Goal: Task Accomplishment & Management: Complete application form

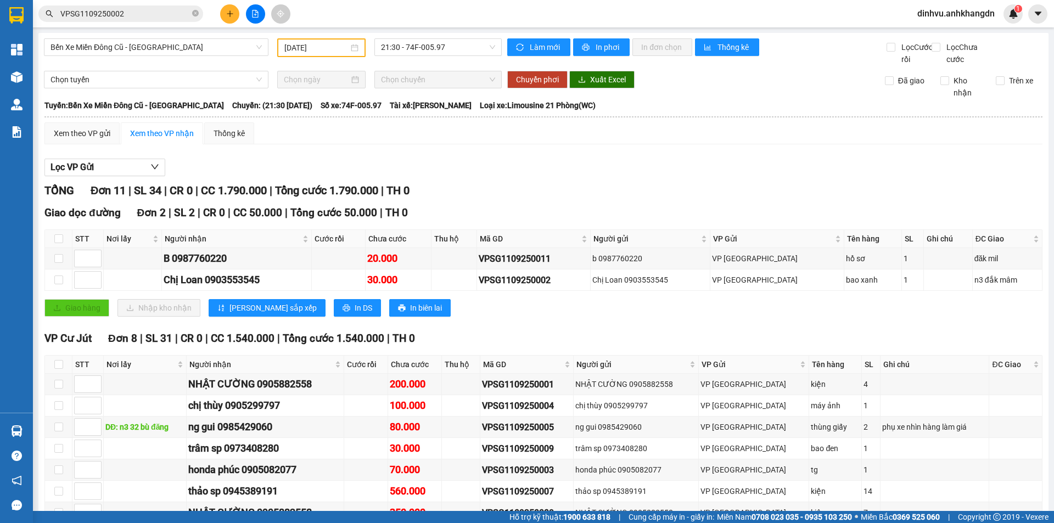
click at [234, 16] on button at bounding box center [229, 13] width 19 height 19
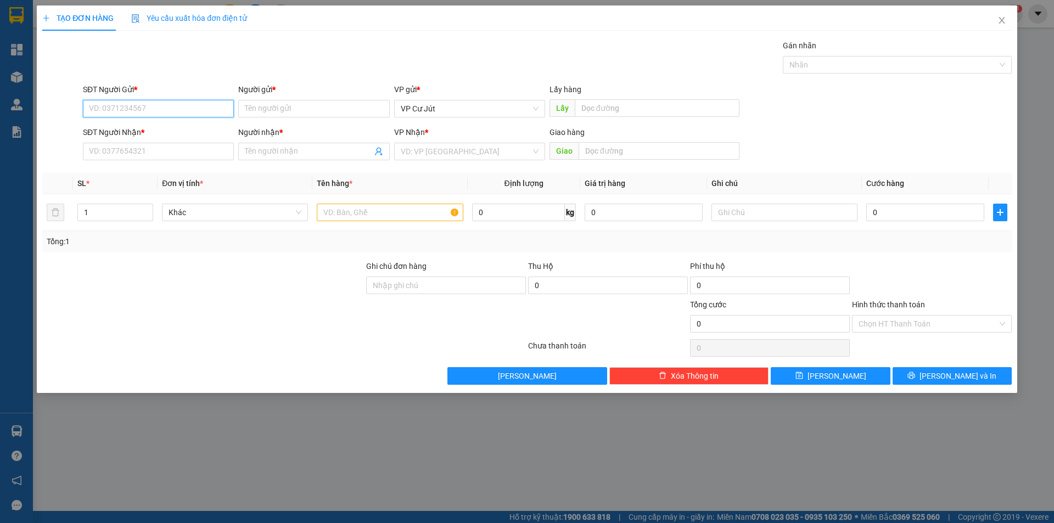
click at [211, 114] on input "SĐT Người Gửi *" at bounding box center [158, 109] width 151 height 18
click at [211, 110] on input "SĐT Người Gửi *" at bounding box center [158, 109] width 151 height 18
drag, startPoint x: 180, startPoint y: 130, endPoint x: 184, endPoint y: 126, distance: 5.8
click at [181, 128] on div "0334144305 - [PERSON_NAME]" at bounding box center [158, 131] width 138 height 12
type input "0334144305"
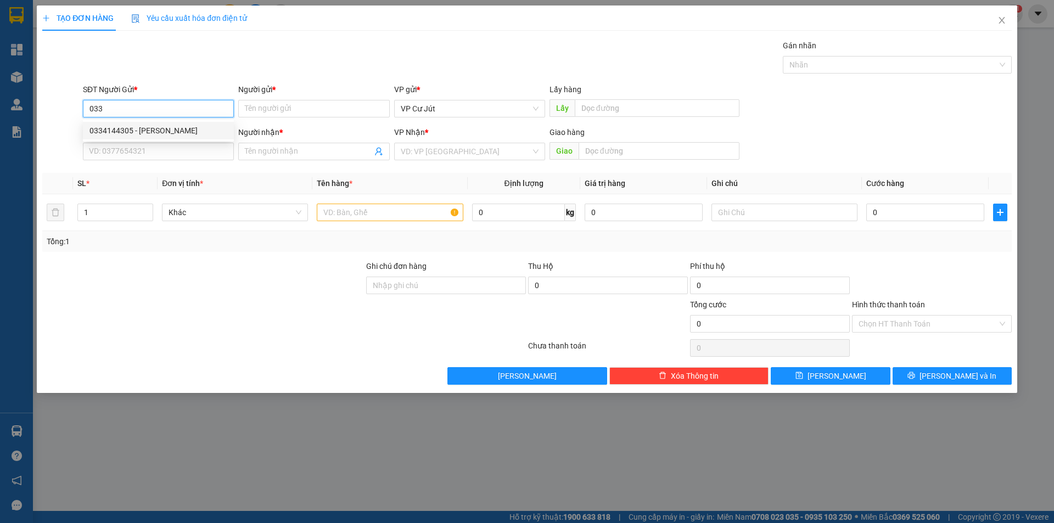
type input "Cô Phượng"
type input "0903963239"
type input "Hiếu"
type input "CCBD"
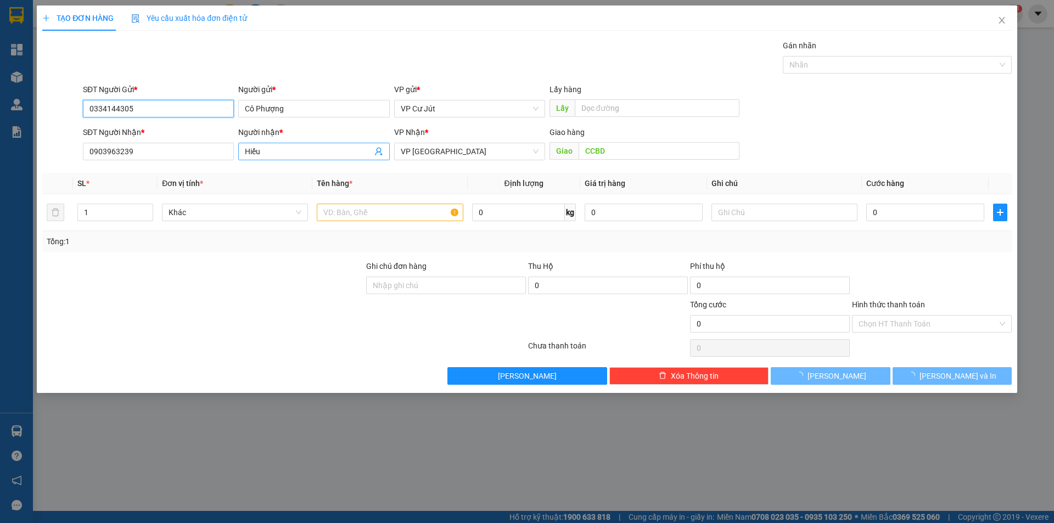
type input "160.000"
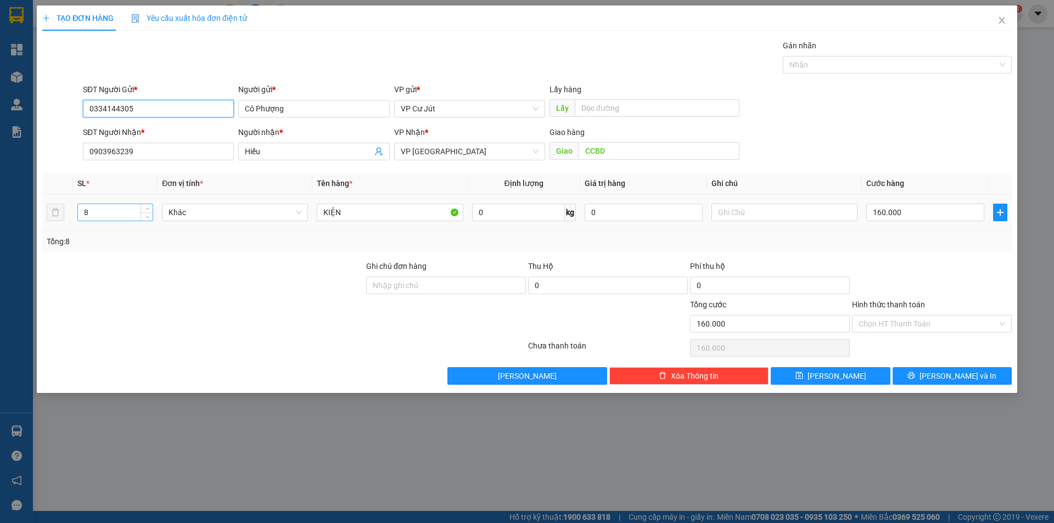
type input "0334144305"
drag, startPoint x: 103, startPoint y: 212, endPoint x: 32, endPoint y: 215, distance: 70.9
click at [54, 222] on tr "8 Khác KIỆN 0 kg 0 160.000" at bounding box center [527, 212] width 970 height 37
type input "6"
type input "0"
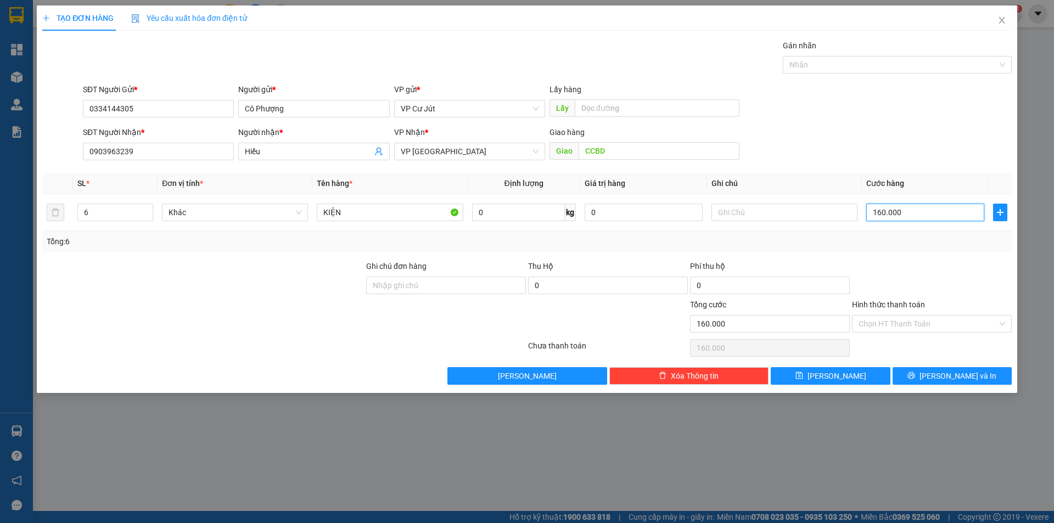
type input "0"
drag, startPoint x: 893, startPoint y: 209, endPoint x: 873, endPoint y: 220, distance: 22.6
click at [873, 220] on input "0" at bounding box center [925, 213] width 118 height 18
type input "1"
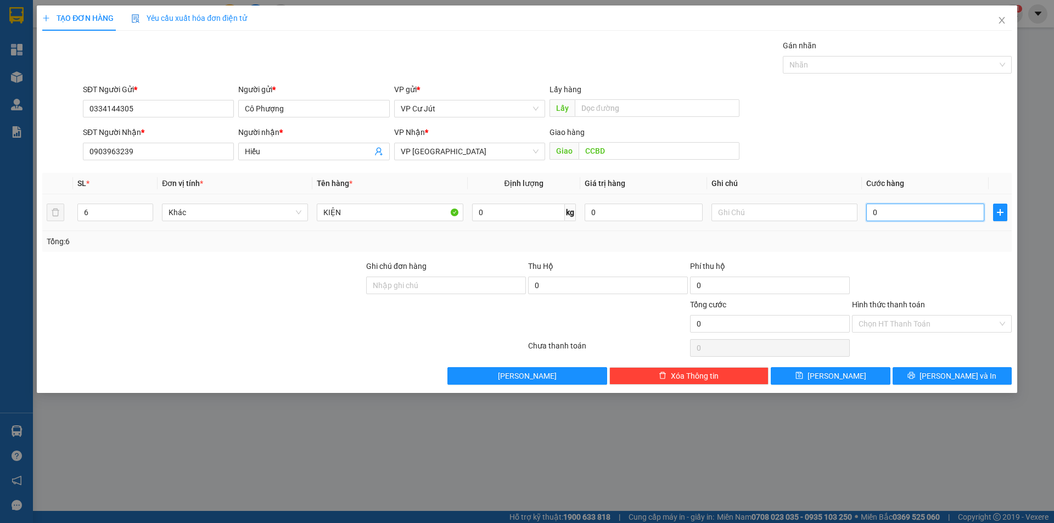
type input "1"
type input "10"
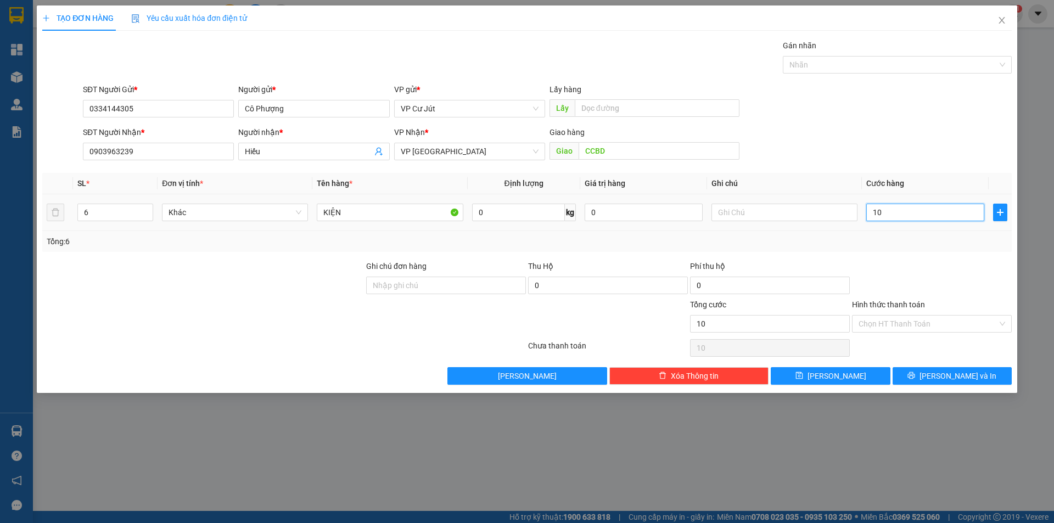
type input "100"
type input "1.000"
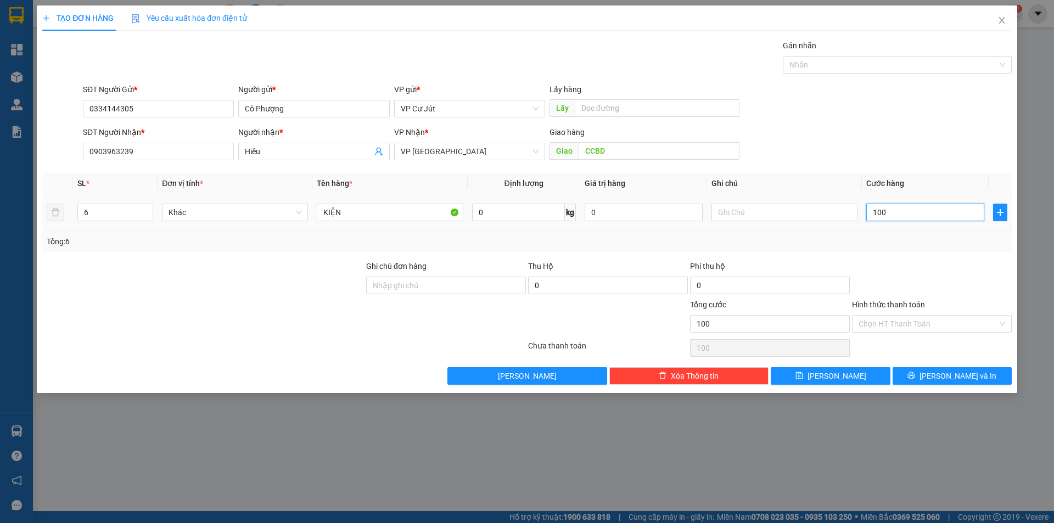
type input "1.000"
type input "10.000"
type input "100.000"
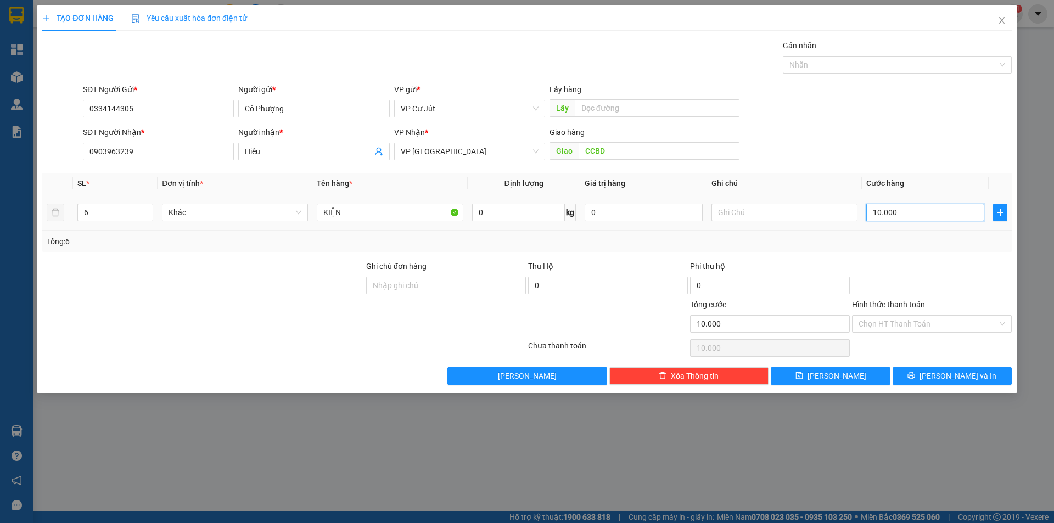
type input "100.000"
click at [897, 322] on input "Hình thức thanh toán" at bounding box center [928, 324] width 139 height 16
click at [953, 378] on span "[PERSON_NAME] và In" at bounding box center [958, 376] width 77 height 12
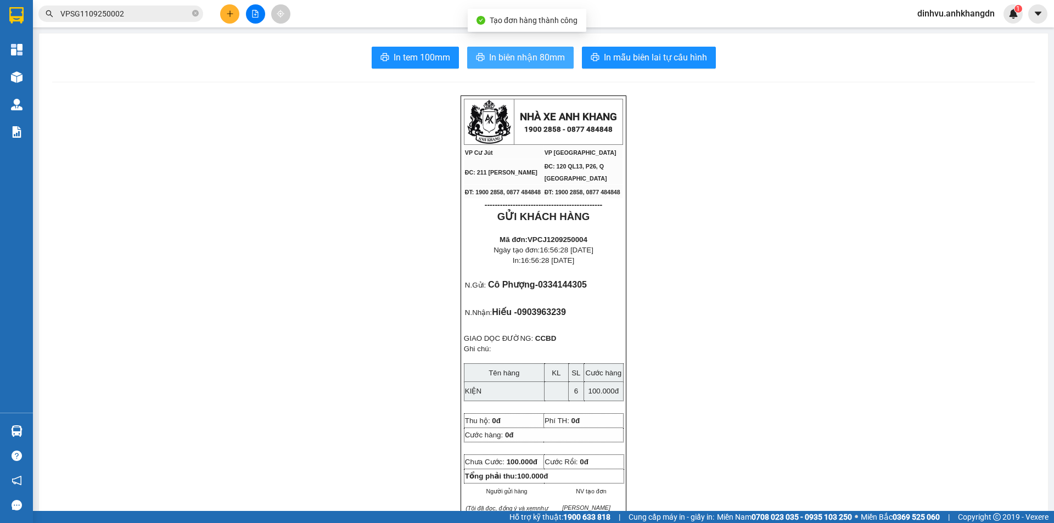
click at [519, 58] on span "In biên nhận 80mm" at bounding box center [527, 58] width 76 height 14
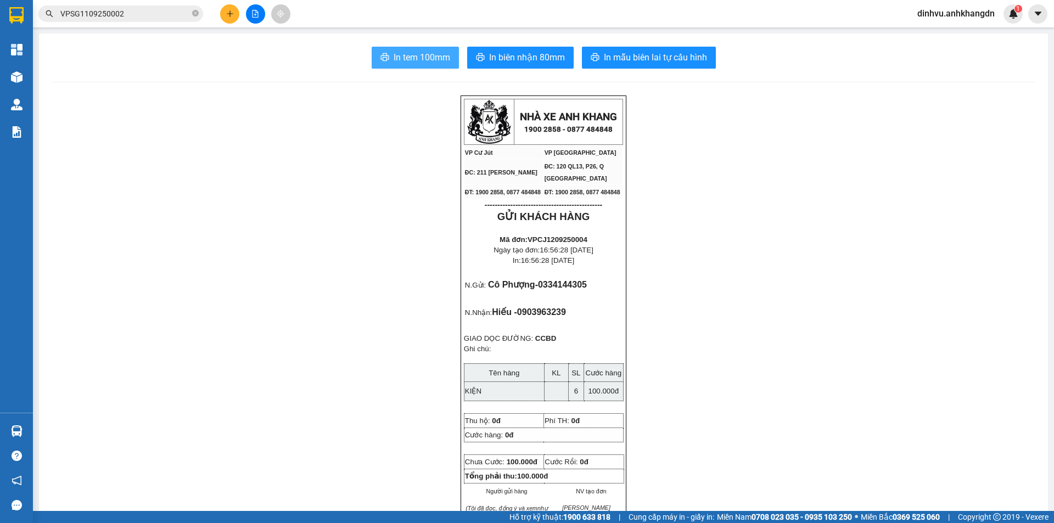
click at [422, 59] on span "In tem 100mm" at bounding box center [422, 58] width 57 height 14
click at [411, 52] on span "In tem 100mm" at bounding box center [422, 58] width 57 height 14
click at [413, 51] on span "In tem 100mm" at bounding box center [422, 58] width 57 height 14
click at [224, 13] on button at bounding box center [229, 13] width 19 height 19
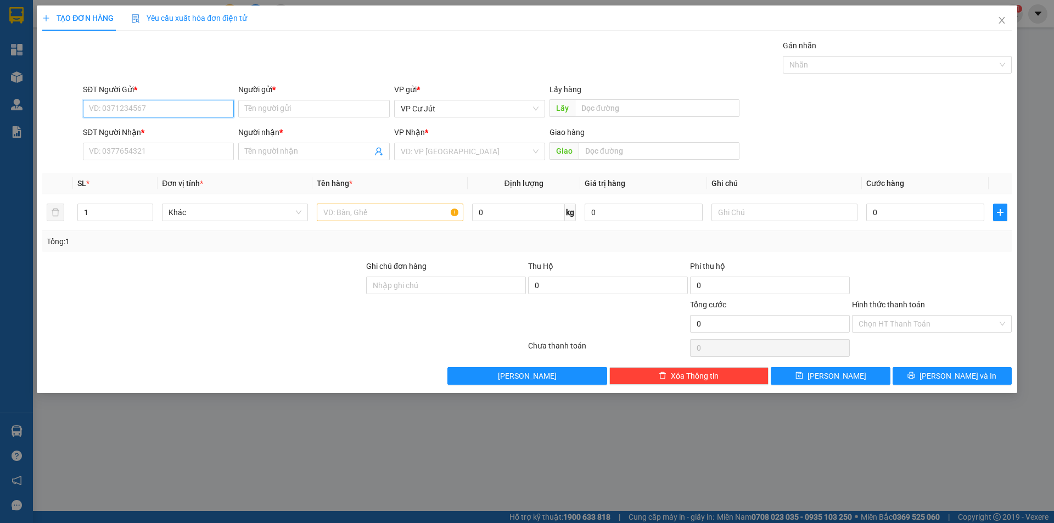
click at [177, 113] on input "SĐT Người Gửi *" at bounding box center [158, 109] width 151 height 18
type input "0905336517"
click at [272, 108] on input "Người gửi *" at bounding box center [313, 109] width 151 height 18
type input "[PERSON_NAME]"
click at [120, 145] on input "SĐT Người Nhận *" at bounding box center [158, 152] width 151 height 18
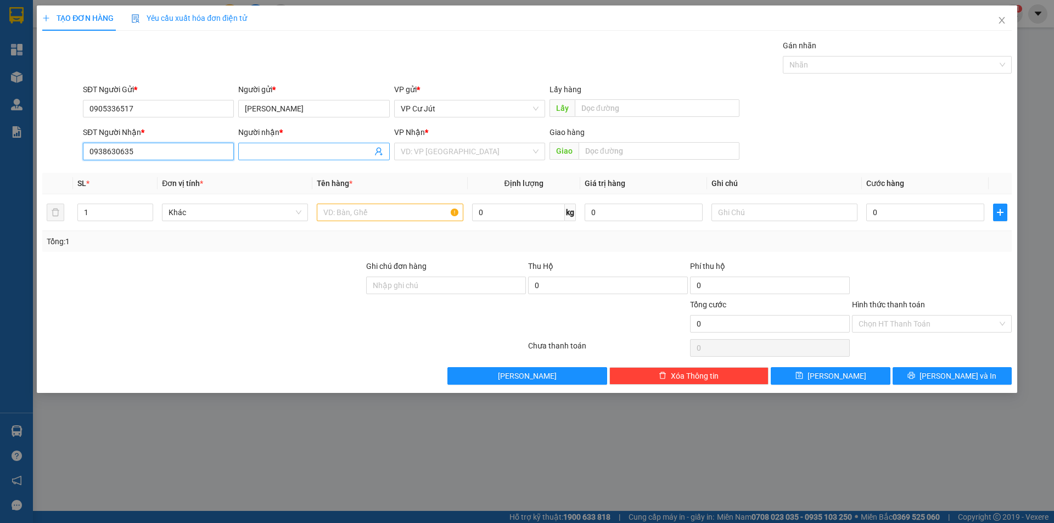
type input "0938630635"
click at [267, 148] on input "Người nhận *" at bounding box center [308, 151] width 127 height 12
type input "0962950215"
click at [423, 141] on div "VP Nhận *" at bounding box center [469, 134] width 151 height 16
drag, startPoint x: 423, startPoint y: 145, endPoint x: 428, endPoint y: 156, distance: 12.0
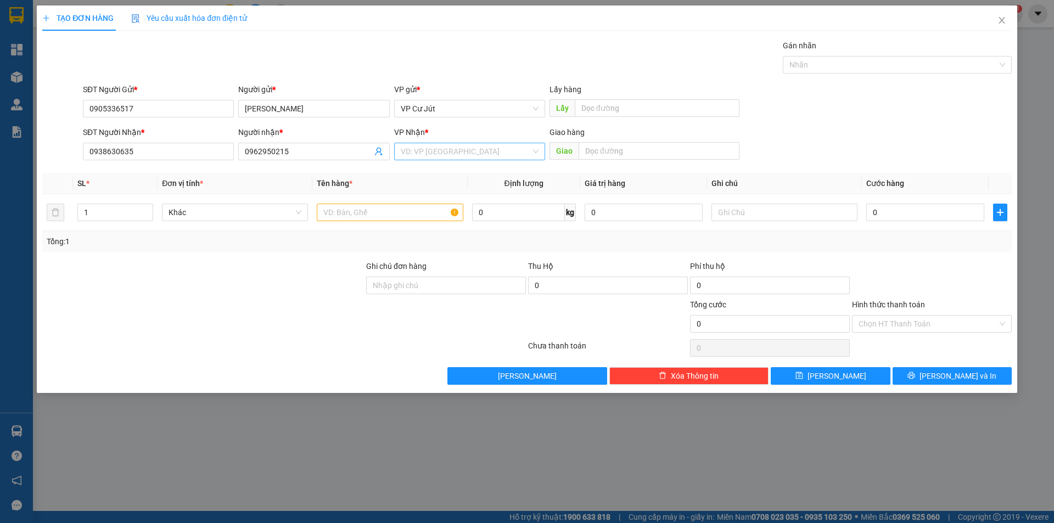
click at [424, 147] on input "search" at bounding box center [466, 151] width 130 height 16
drag, startPoint x: 429, startPoint y: 173, endPoint x: 385, endPoint y: 212, distance: 58.8
click at [422, 177] on div "VP [GEOGRAPHIC_DATA]" at bounding box center [470, 173] width 138 height 12
click at [375, 217] on input "text" at bounding box center [390, 213] width 146 height 18
type input "THÙNG GIẤY"
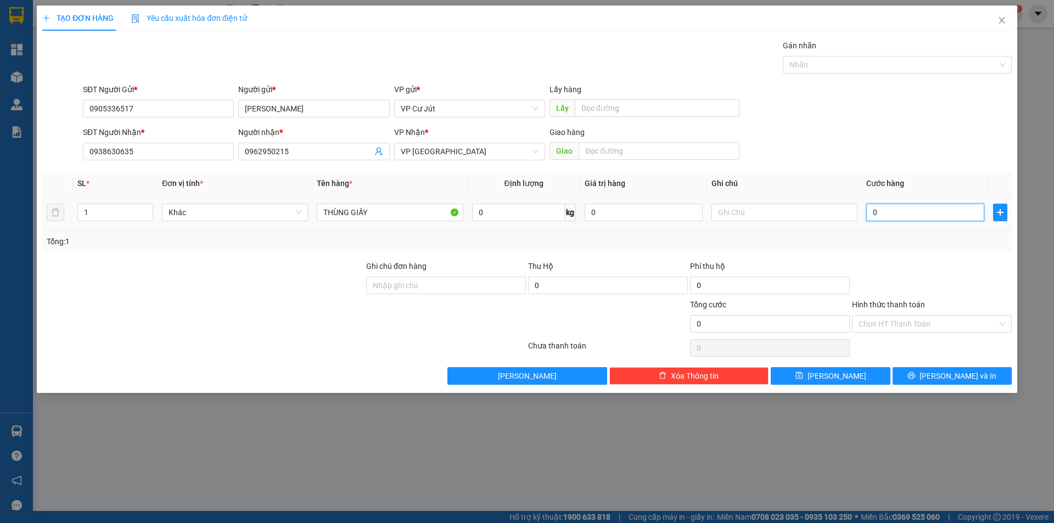
click at [912, 214] on input "0" at bounding box center [925, 213] width 118 height 18
type input "3"
type input "30"
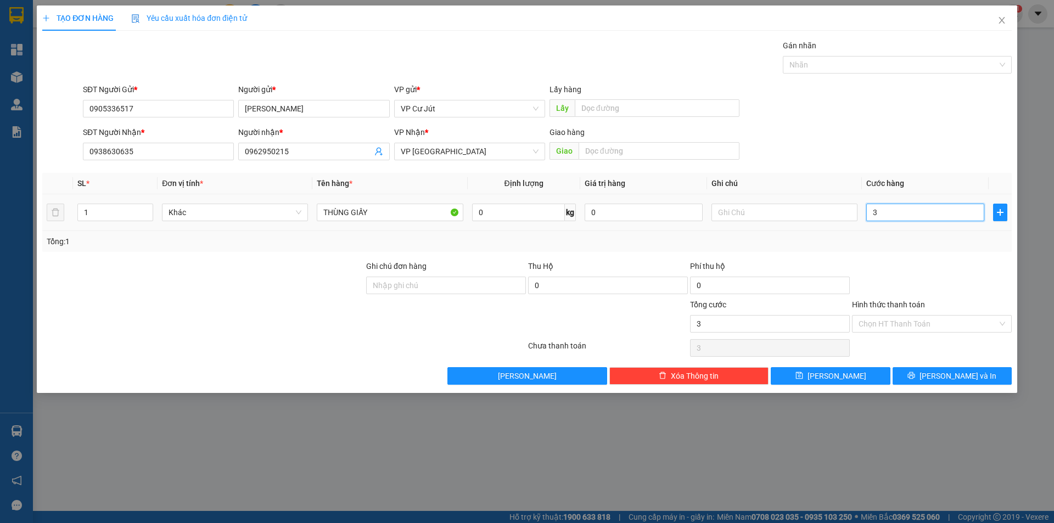
type input "30"
type input "300"
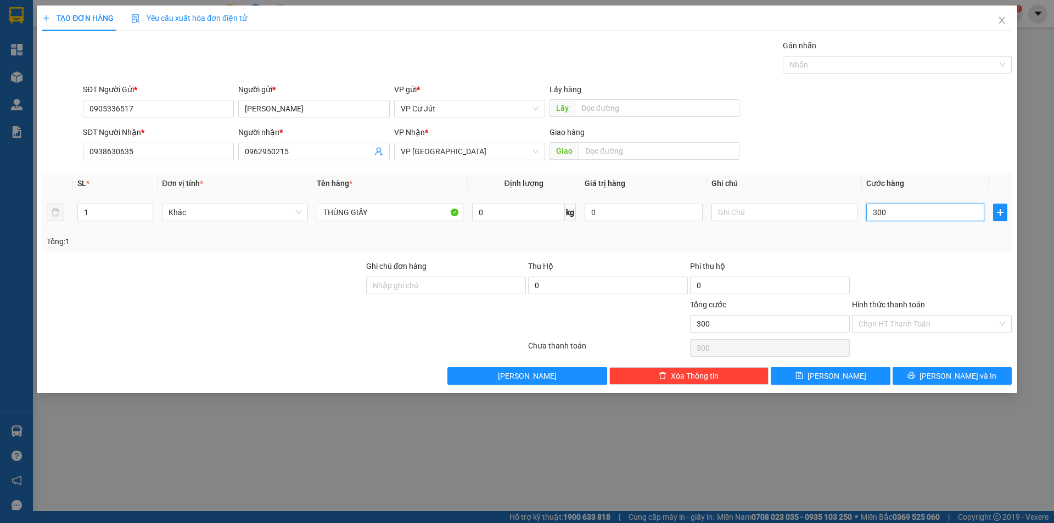
type input "3.000"
type input "30.000"
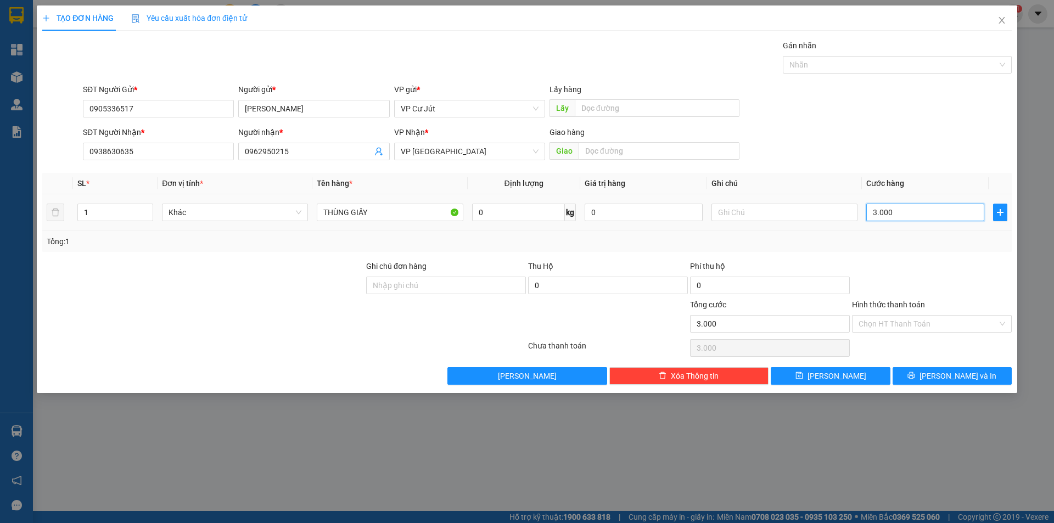
type input "30.000"
click at [867, 320] on input "Hình thức thanh toán" at bounding box center [928, 324] width 139 height 16
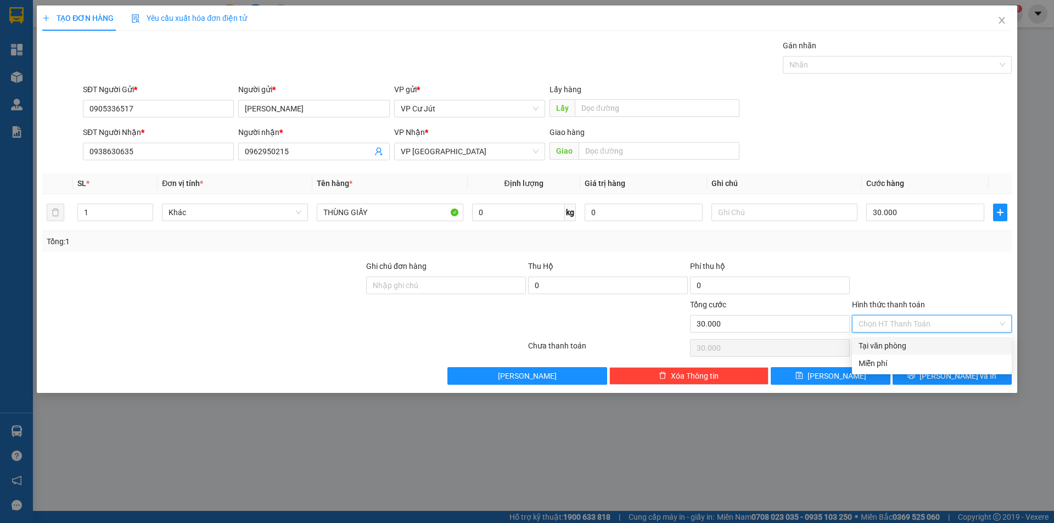
click at [869, 343] on div "Tại văn phòng" at bounding box center [932, 346] width 147 height 12
type input "0"
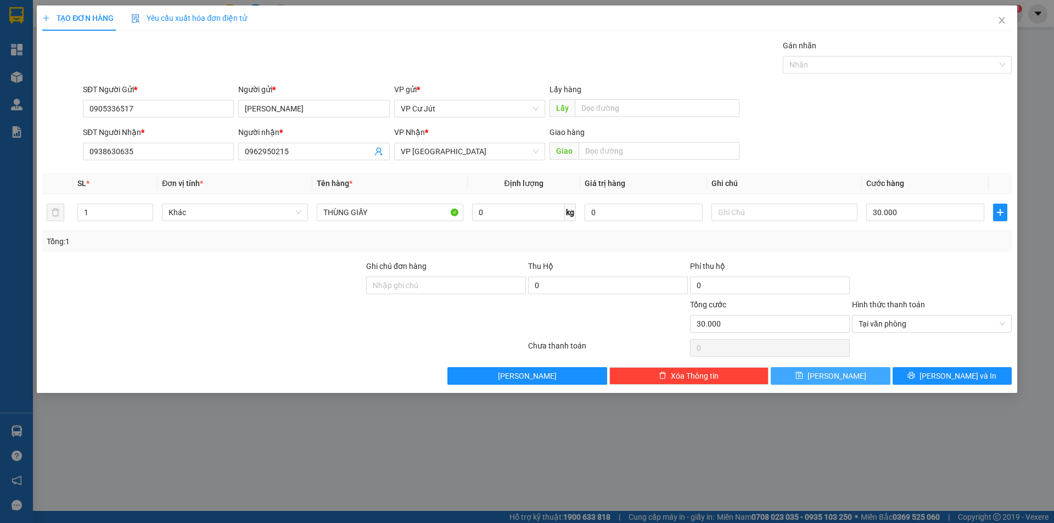
click at [841, 374] on span "[PERSON_NAME]" at bounding box center [837, 376] width 59 height 12
type input "0"
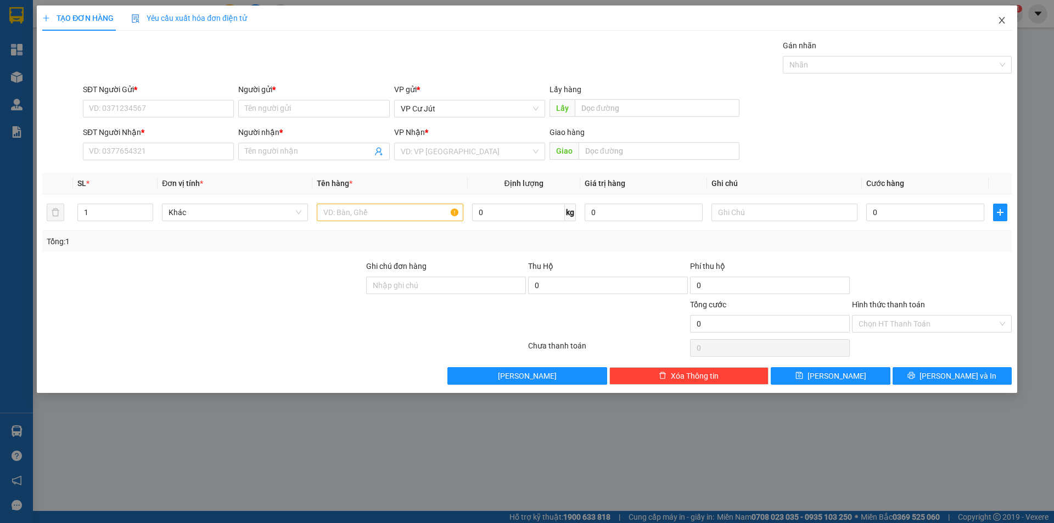
click at [997, 19] on span "Close" at bounding box center [1002, 20] width 31 height 31
click at [15, 74] on div "TẠO ĐƠN HÀNG Yêu cầu xuất hóa đơn điện tử Transit Pickup Surcharge Ids Transit …" at bounding box center [527, 261] width 1054 height 523
click at [7, 76] on div "TẠO ĐƠN HÀNG Yêu cầu xuất hóa đơn điện tử Transit Pickup Surcharge Ids Transit …" at bounding box center [527, 261] width 1054 height 523
click at [999, 18] on icon "close" at bounding box center [1002, 20] width 9 height 9
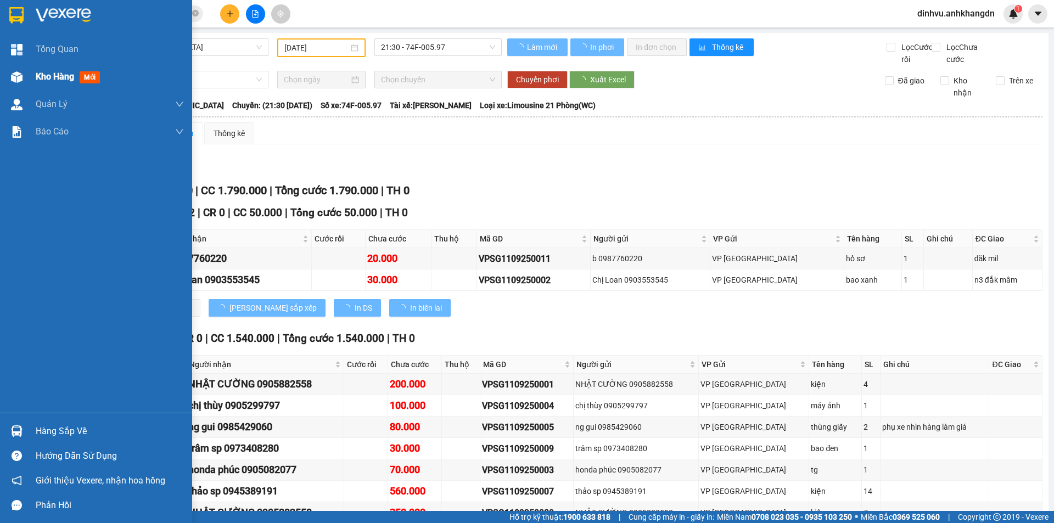
drag, startPoint x: 7, startPoint y: 80, endPoint x: 128, endPoint y: 77, distance: 120.8
click at [8, 80] on div at bounding box center [16, 77] width 19 height 19
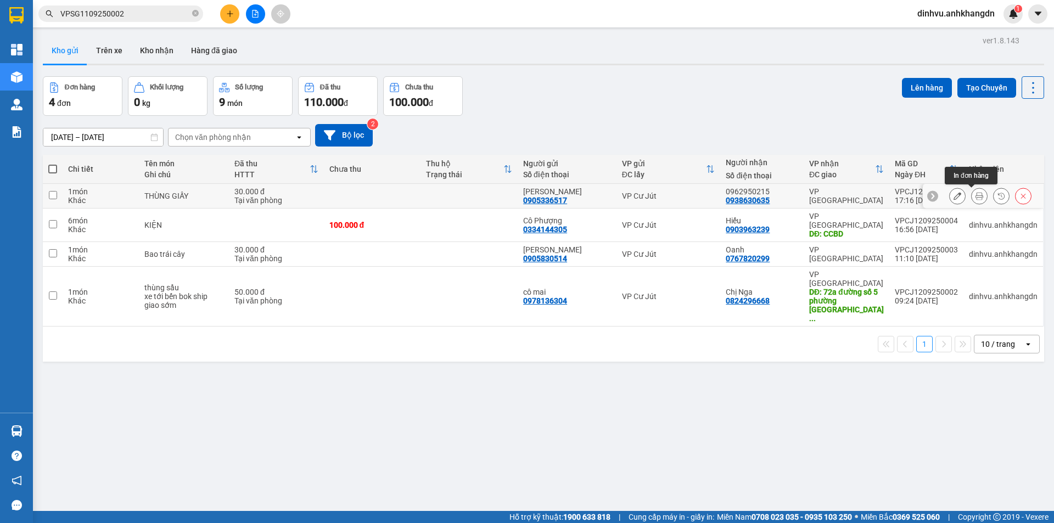
click at [976, 197] on icon at bounding box center [980, 196] width 8 height 8
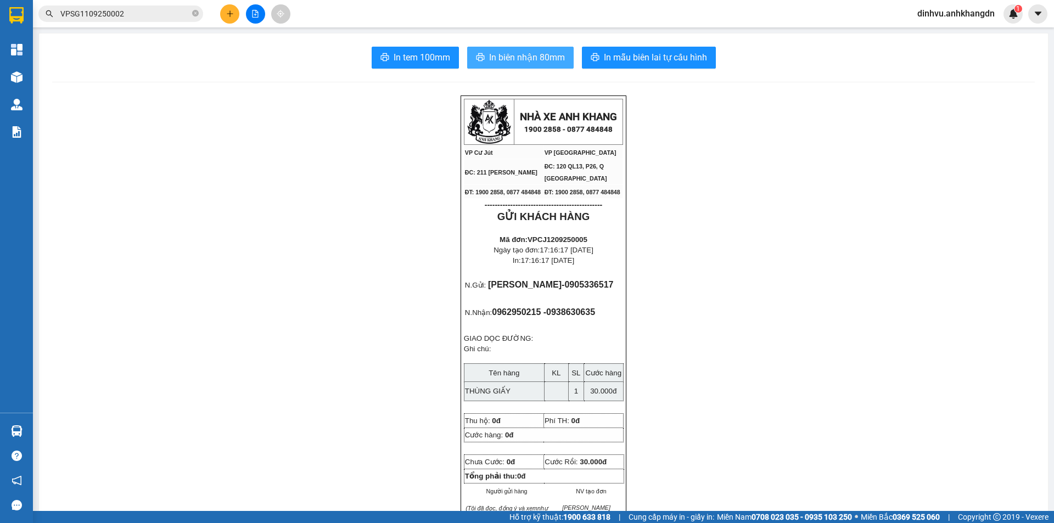
click at [516, 58] on span "In biên nhận 80mm" at bounding box center [527, 58] width 76 height 14
click at [429, 64] on span "In tem 100mm" at bounding box center [422, 58] width 57 height 14
click at [523, 51] on span "In biên nhận 80mm" at bounding box center [527, 58] width 76 height 14
click at [531, 59] on span "In biên nhận 80mm" at bounding box center [527, 58] width 76 height 14
click at [548, 60] on span "In biên nhận 80mm" at bounding box center [527, 58] width 76 height 14
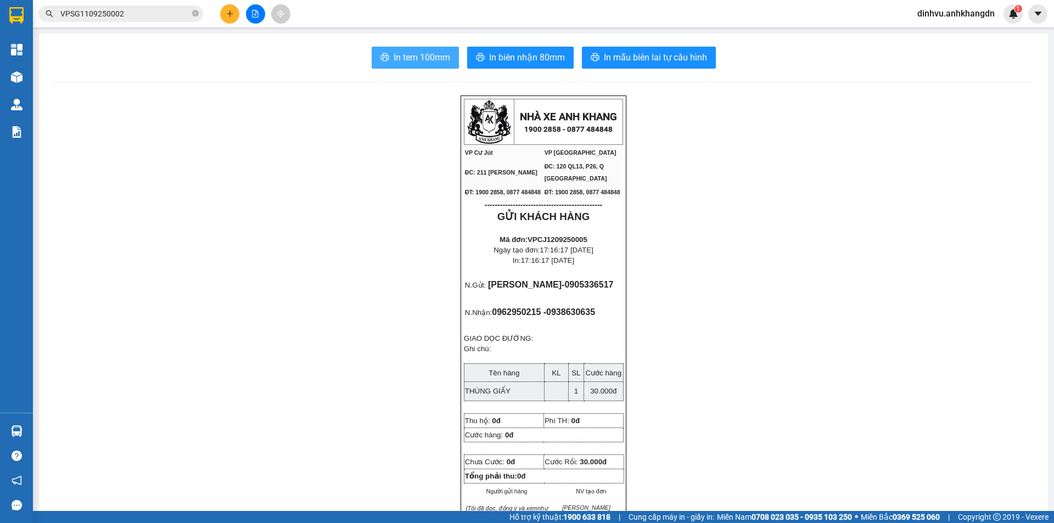
click at [402, 57] on span "In tem 100mm" at bounding box center [422, 58] width 57 height 14
click at [236, 16] on button at bounding box center [229, 13] width 19 height 19
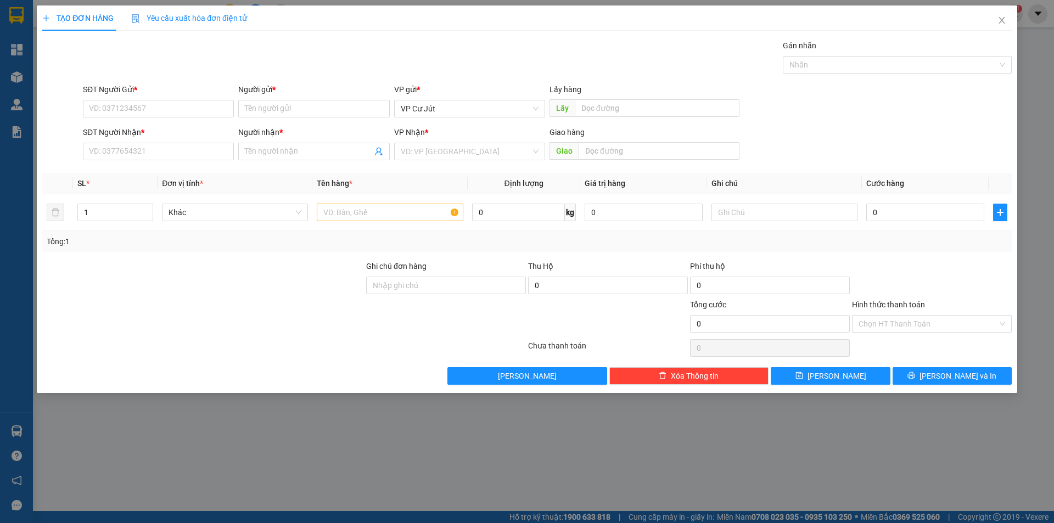
click at [200, 117] on div "SĐT Người Gửi * VD: 0371234567" at bounding box center [158, 102] width 151 height 38
click at [202, 111] on input "SĐT Người Gửi *" at bounding box center [158, 109] width 151 height 18
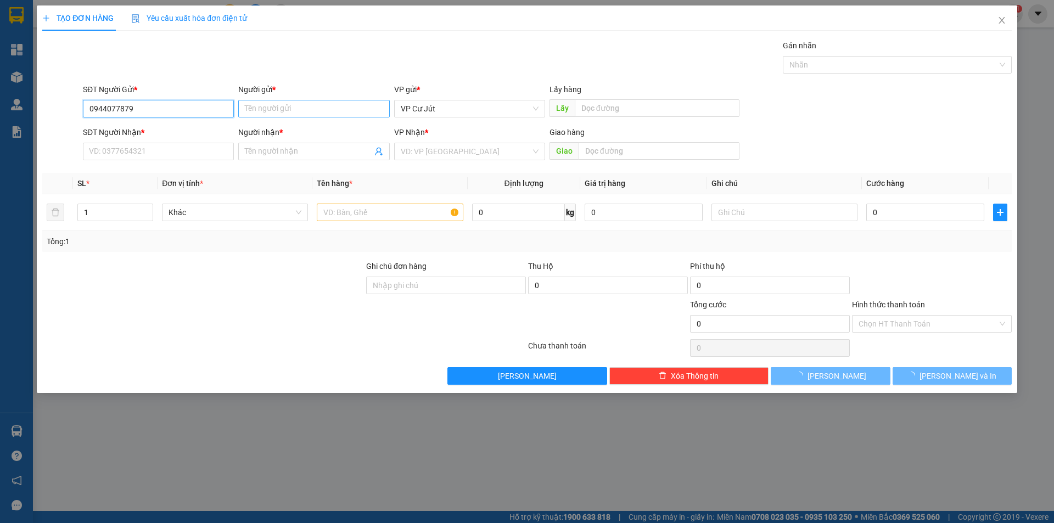
type input "0944077879"
click at [287, 108] on input "Người gửi *" at bounding box center [313, 109] width 151 height 18
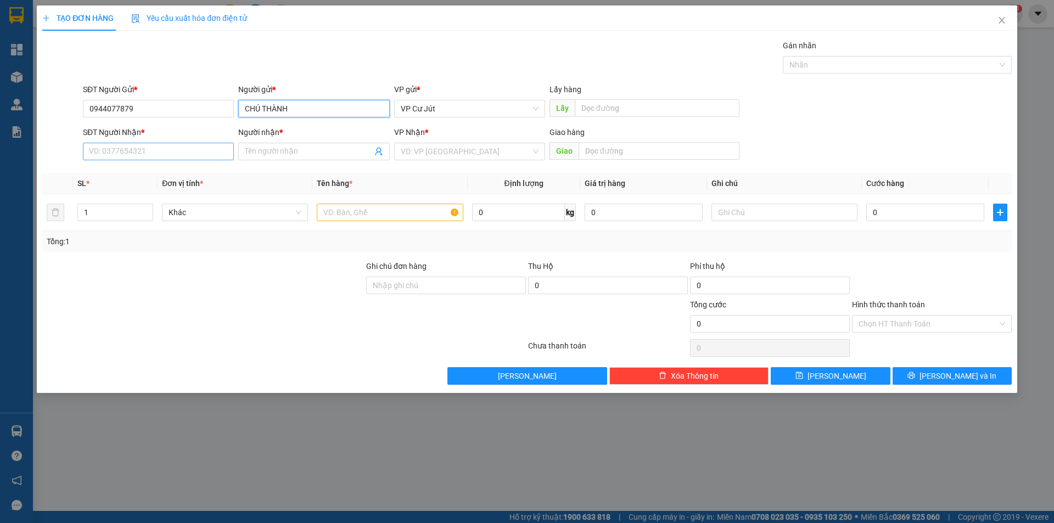
type input "CHÚ THÀNH"
click at [132, 153] on input "SĐT Người Nhận *" at bounding box center [158, 152] width 151 height 18
click at [131, 152] on input "0901161676" at bounding box center [158, 152] width 151 height 18
type input "0901167676"
click at [287, 149] on input "Người nhận *" at bounding box center [308, 151] width 127 height 12
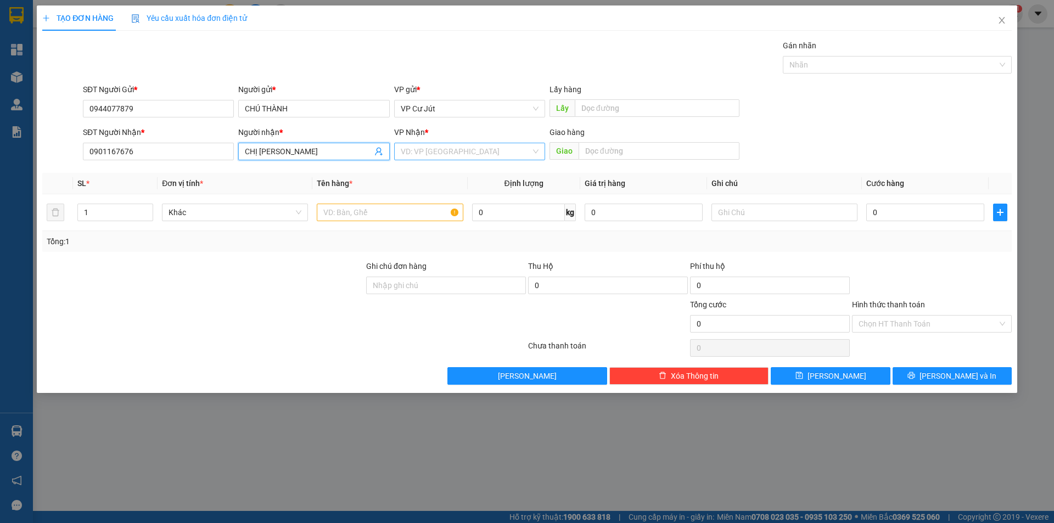
type input "CHỊ [PERSON_NAME]"
drag, startPoint x: 425, startPoint y: 148, endPoint x: 428, endPoint y: 158, distance: 10.3
click at [425, 150] on input "search" at bounding box center [466, 151] width 130 height 16
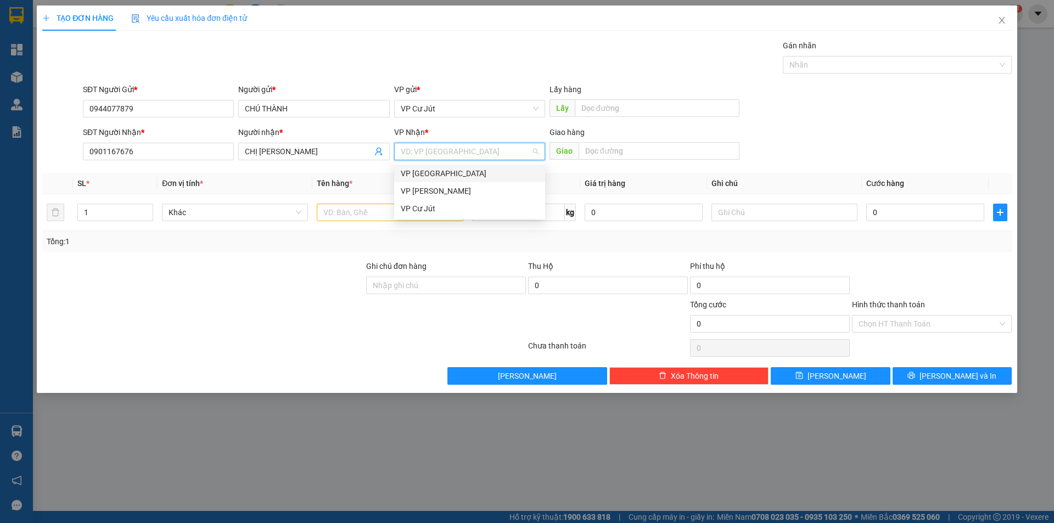
drag, startPoint x: 426, startPoint y: 172, endPoint x: 405, endPoint y: 189, distance: 27.4
click at [426, 172] on div "VP [GEOGRAPHIC_DATA]" at bounding box center [470, 173] width 138 height 12
click at [386, 218] on input "text" at bounding box center [390, 213] width 146 height 18
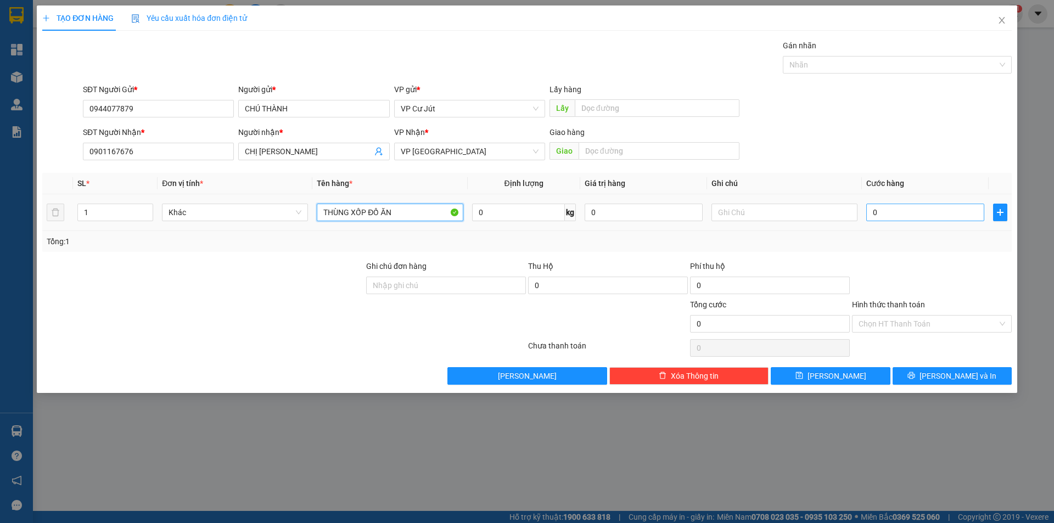
type input "THÙNG XỐP ĐỒ ĂN"
click at [916, 219] on input "0" at bounding box center [925, 213] width 118 height 18
type input "5"
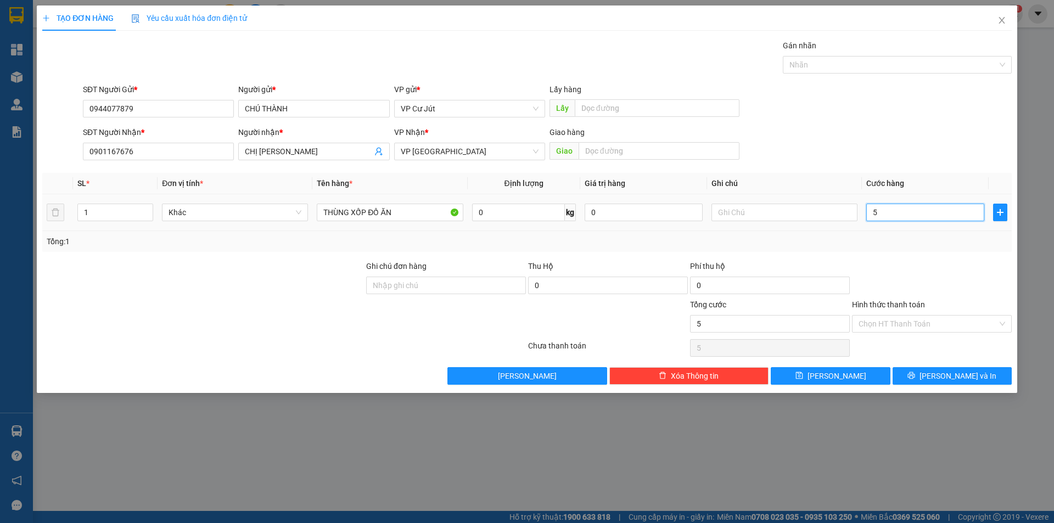
type input "50"
type input "500"
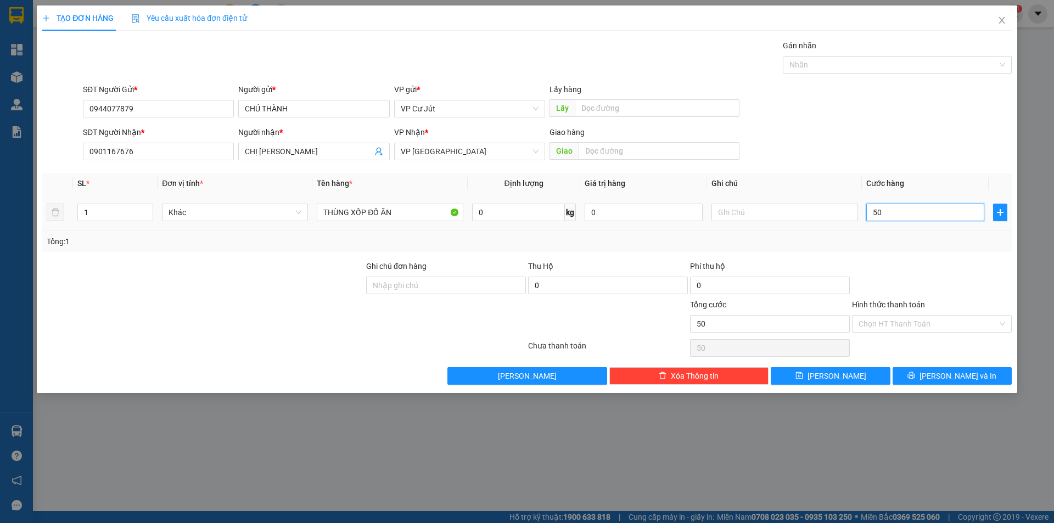
type input "500"
type input "5.000"
type input "50.000"
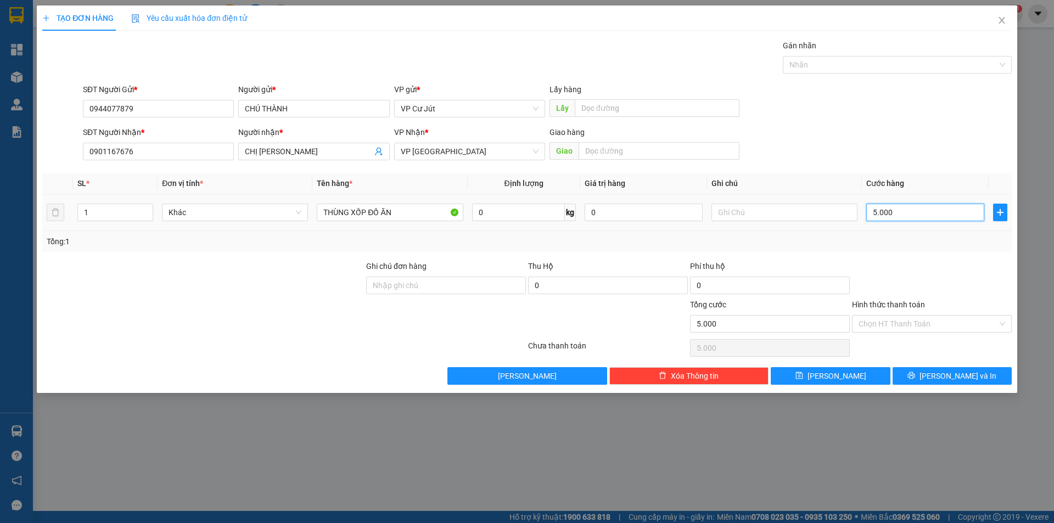
type input "50.000"
click at [915, 373] on icon "printer" at bounding box center [912, 376] width 8 height 8
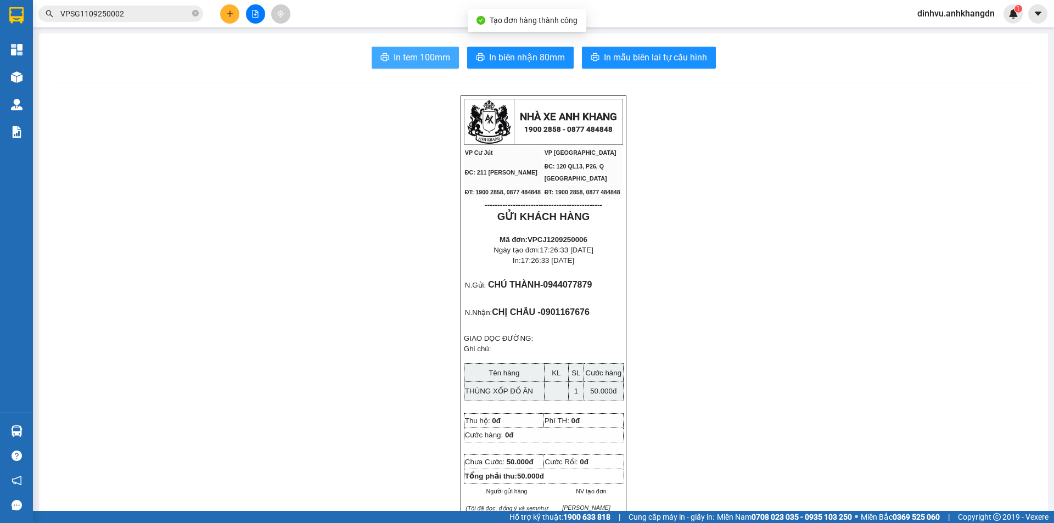
click at [411, 52] on span "In tem 100mm" at bounding box center [422, 58] width 57 height 14
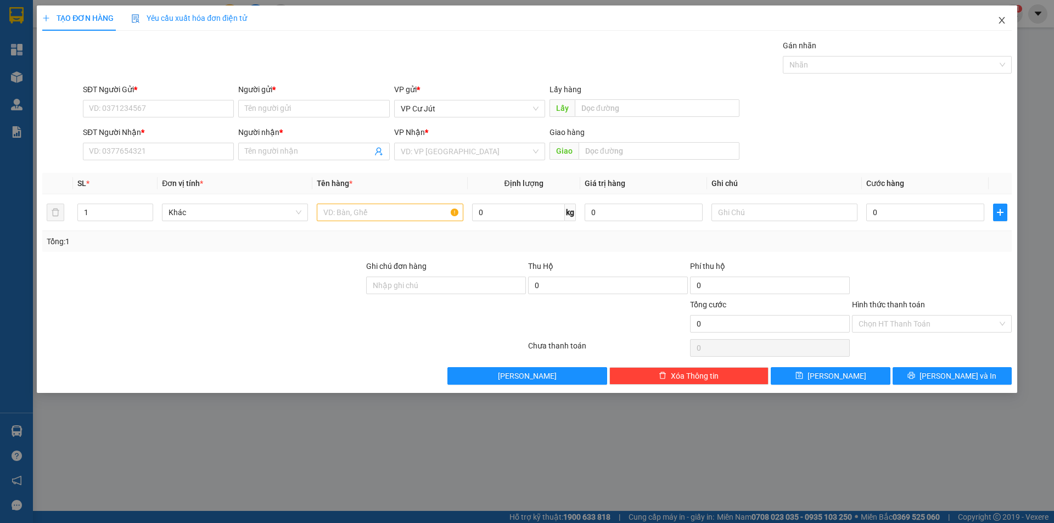
click at [1000, 19] on icon "close" at bounding box center [1002, 20] width 9 height 9
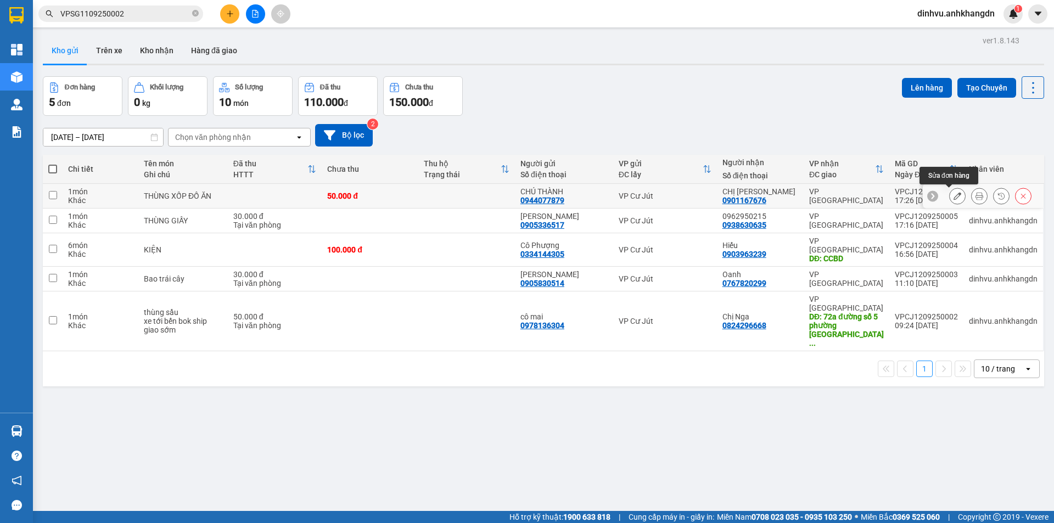
click at [954, 198] on icon at bounding box center [958, 196] width 8 height 8
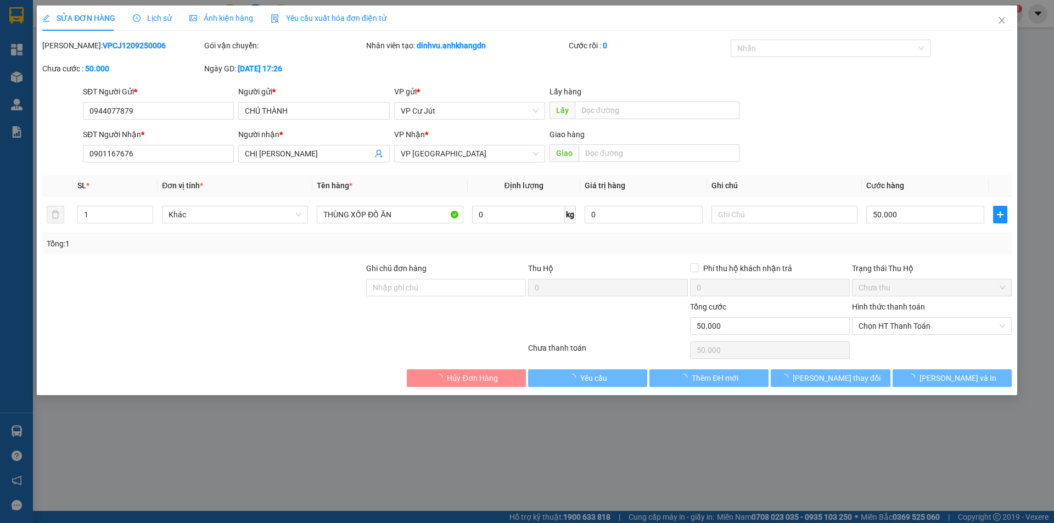
type input "0944077879"
type input "CHÚ THÀNH"
type input "0901167676"
type input "CHỊ [PERSON_NAME]"
type input "50.000"
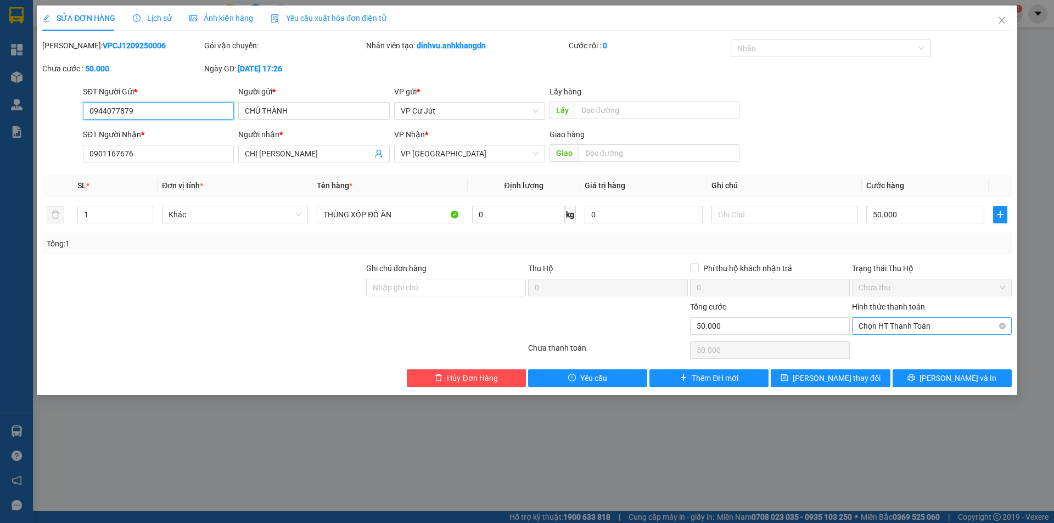
click at [877, 329] on span "Chọn HT Thanh Toán" at bounding box center [932, 326] width 147 height 16
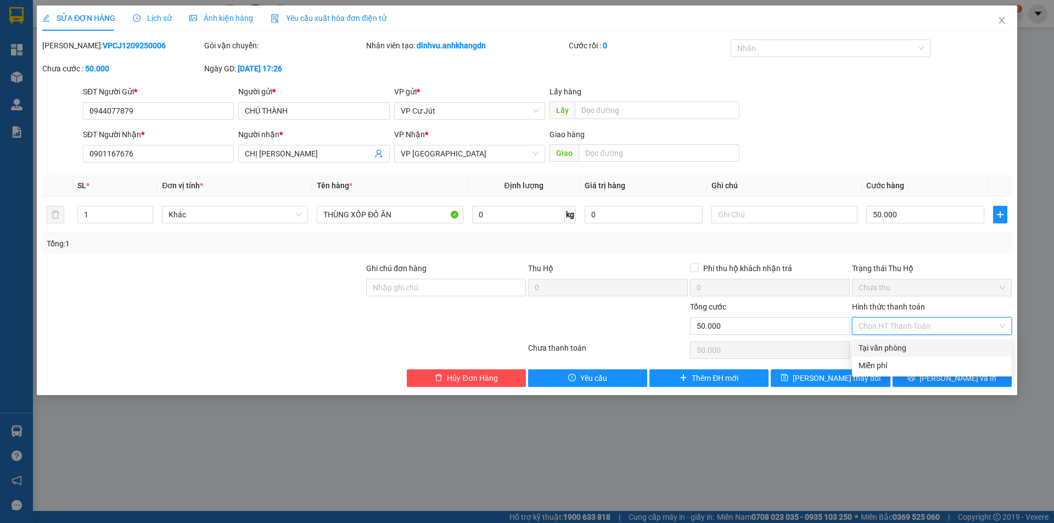
drag, startPoint x: 876, startPoint y: 350, endPoint x: 877, endPoint y: 344, distance: 6.3
click at [876, 348] on div "Tại văn phòng" at bounding box center [932, 348] width 147 height 12
type input "0"
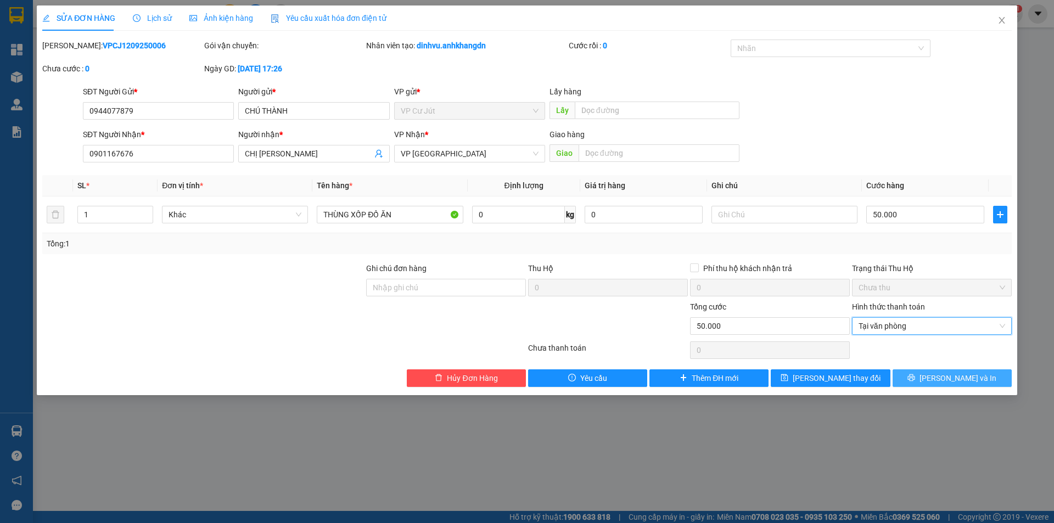
click at [950, 379] on span "[PERSON_NAME] và In" at bounding box center [958, 378] width 77 height 12
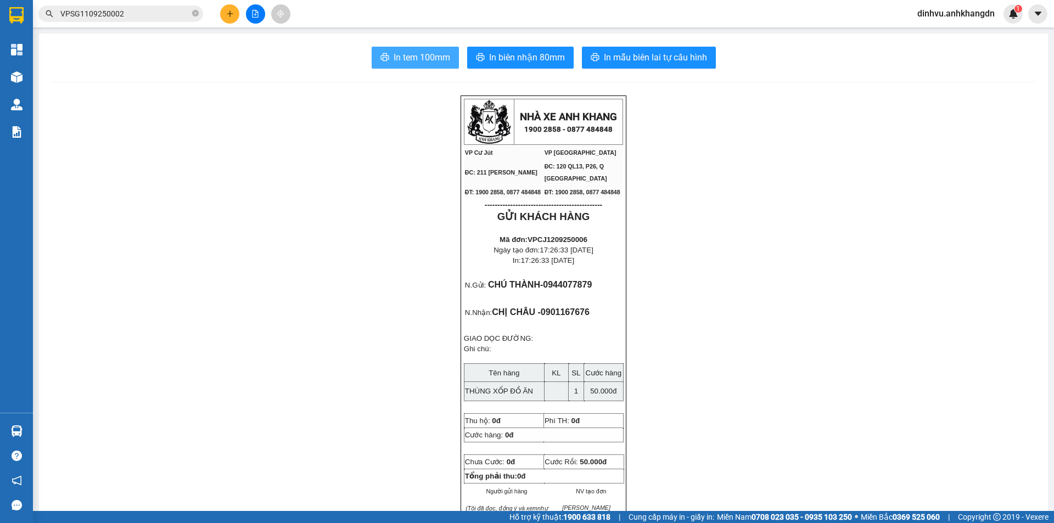
drag, startPoint x: 402, startPoint y: 61, endPoint x: 408, endPoint y: 56, distance: 7.4
click at [404, 60] on span "In tem 100mm" at bounding box center [422, 58] width 57 height 14
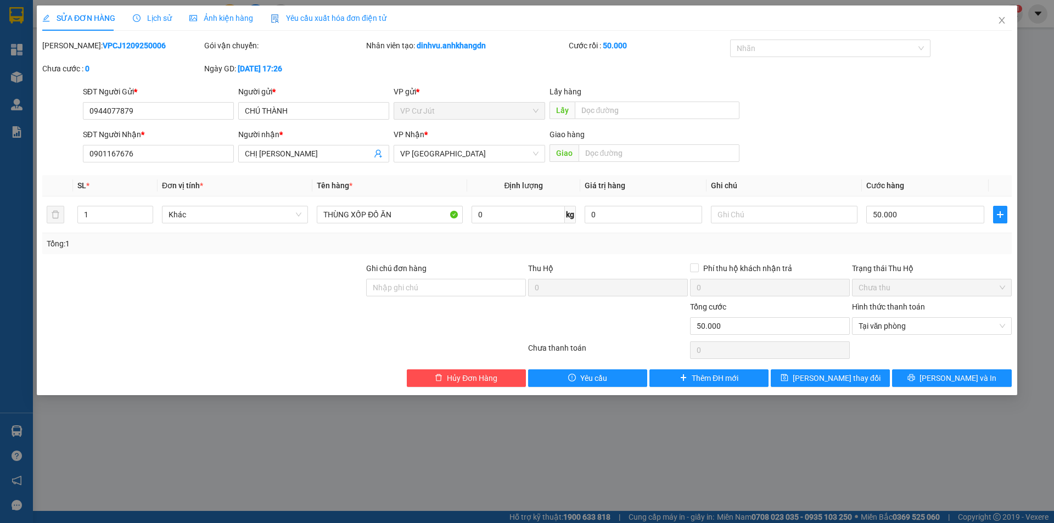
type input "0944077879"
type input "CHÚ THÀNH"
type input "0901167676"
type input "CHỊ [PERSON_NAME]"
type input "50.000"
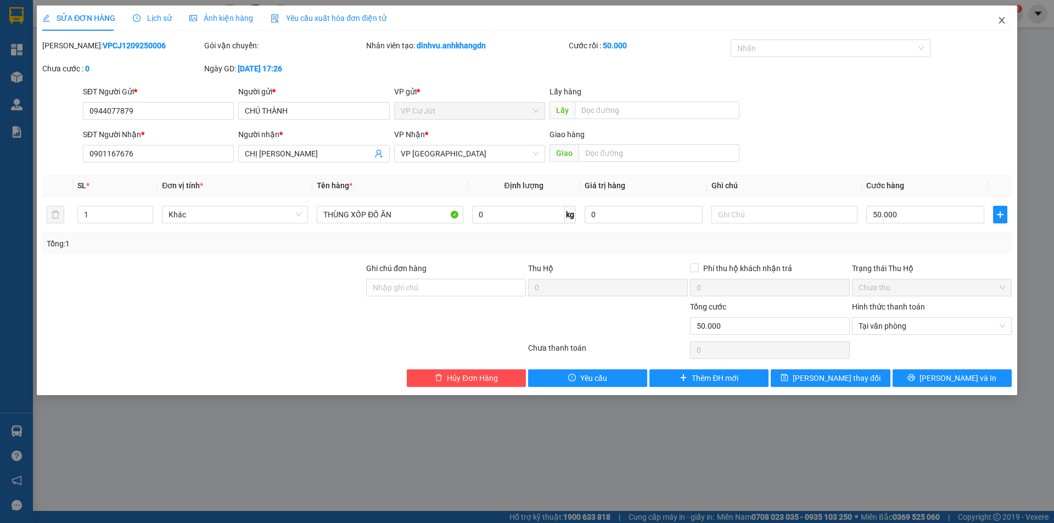
click at [1000, 21] on icon "close" at bounding box center [1002, 20] width 9 height 9
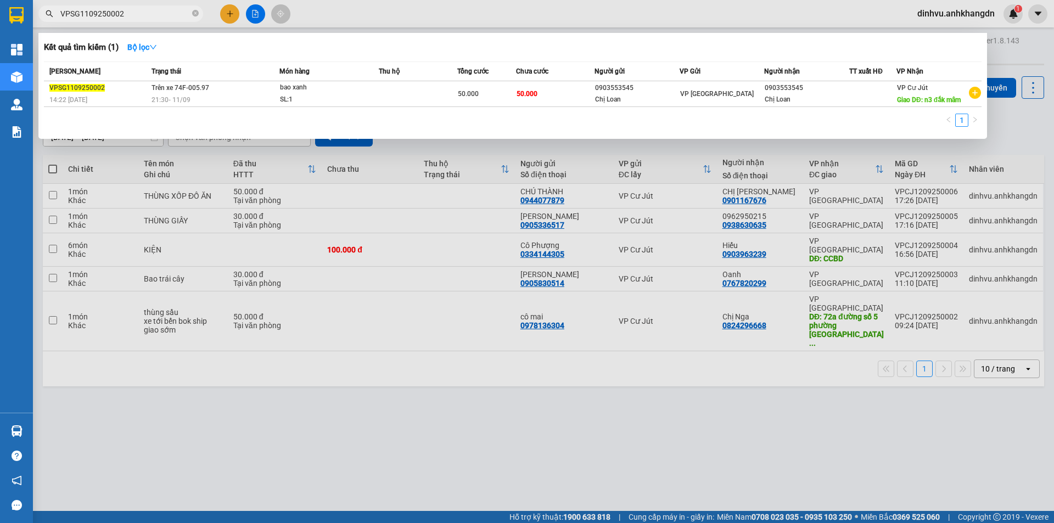
drag, startPoint x: 154, startPoint y: 19, endPoint x: 55, endPoint y: 24, distance: 99.0
click at [55, 24] on div "Kết quả tìm kiếm ( 1 ) Bộ lọc Mã ĐH Trạng thái Món hàng Thu hộ Tổng cước Chưa c…" at bounding box center [107, 13] width 214 height 19
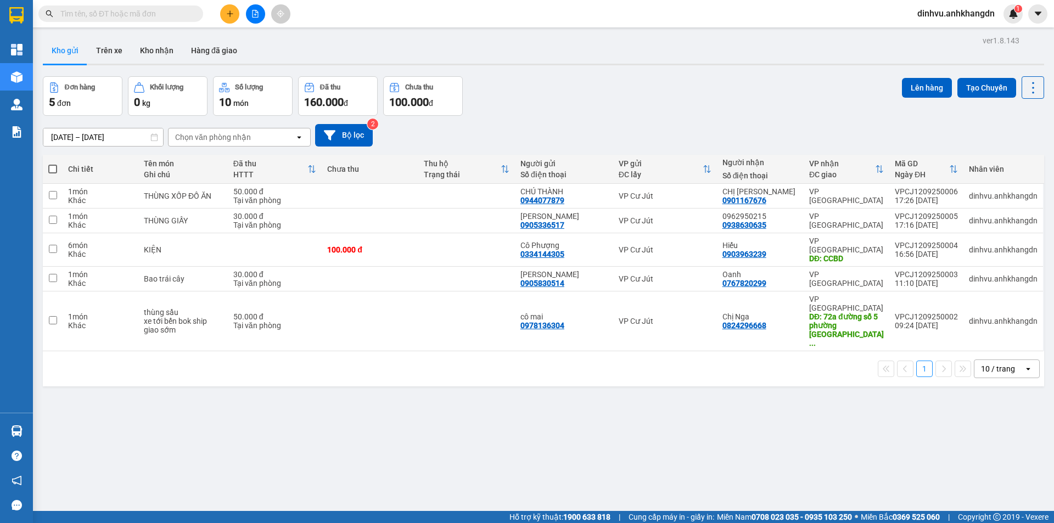
click at [446, 49] on div "Kho gửi Trên xe Kho nhận Hàng đã giao" at bounding box center [543, 51] width 1001 height 29
click at [231, 18] on button at bounding box center [229, 13] width 19 height 19
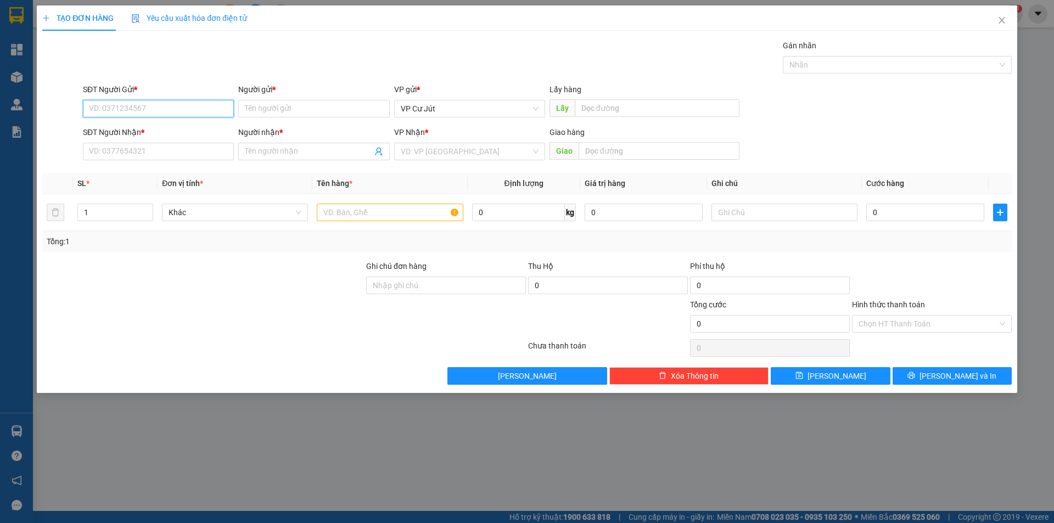
click at [164, 107] on input "SĐT Người Gửi *" at bounding box center [158, 109] width 151 height 18
type input "0"
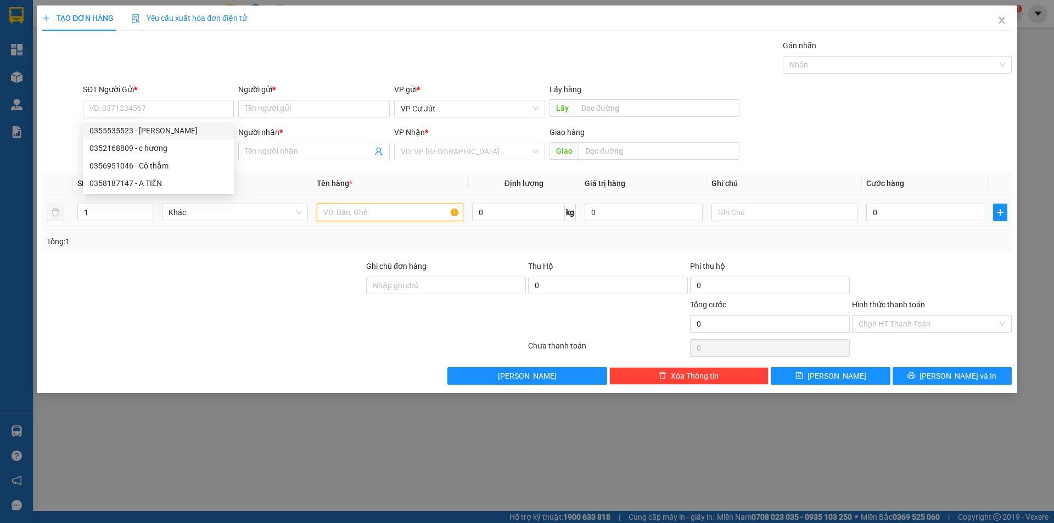
click at [371, 209] on input "text" at bounding box center [390, 213] width 146 height 18
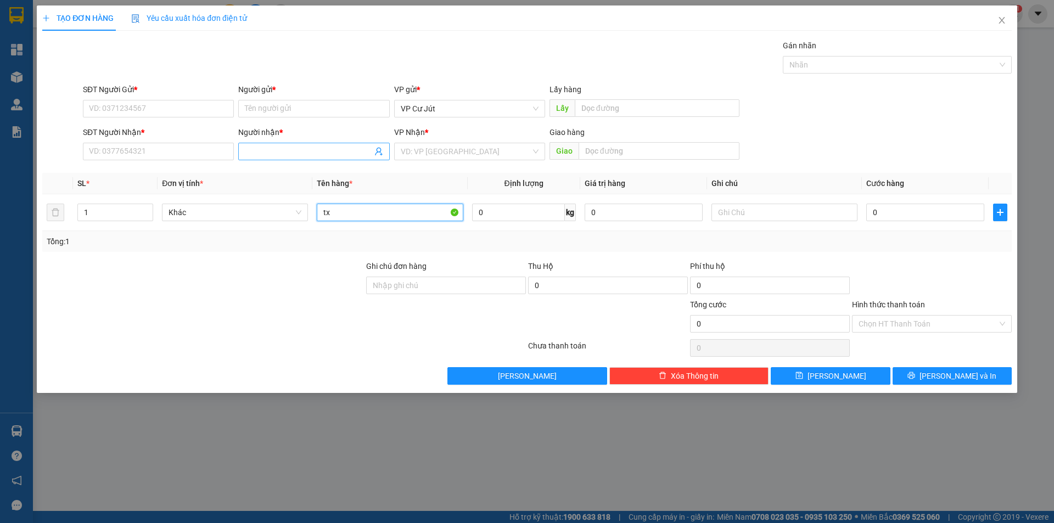
type input "t"
type input "[GEOGRAPHIC_DATA]"
click at [192, 109] on input "SĐT Người Gửi *" at bounding box center [158, 109] width 151 height 18
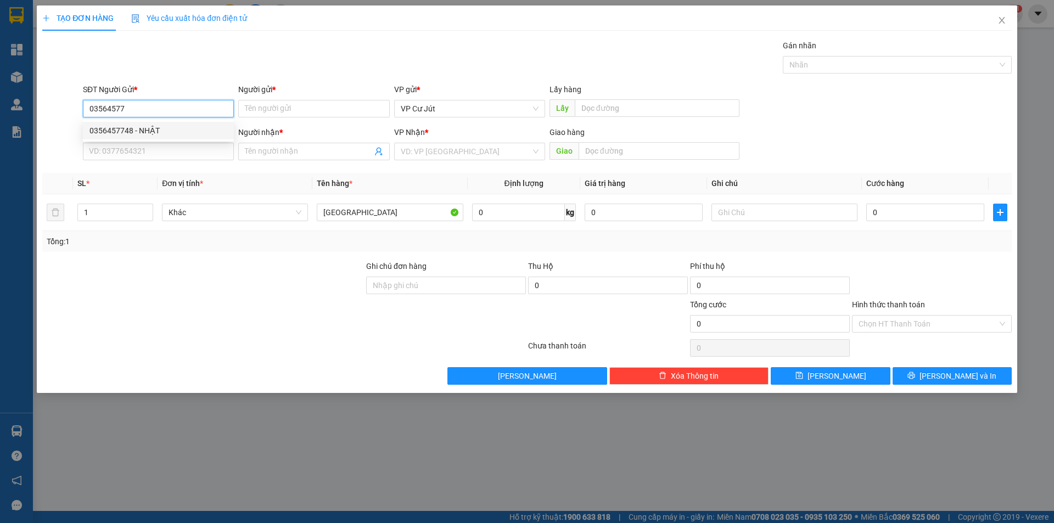
click at [207, 123] on div "0356457748 - NHẬT" at bounding box center [158, 131] width 151 height 18
type input "0356457748"
type input "NHẬT"
type input "0342416075"
type input "C my"
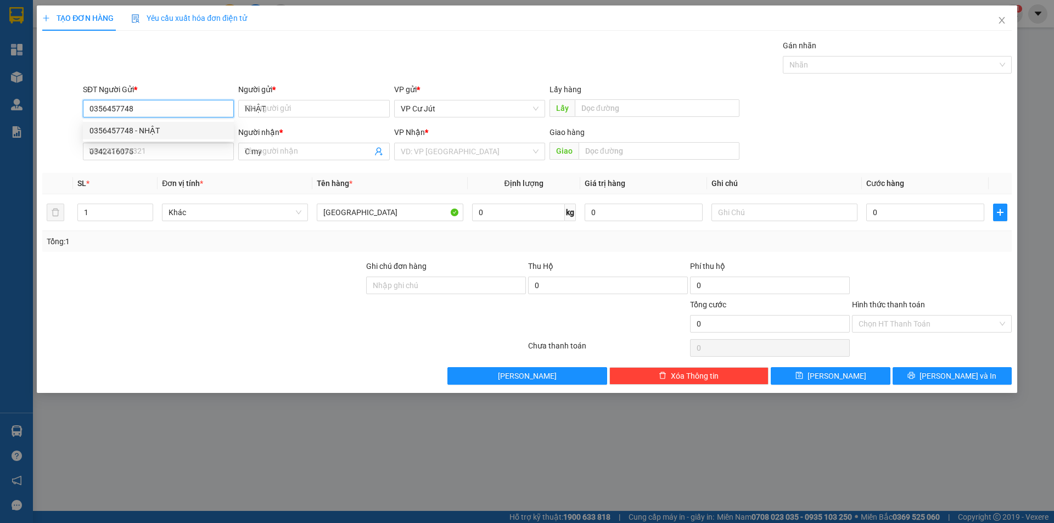
type input "30.000"
type input "0356457748"
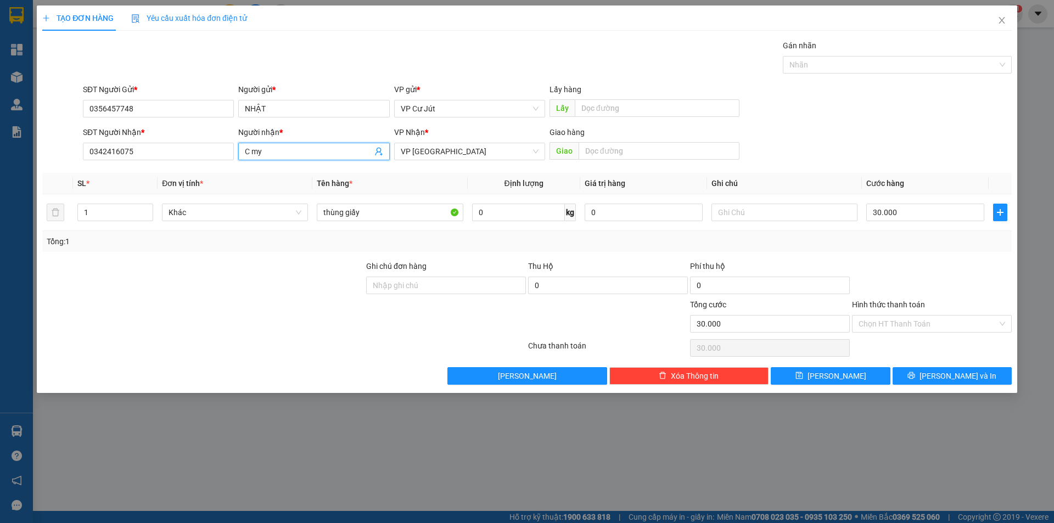
drag, startPoint x: 271, startPoint y: 152, endPoint x: 258, endPoint y: 155, distance: 13.5
click at [258, 155] on input "C my" at bounding box center [308, 151] width 127 height 12
type input "C"
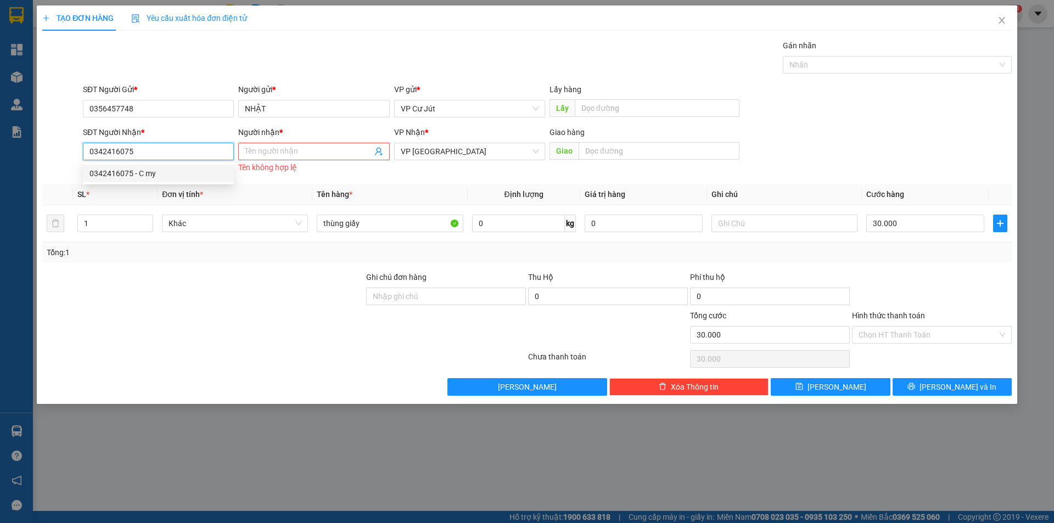
drag, startPoint x: 167, startPoint y: 144, endPoint x: 61, endPoint y: 155, distance: 105.9
click at [61, 155] on div "SĐT Người Nhận * 0342416075 Người nhận * Tên người nhận Tên không hợp lệ VP Nhậ…" at bounding box center [527, 150] width 972 height 49
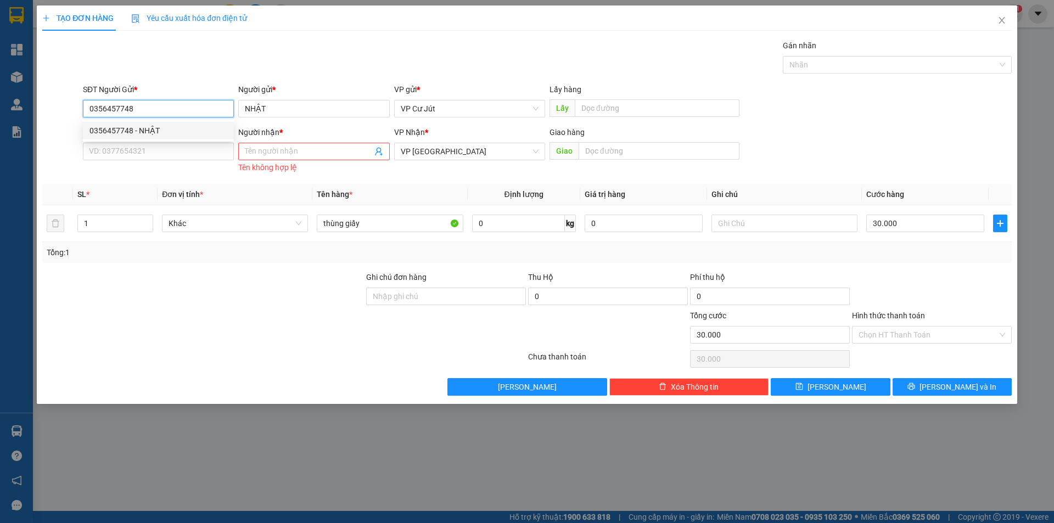
drag, startPoint x: 146, startPoint y: 104, endPoint x: 77, endPoint y: 109, distance: 69.3
click at [77, 109] on div "SĐT Người Gửi * 0356457748 Người gửi * NHẬT VP gửi * VP [PERSON_NAME] Lấy hàng …" at bounding box center [527, 102] width 972 height 38
click at [142, 68] on div "Gán nhãn Nhãn" at bounding box center [547, 59] width 933 height 38
click at [127, 150] on input "SĐT Người Nhận *" at bounding box center [158, 152] width 151 height 18
paste input "0356457748"
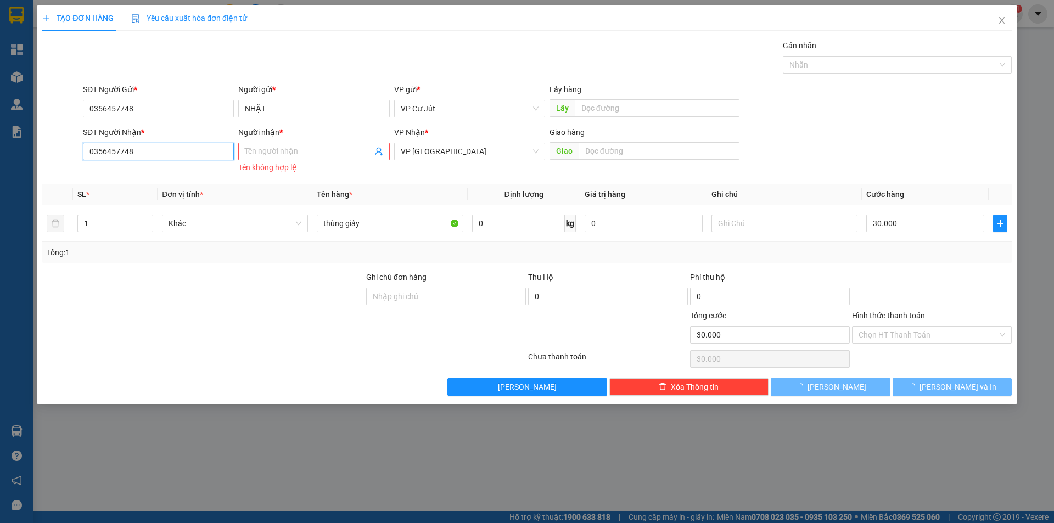
type input "0356457748"
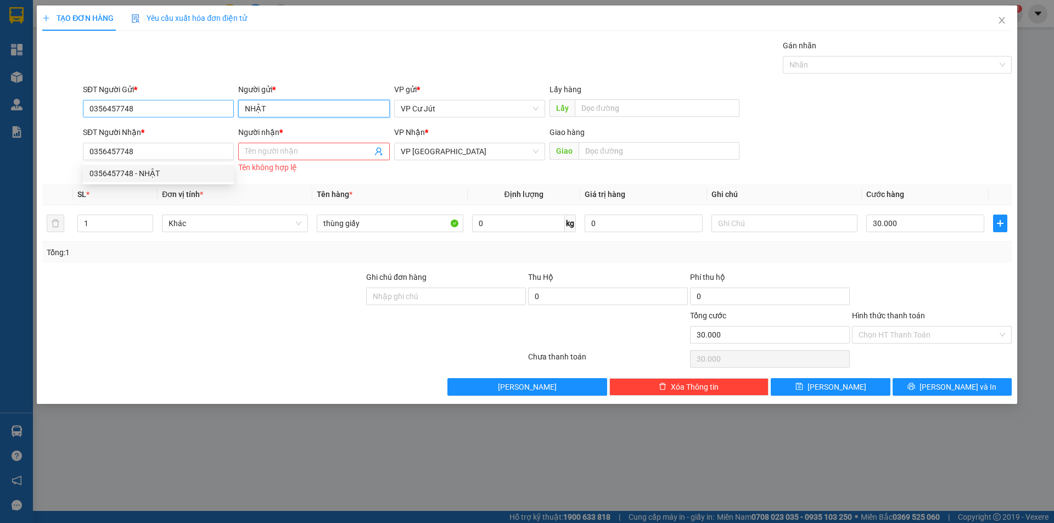
drag, startPoint x: 235, startPoint y: 113, endPoint x: 225, endPoint y: 110, distance: 10.8
click at [225, 113] on div "SĐT Người Gửi * 0356457748 Người gửi * NHẬT NHẬT VP gửi * VP [PERSON_NAME] Lấy …" at bounding box center [547, 102] width 933 height 38
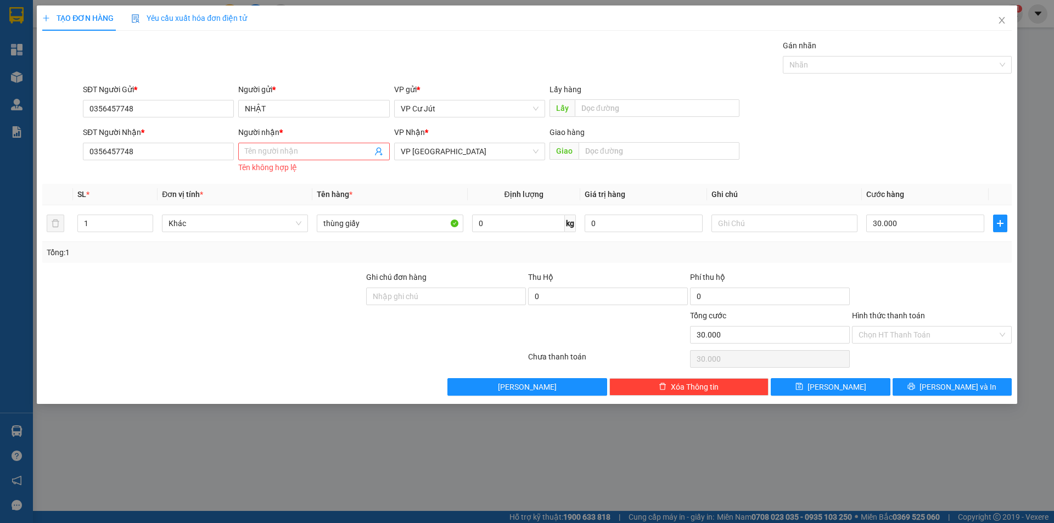
click at [229, 60] on div "Gán nhãn Nhãn" at bounding box center [547, 59] width 933 height 38
click at [252, 148] on input "Người nhận *" at bounding box center [308, 151] width 127 height 12
paste input "0356457748"
type input "0356457748"
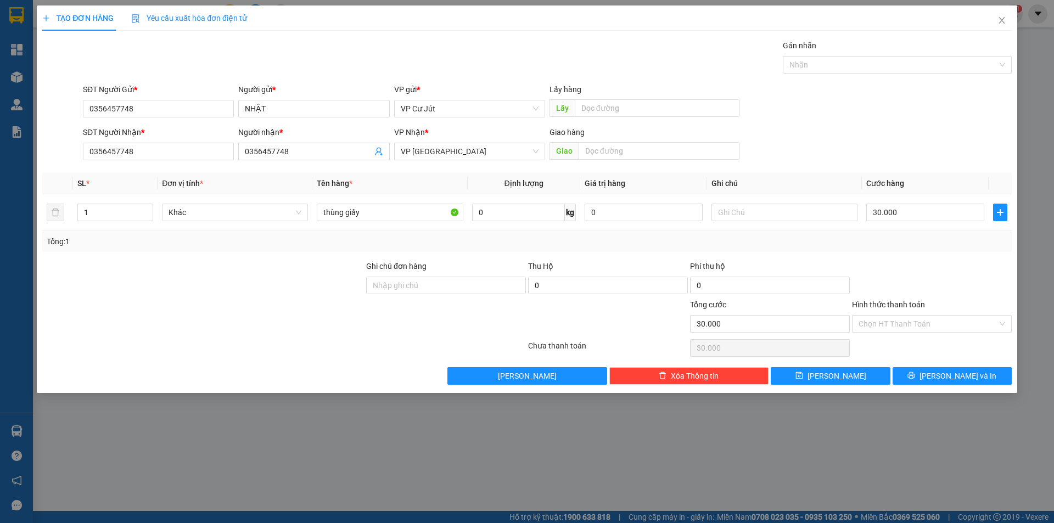
click at [330, 62] on div "Gán nhãn Nhãn" at bounding box center [547, 59] width 933 height 38
drag, startPoint x: 255, startPoint y: 153, endPoint x: 247, endPoint y: 153, distance: 8.2
click at [247, 153] on input "0356457748" at bounding box center [308, 151] width 127 height 12
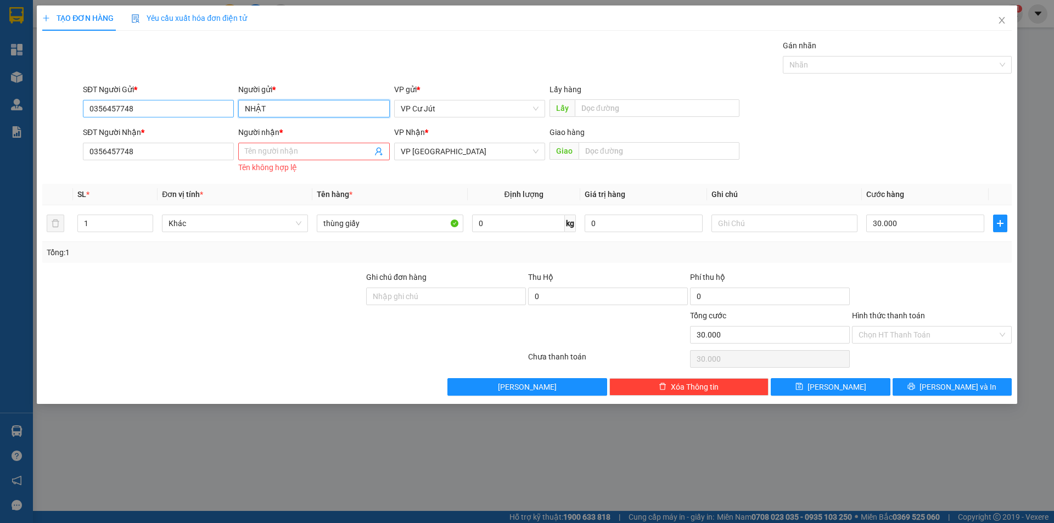
drag, startPoint x: 271, startPoint y: 108, endPoint x: 231, endPoint y: 108, distance: 40.1
click at [231, 108] on div "SĐT Người Gửi * 0356457748 Người gửi * NHẬT NHẬT VP gửi * VP [PERSON_NAME] Lấy …" at bounding box center [547, 102] width 933 height 38
click at [245, 39] on div "TẠO ĐƠN HÀNG Yêu cầu xuất hóa đơn điện tử Transit Pickup Surcharge Ids Transit …" at bounding box center [527, 200] width 970 height 390
click at [258, 148] on input "Người nhận *" at bounding box center [308, 151] width 127 height 12
paste input "NHẬT"
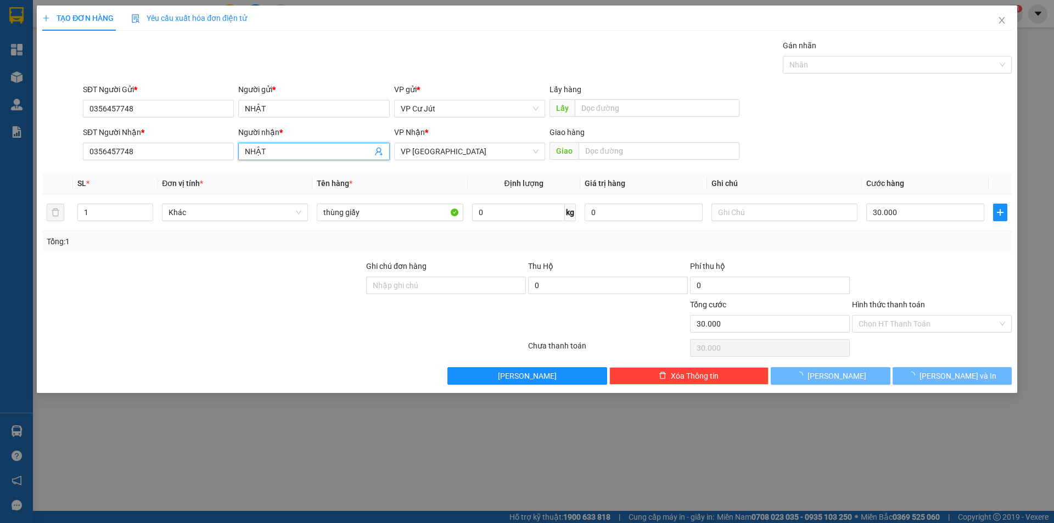
type input "NHẬT"
click at [325, 48] on div "Gán nhãn Nhãn" at bounding box center [547, 59] width 933 height 38
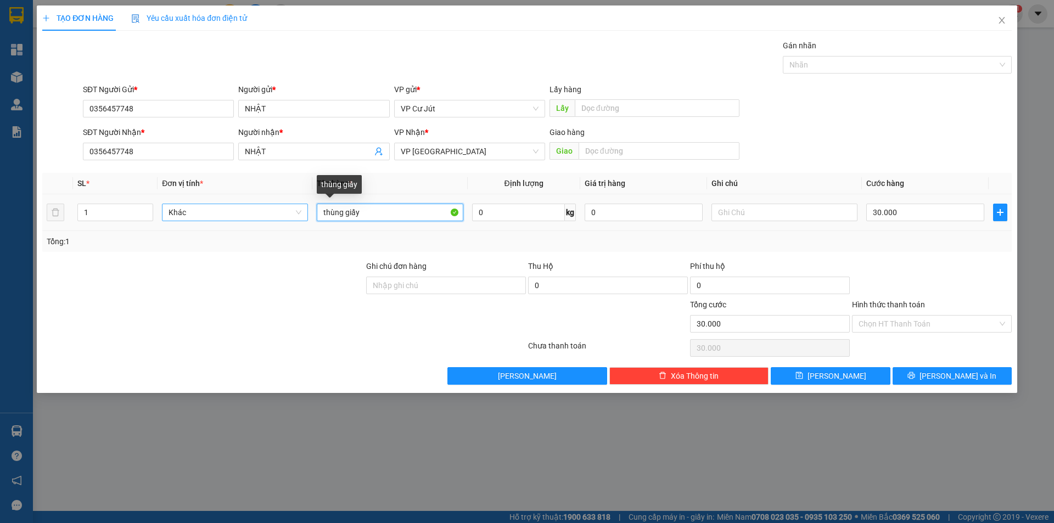
drag, startPoint x: 394, startPoint y: 208, endPoint x: 307, endPoint y: 212, distance: 87.4
click at [307, 212] on tr "1 Khác thùng giấy 0 kg 0 30.000" at bounding box center [527, 212] width 970 height 37
type input "t"
type input "TG"
click at [923, 212] on input "30.000" at bounding box center [925, 213] width 118 height 18
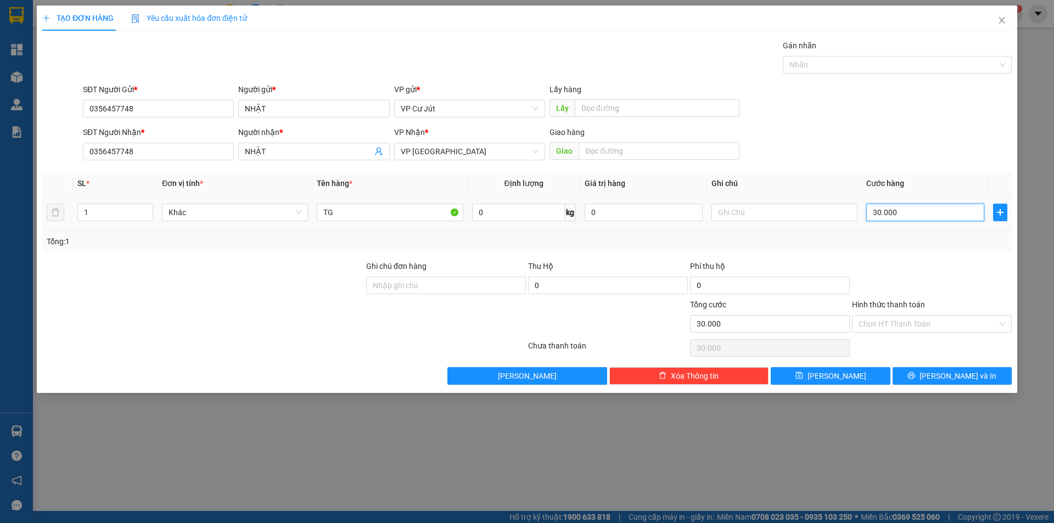
type input "0"
type input "60"
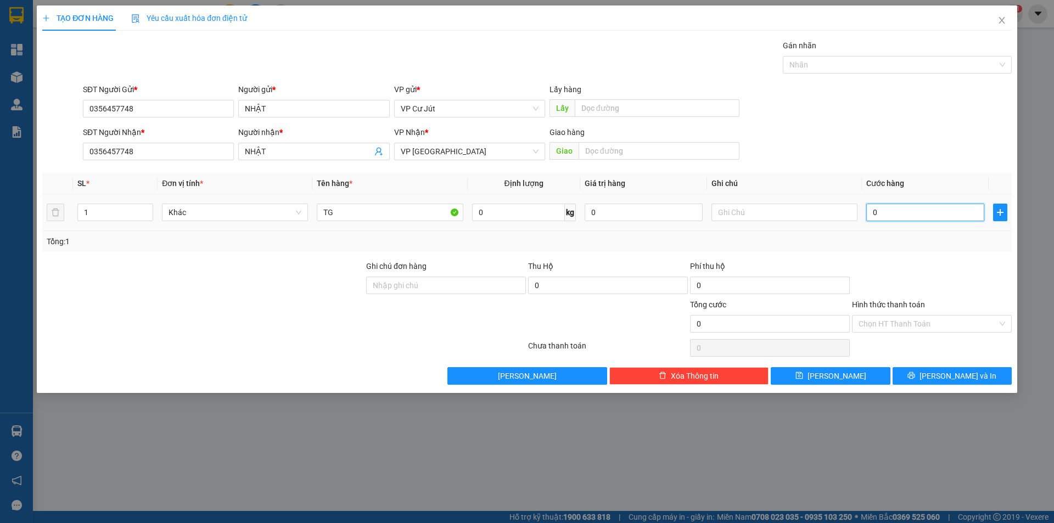
type input "60"
type input "600"
type input "6.000"
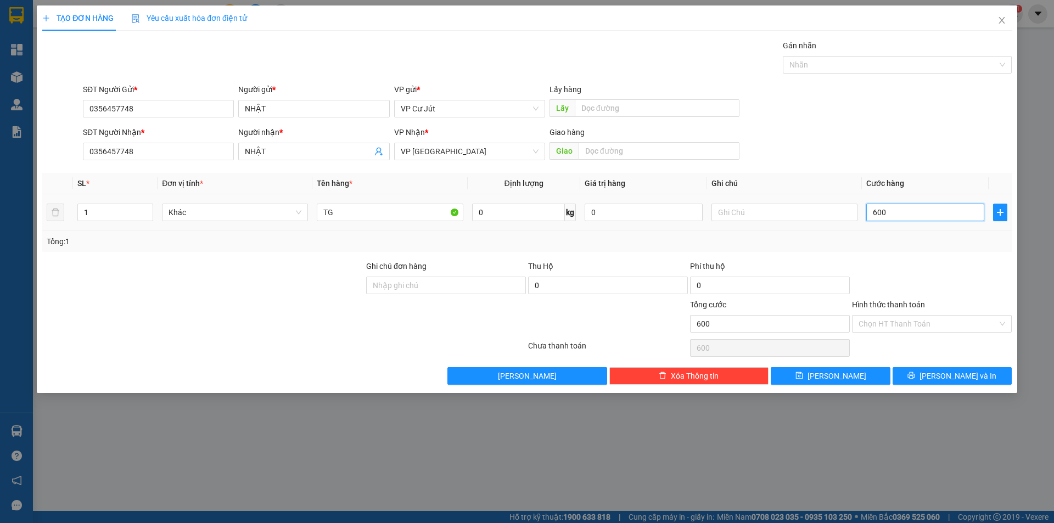
type input "6.000"
type input "60.000"
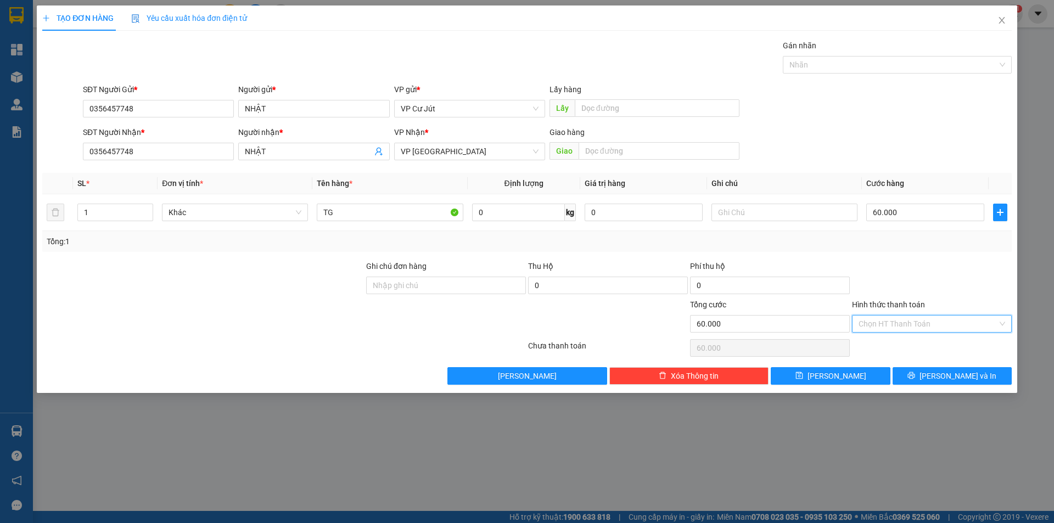
click at [906, 329] on input "Hình thức thanh toán" at bounding box center [928, 324] width 139 height 16
click at [906, 349] on div "Tại văn phòng" at bounding box center [932, 346] width 147 height 12
type input "0"
click at [919, 276] on div at bounding box center [932, 279] width 162 height 38
click at [931, 370] on button "[PERSON_NAME] và In" at bounding box center [952, 376] width 119 height 18
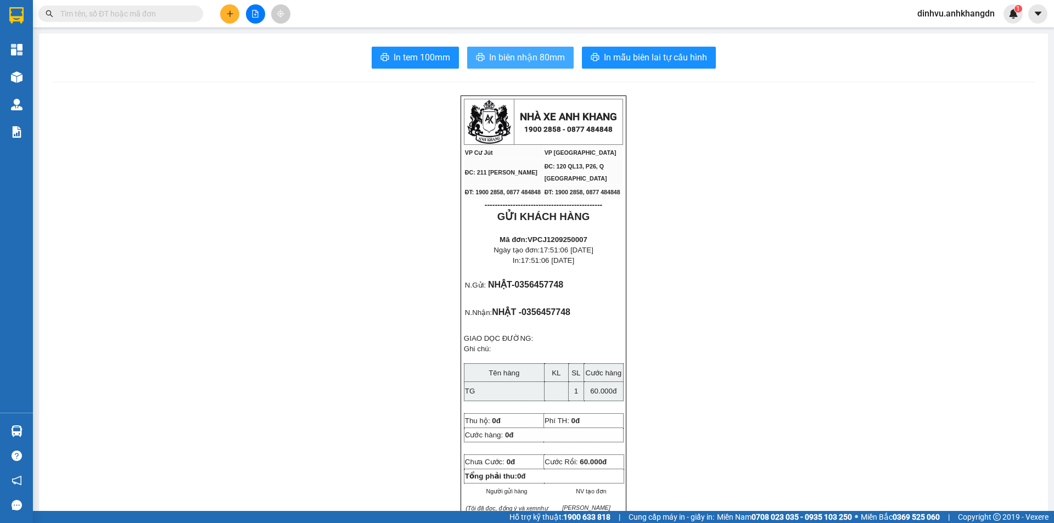
click at [523, 53] on span "In biên nhận 80mm" at bounding box center [527, 58] width 76 height 14
click at [538, 61] on span "In biên nhận 80mm" at bounding box center [527, 58] width 76 height 14
click at [433, 59] on span "In tem 100mm" at bounding box center [422, 58] width 57 height 14
click at [518, 54] on span "In biên nhận 80mm" at bounding box center [527, 58] width 76 height 14
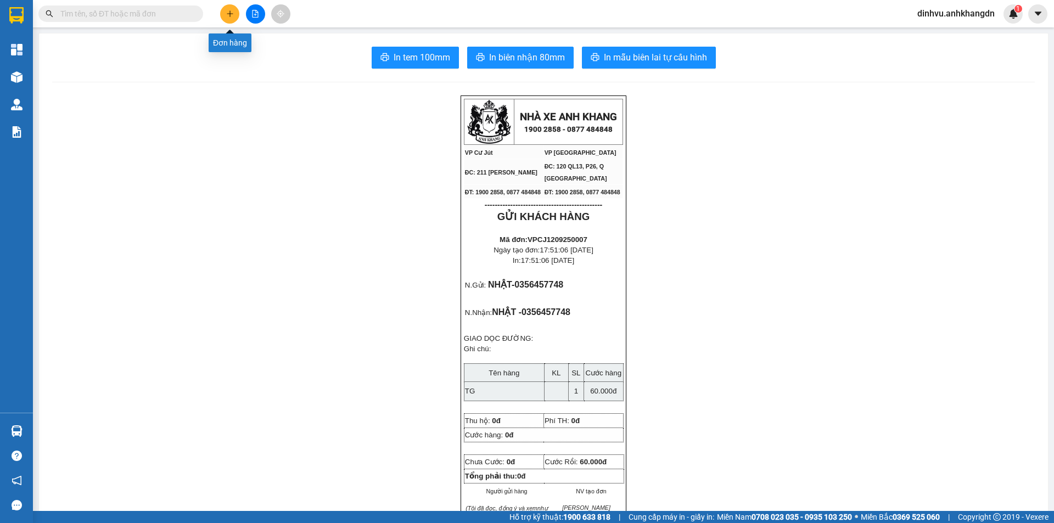
click at [238, 17] on button at bounding box center [229, 13] width 19 height 19
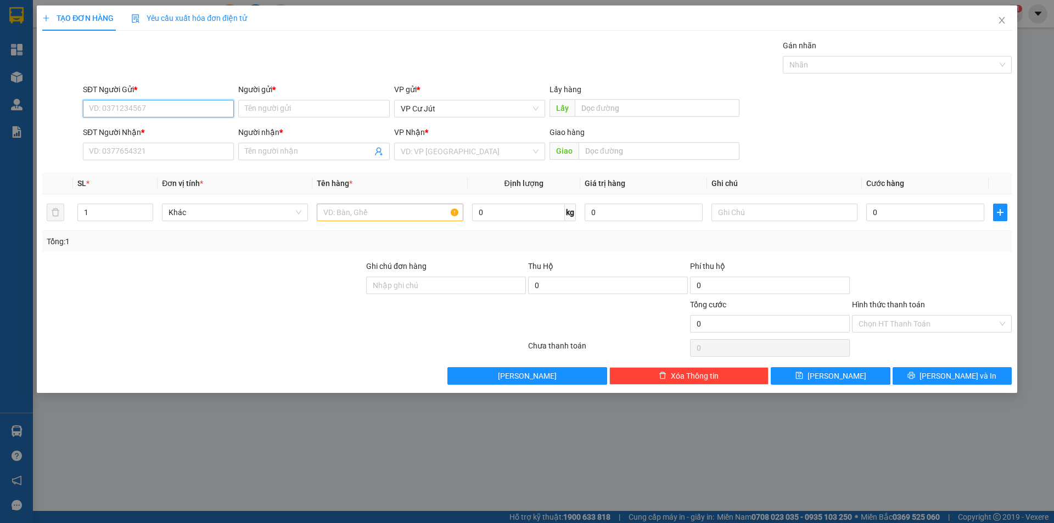
click at [185, 103] on input "SĐT Người Gửi *" at bounding box center [158, 109] width 151 height 18
click at [186, 102] on input "SĐT Người Gửi *" at bounding box center [158, 109] width 151 height 18
drag, startPoint x: 184, startPoint y: 103, endPoint x: 85, endPoint y: 106, distance: 98.9
click at [85, 106] on input "0935926811" at bounding box center [158, 109] width 151 height 18
type input "0935926811"
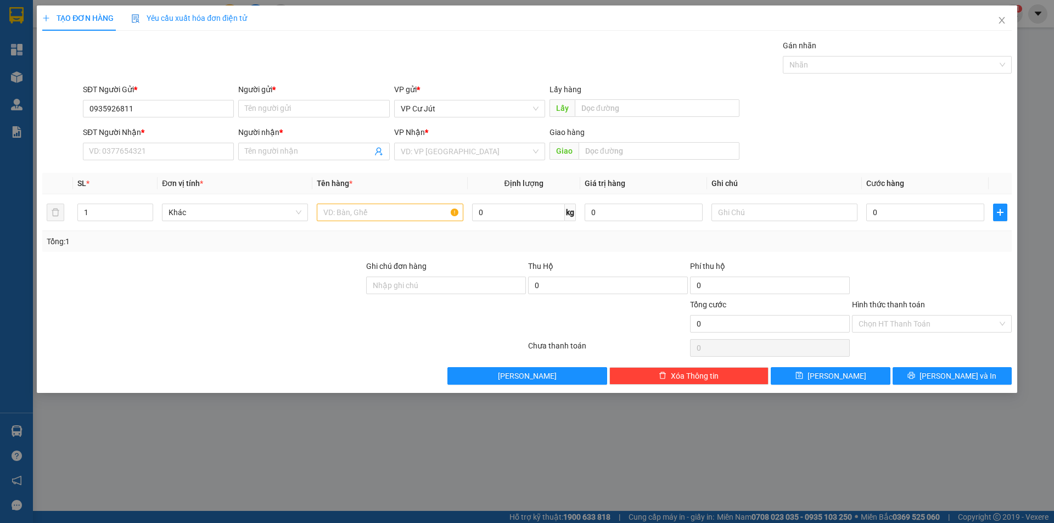
drag, startPoint x: 204, startPoint y: 70, endPoint x: 256, endPoint y: 99, distance: 59.0
click at [205, 70] on div "Gán nhãn Nhãn" at bounding box center [547, 59] width 933 height 38
click at [270, 111] on input "Người gửi *" at bounding box center [313, 109] width 151 height 18
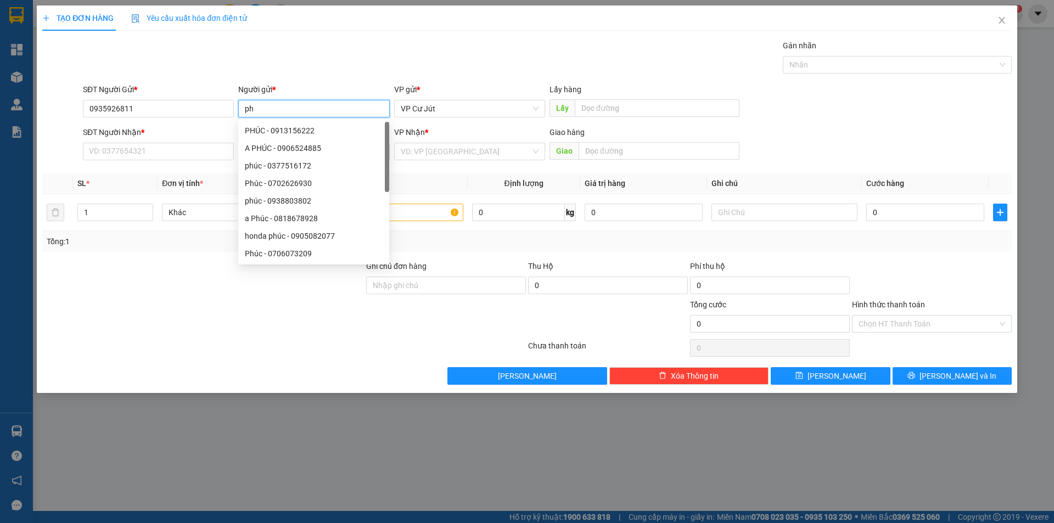
type input "p"
type input "PHÚC"
click at [278, 63] on div "Gán nhãn Nhãn" at bounding box center [547, 59] width 933 height 38
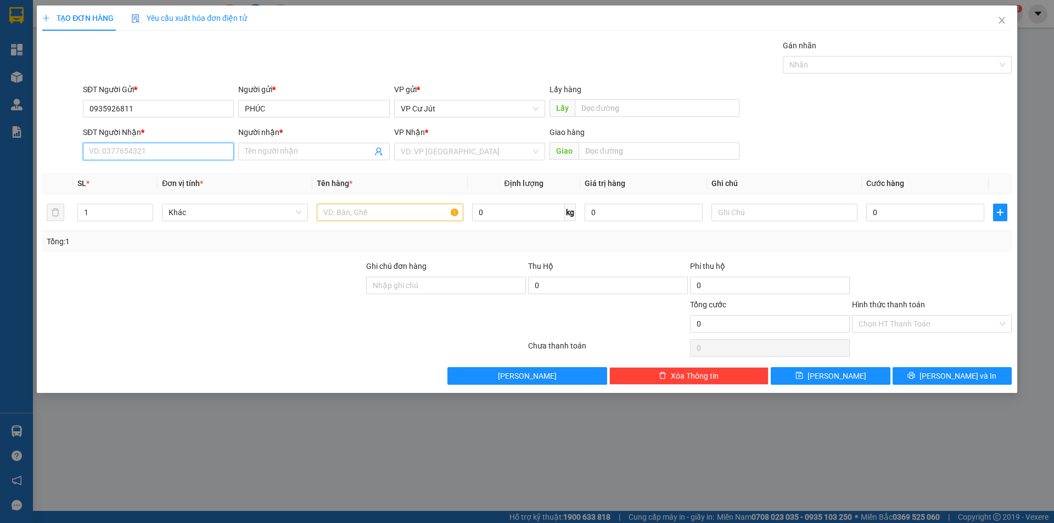
click at [195, 149] on input "SĐT Người Nhận *" at bounding box center [158, 152] width 151 height 18
type input "0357022805"
click at [250, 153] on input "Người nhận *" at bounding box center [308, 151] width 127 height 12
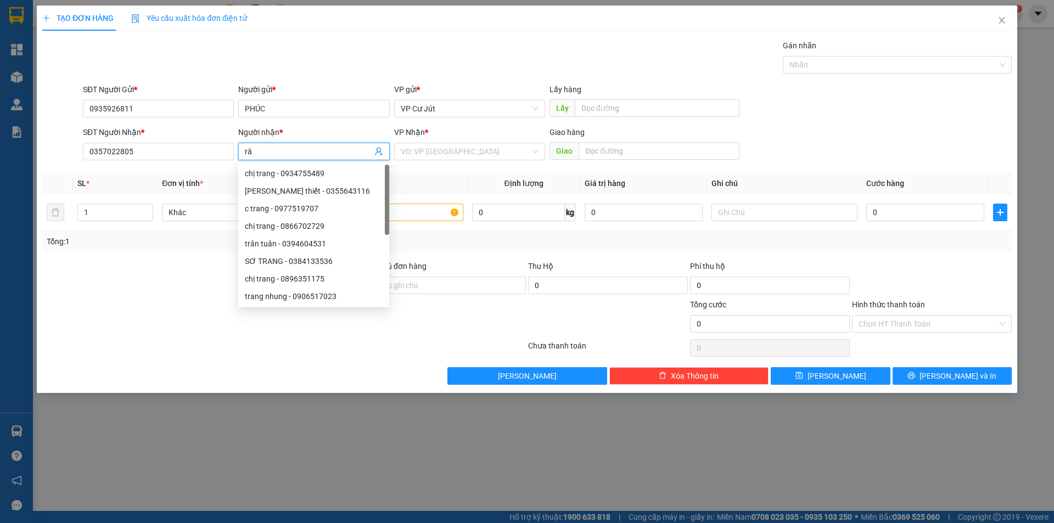
type input "r"
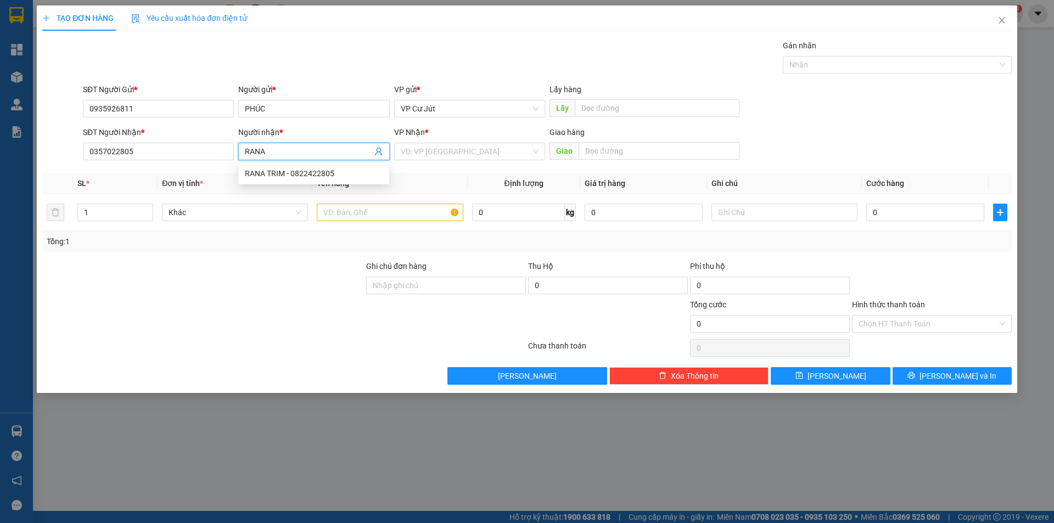
type input "RANA"
click at [318, 63] on div "Gán nhãn Nhãn" at bounding box center [547, 59] width 933 height 38
click at [373, 213] on input "text" at bounding box center [390, 213] width 146 height 18
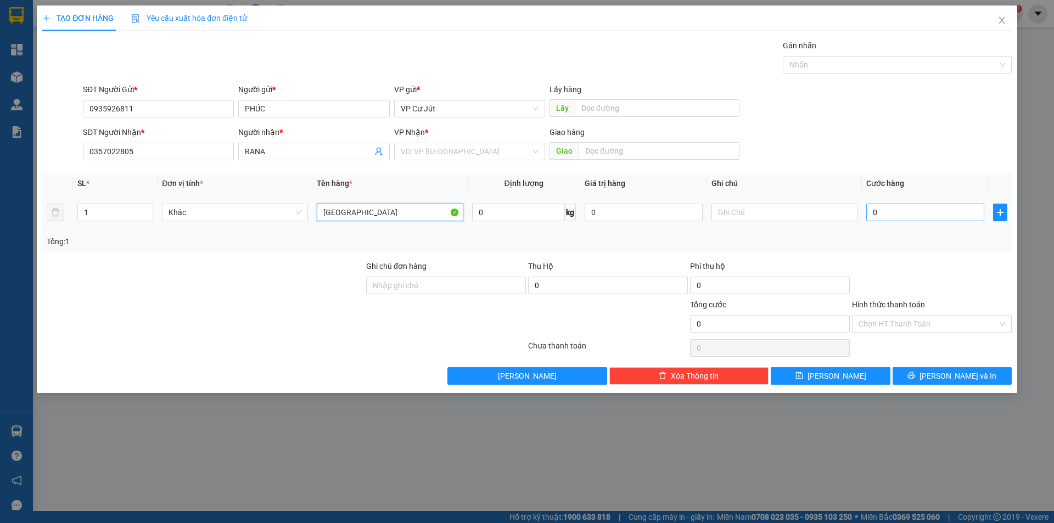
type input "[GEOGRAPHIC_DATA]"
click at [886, 219] on input "0" at bounding box center [925, 213] width 118 height 18
type input "70"
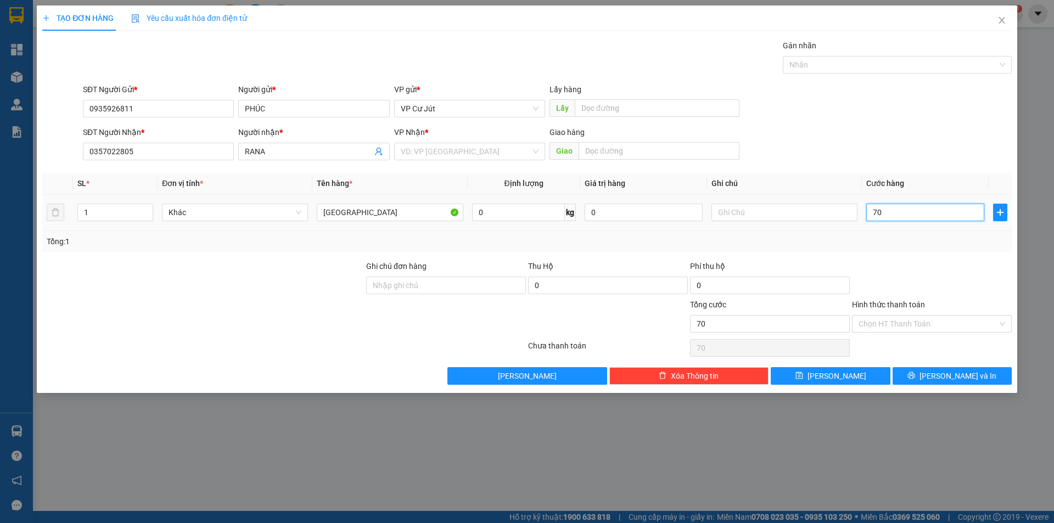
type input "700"
type input "7.000"
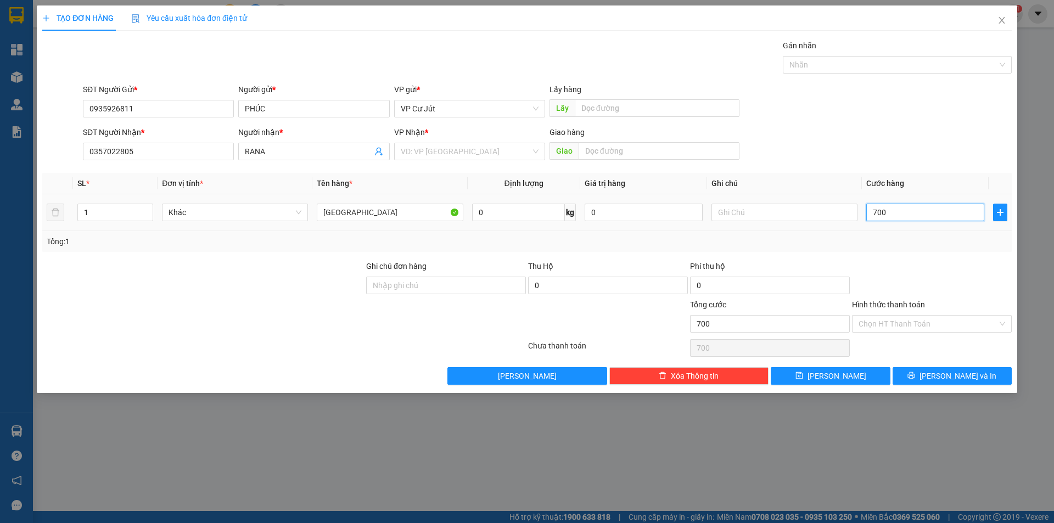
type input "7.000"
type input "70.000"
type input "7.000"
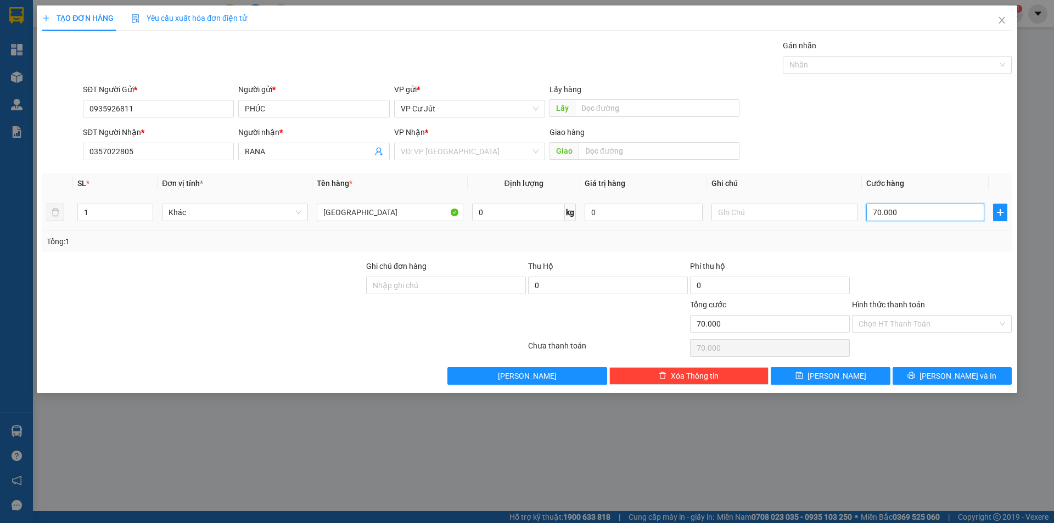
type input "7.000"
type input "700"
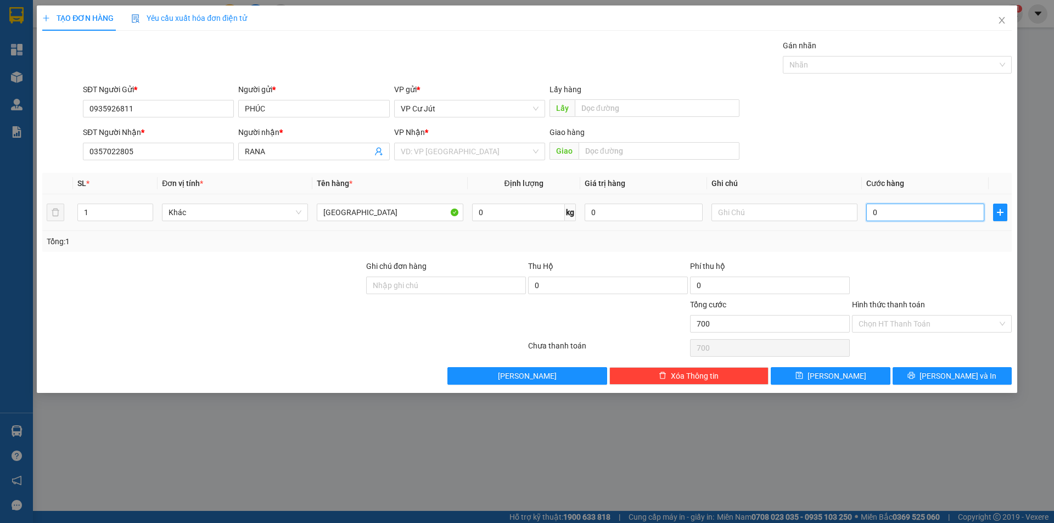
type input "0"
type input "60"
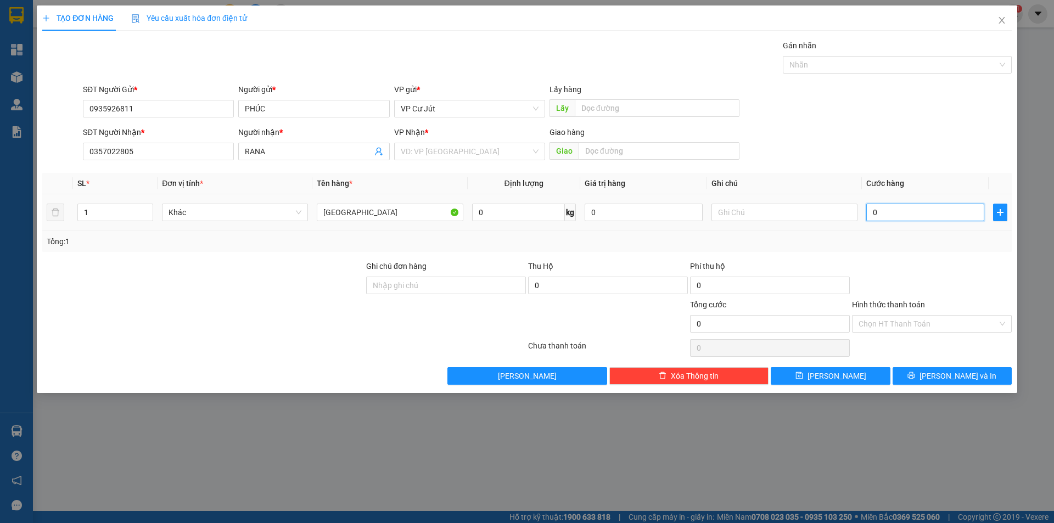
type input "60"
type input "600"
type input "6.000"
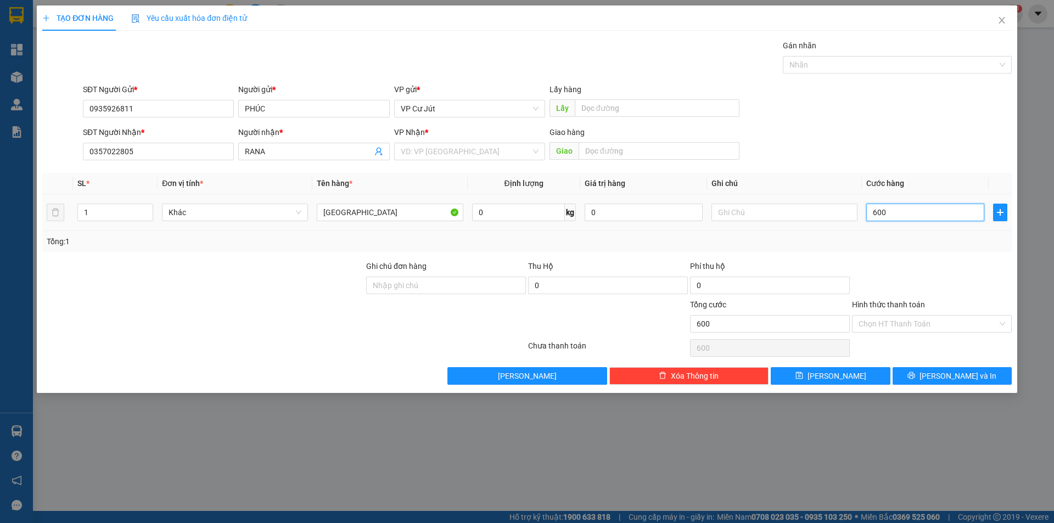
type input "6.000"
type input "60.000"
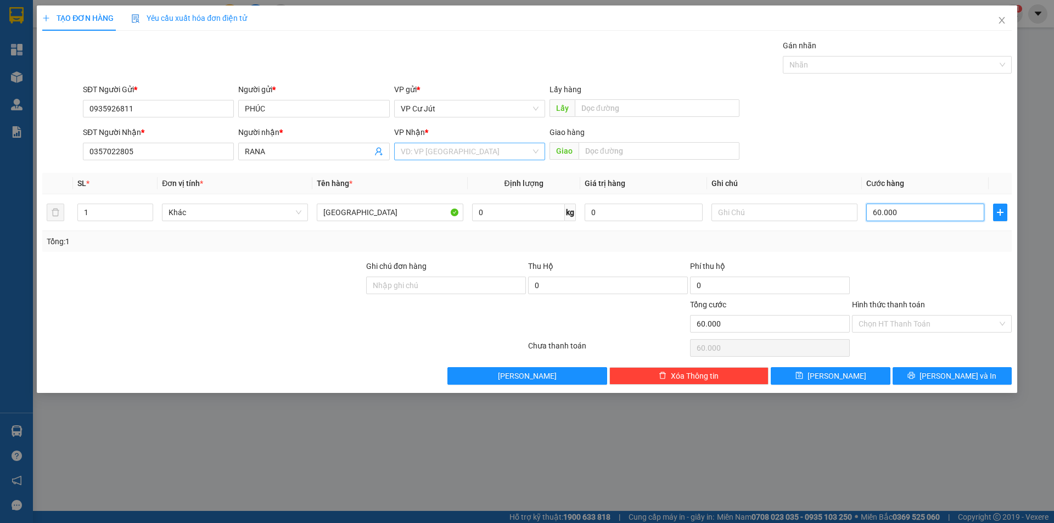
type input "60.000"
click at [447, 148] on div "VP Nhận * VD: VP [GEOGRAPHIC_DATA]" at bounding box center [469, 145] width 151 height 38
click at [444, 160] on div "VP Nhận * VD: VP [GEOGRAPHIC_DATA]" at bounding box center [469, 145] width 151 height 38
click at [447, 152] on input "search" at bounding box center [466, 151] width 130 height 16
click at [443, 170] on div "VP [GEOGRAPHIC_DATA]" at bounding box center [470, 173] width 138 height 12
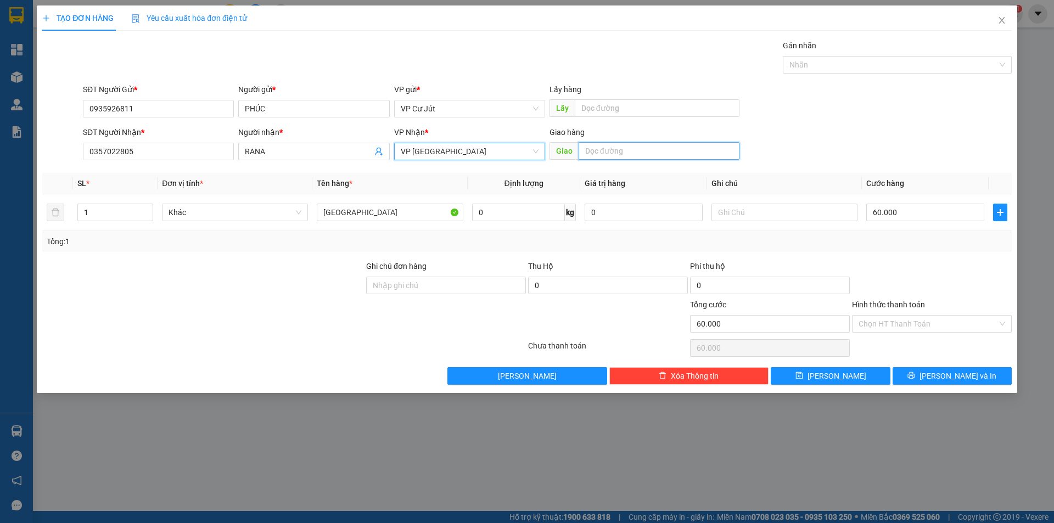
click at [623, 148] on input "text" at bounding box center [659, 151] width 161 height 18
click at [939, 374] on button "[PERSON_NAME] và In" at bounding box center [952, 376] width 119 height 18
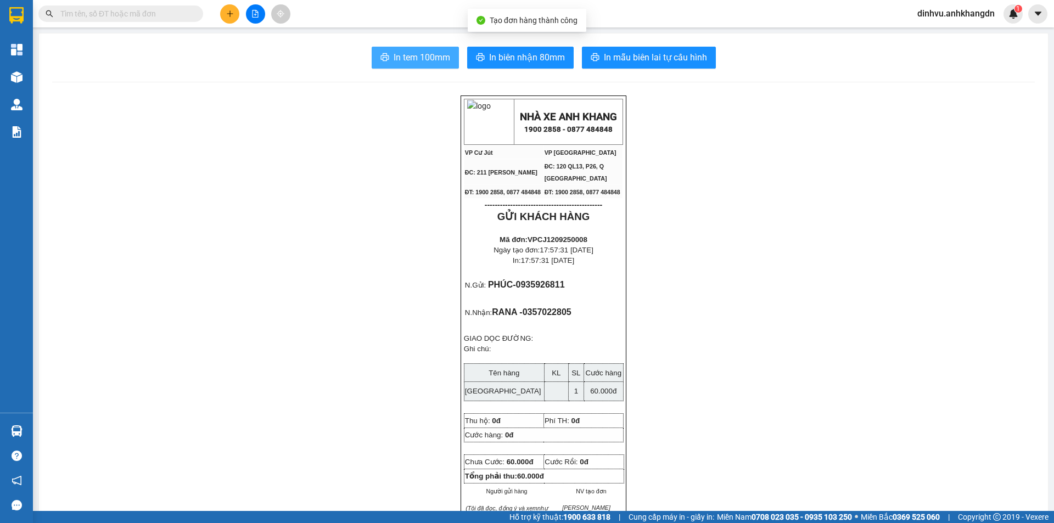
click at [421, 59] on span "In tem 100mm" at bounding box center [422, 58] width 57 height 14
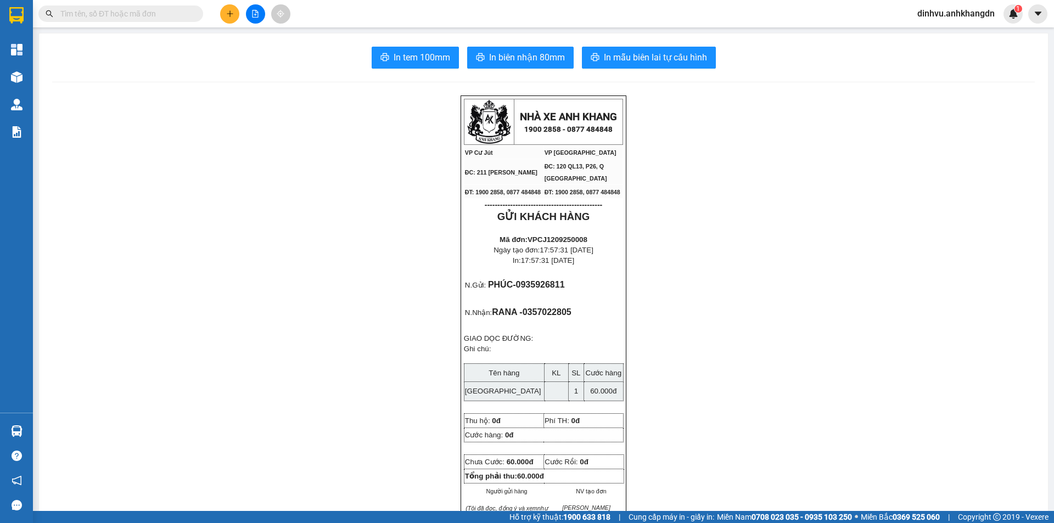
click at [234, 12] on button at bounding box center [229, 13] width 19 height 19
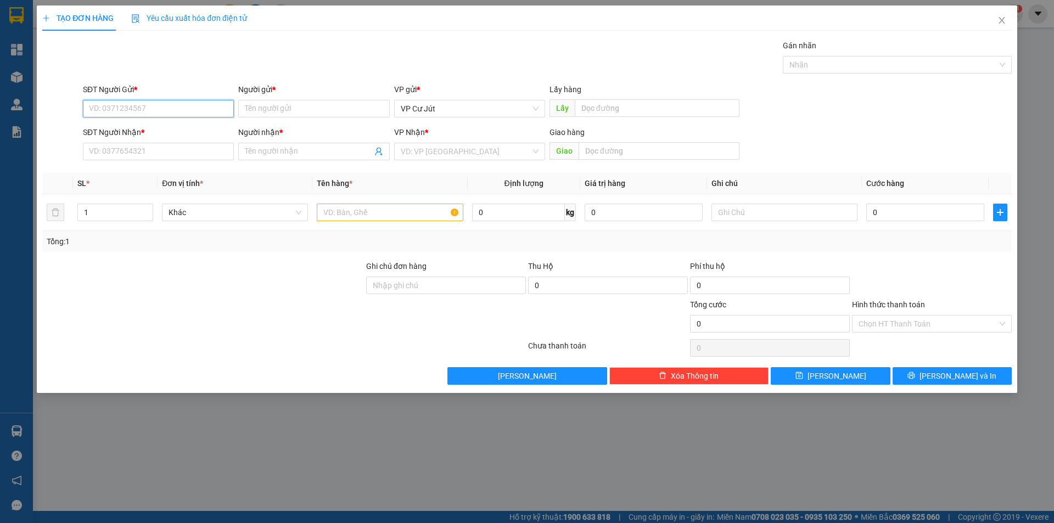
click at [152, 100] on input "SĐT Người Gửi *" at bounding box center [158, 109] width 151 height 18
click at [266, 110] on input "Người gửi *" at bounding box center [313, 109] width 151 height 18
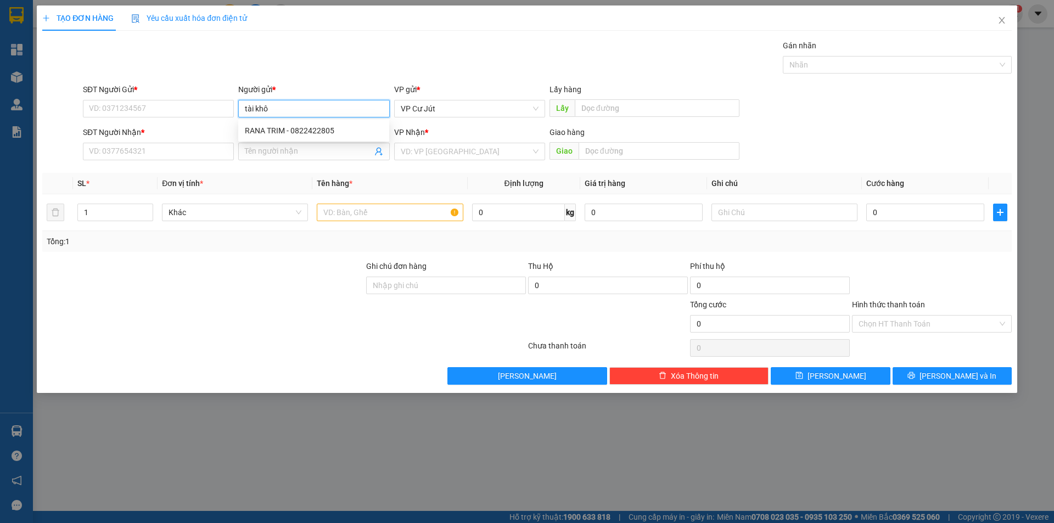
type input "tài khôi"
click at [271, 128] on div "tài khôi - 0979080565" at bounding box center [314, 131] width 138 height 12
type input "0979080565"
type input "tài khôi"
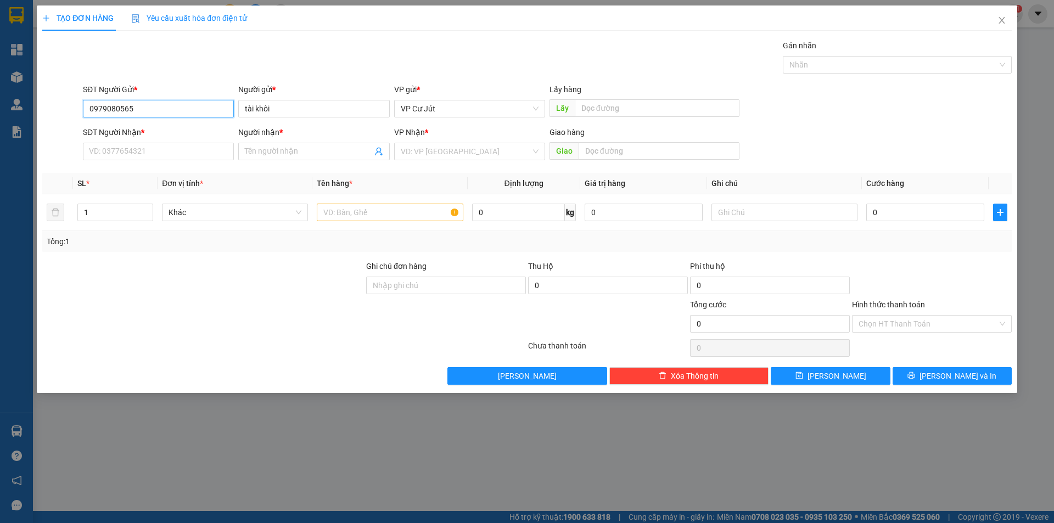
drag, startPoint x: 138, startPoint y: 107, endPoint x: 71, endPoint y: 104, distance: 67.1
click at [71, 104] on div "SĐT Người Gửi * 0979080565 Người gửi * tài khôi tài khôi VP gửi * VP [PERSON_NA…" at bounding box center [527, 102] width 972 height 38
click at [105, 147] on input "SĐT Người Nhận *" at bounding box center [158, 152] width 151 height 18
paste input "0979080565"
type input "0979080565"
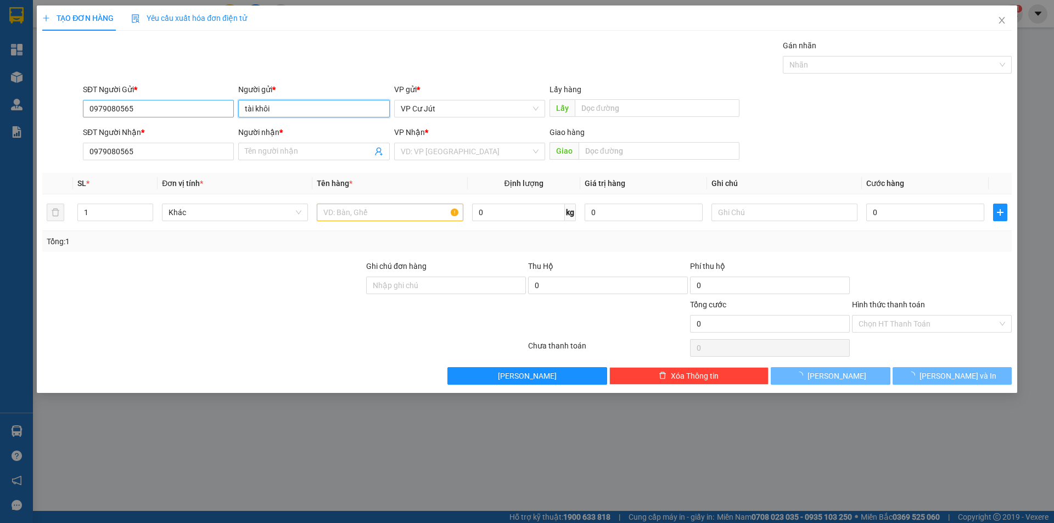
drag, startPoint x: 276, startPoint y: 103, endPoint x: 210, endPoint y: 100, distance: 66.0
click at [210, 100] on div "SĐT Người Gửi * 0979080565 Người gửi * tài khôi tài khôi VP gửi * VP [PERSON_NA…" at bounding box center [547, 102] width 933 height 38
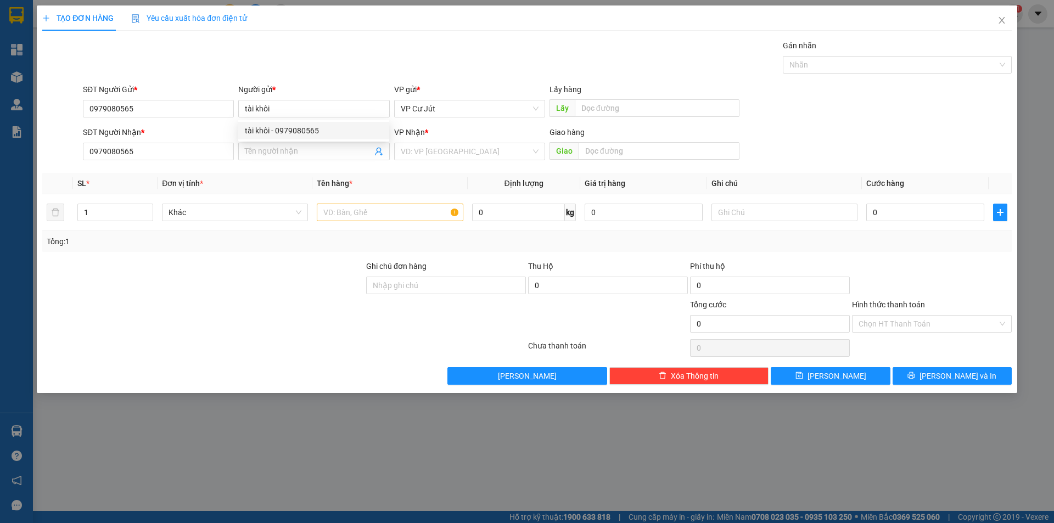
click at [211, 66] on div "Gán nhãn Nhãn" at bounding box center [547, 59] width 933 height 38
click at [255, 147] on input "Người nhận *" at bounding box center [308, 151] width 127 height 12
paste input "tài khôi"
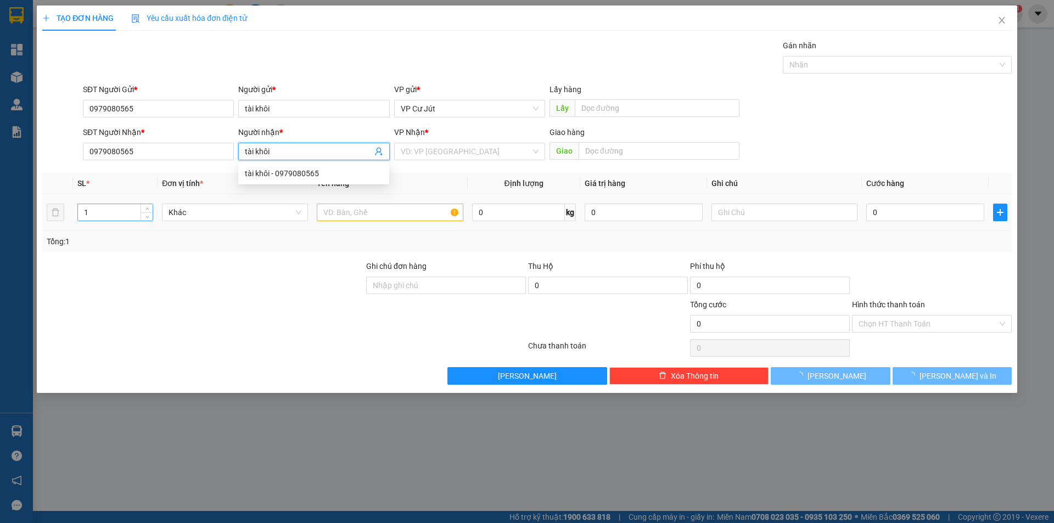
type input "tài khôi"
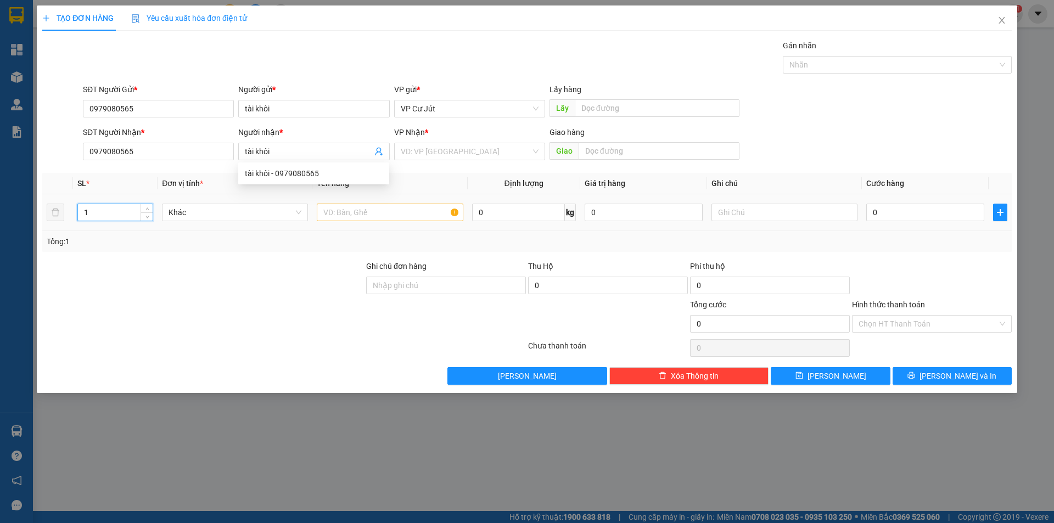
drag, startPoint x: 114, startPoint y: 214, endPoint x: 126, endPoint y: 200, distance: 18.7
click at [117, 212] on input "1" at bounding box center [115, 212] width 75 height 16
type input "2"
click at [355, 217] on input "text" at bounding box center [390, 213] width 146 height 18
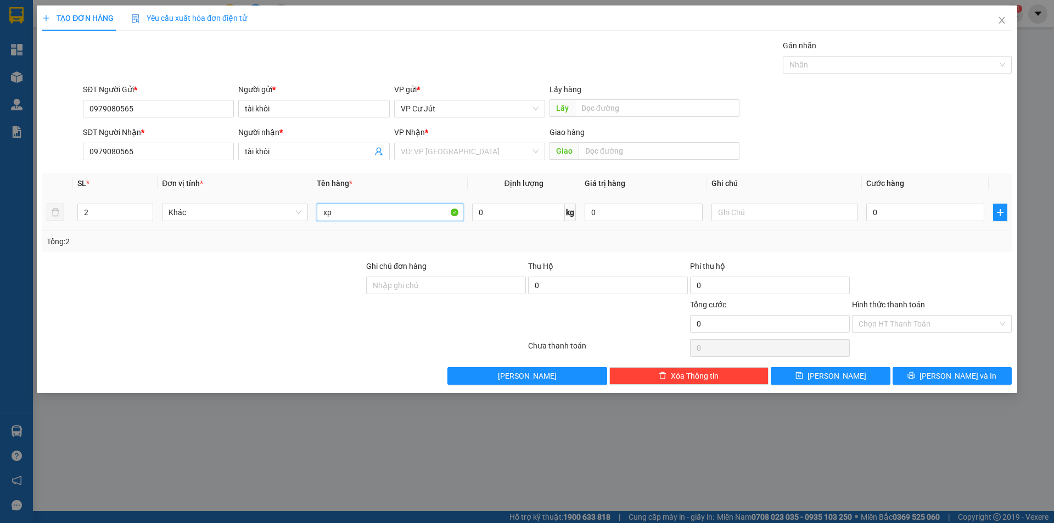
type input "x"
type input "XỌT CHIM"
click at [880, 213] on input "0" at bounding box center [925, 213] width 118 height 18
type input "20"
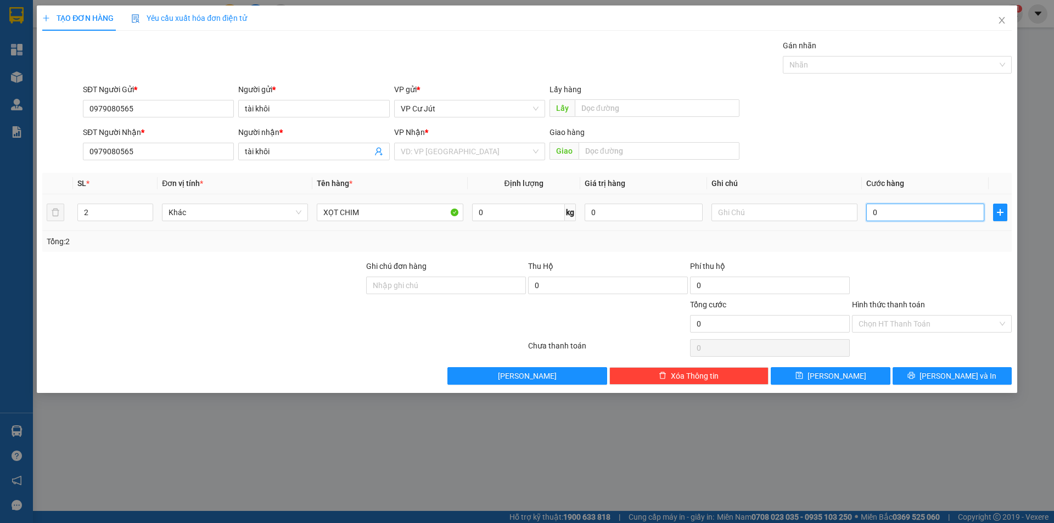
type input "20"
type input "200"
type input "2.000"
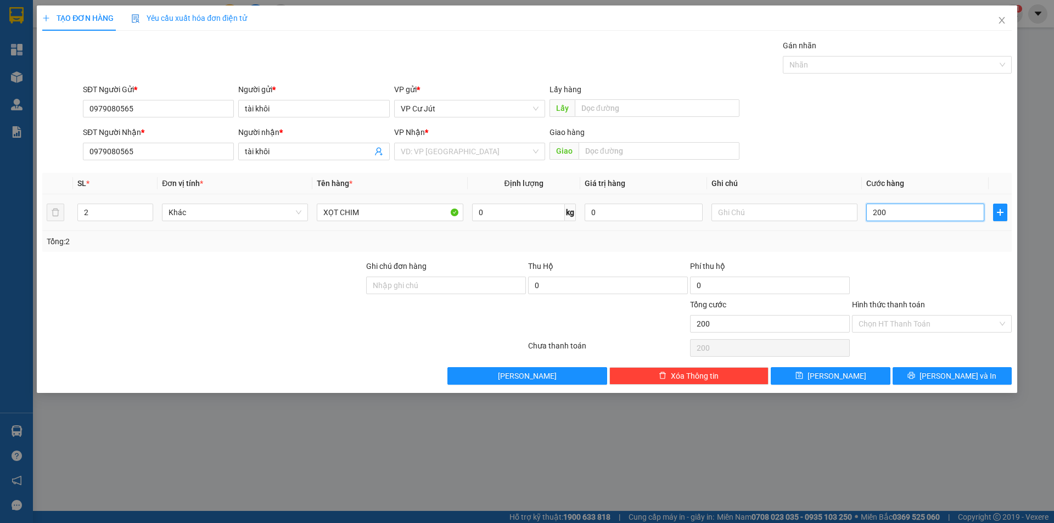
type input "2.000"
type input "20.000"
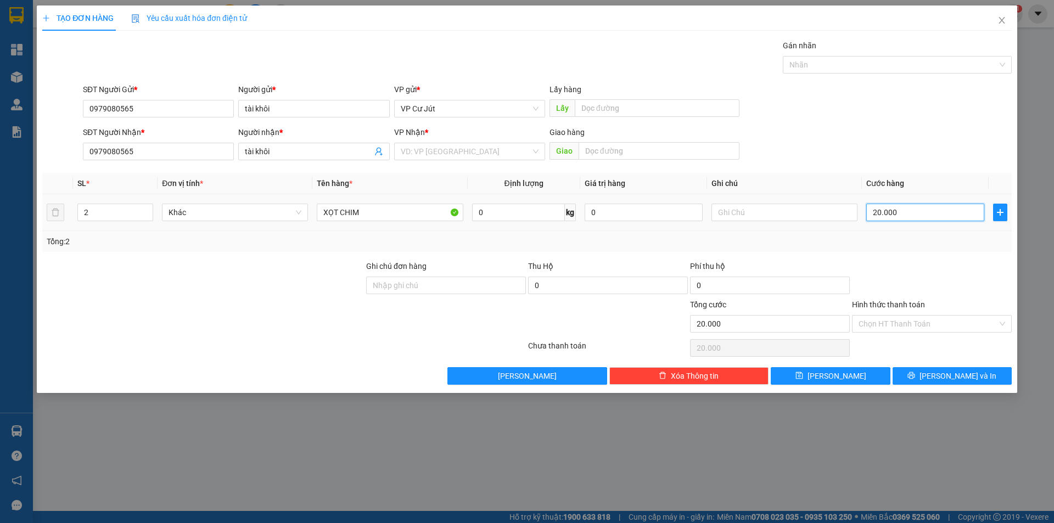
type input "200.000"
click at [915, 378] on icon "printer" at bounding box center [911, 375] width 7 height 7
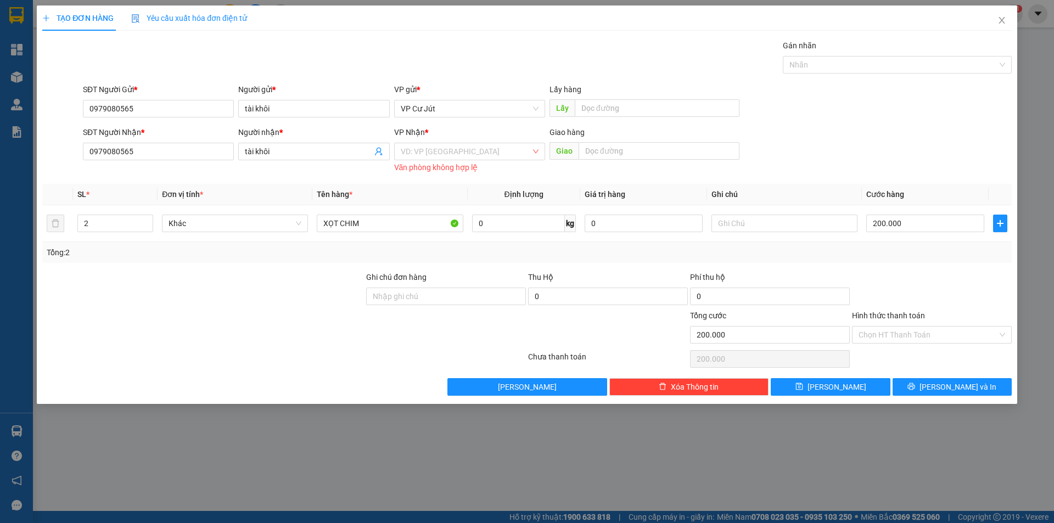
click at [515, 161] on div "VD: VP Sài Gòn Văn phòng không hợp lệ" at bounding box center [469, 157] width 151 height 29
click at [506, 154] on input "search" at bounding box center [466, 151] width 130 height 16
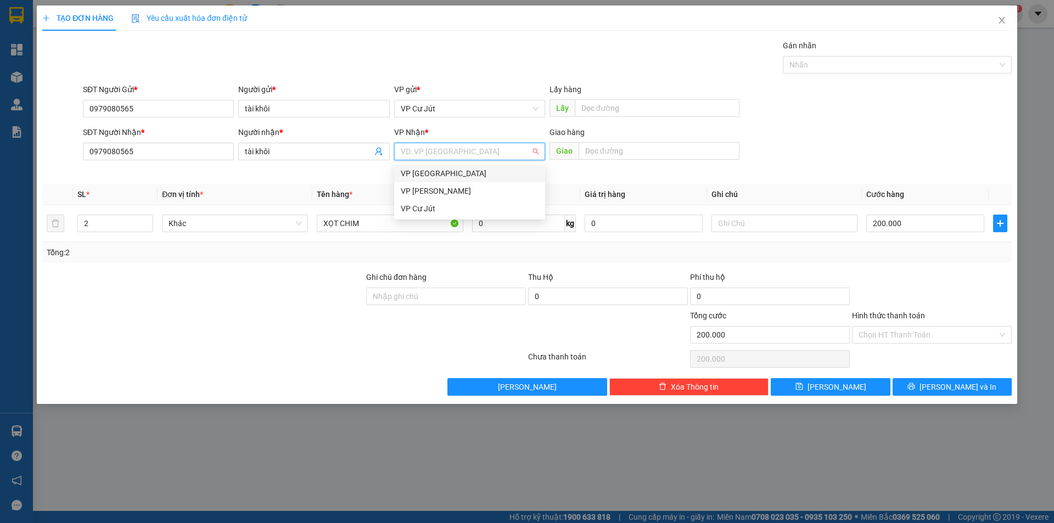
click at [493, 168] on div "VP [GEOGRAPHIC_DATA]" at bounding box center [470, 173] width 138 height 12
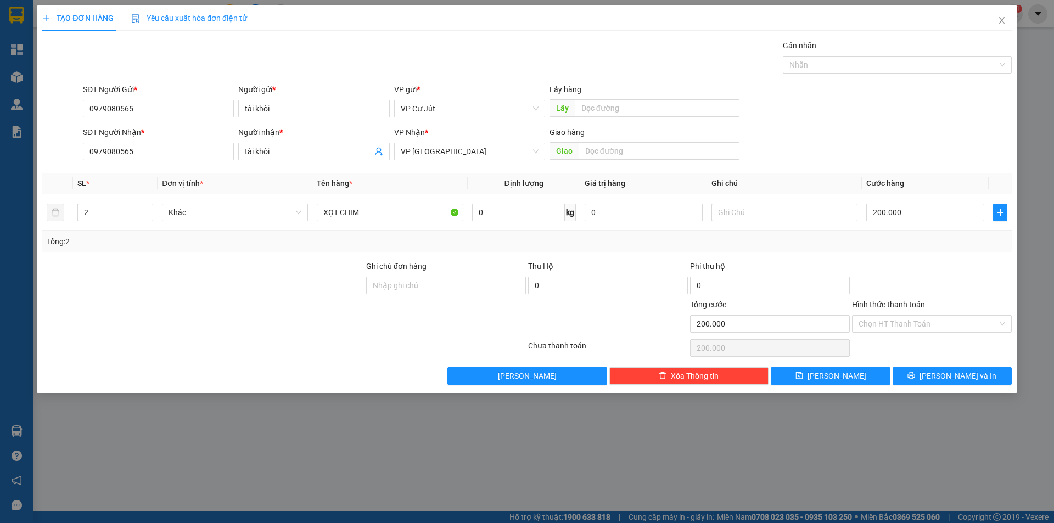
click at [949, 386] on div "TẠO ĐƠN HÀNG Yêu cầu xuất hóa đơn điện tử Transit Pickup Surcharge Ids Transit …" at bounding box center [527, 199] width 981 height 388
click at [949, 383] on button "[PERSON_NAME] và In" at bounding box center [952, 376] width 119 height 18
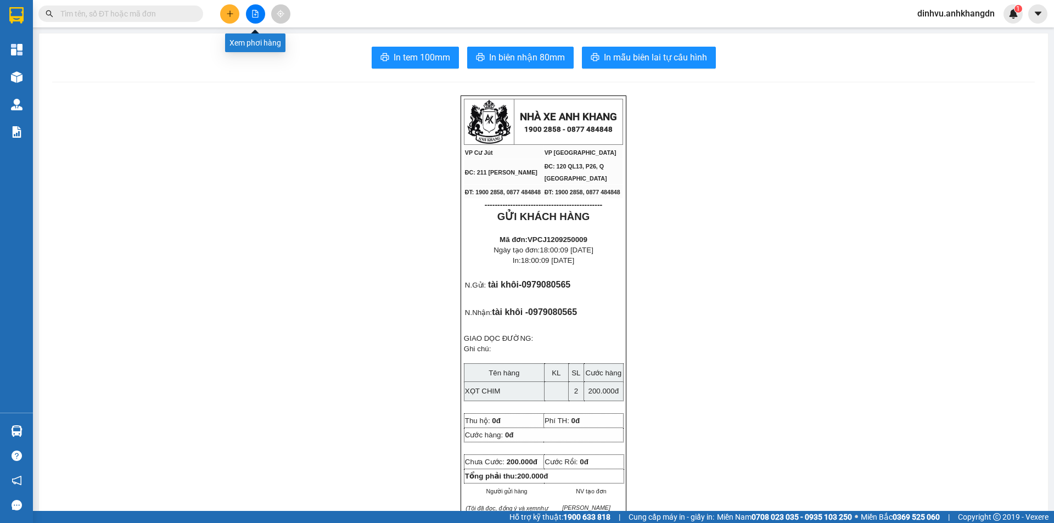
click at [252, 16] on icon "file-add" at bounding box center [255, 14] width 8 height 8
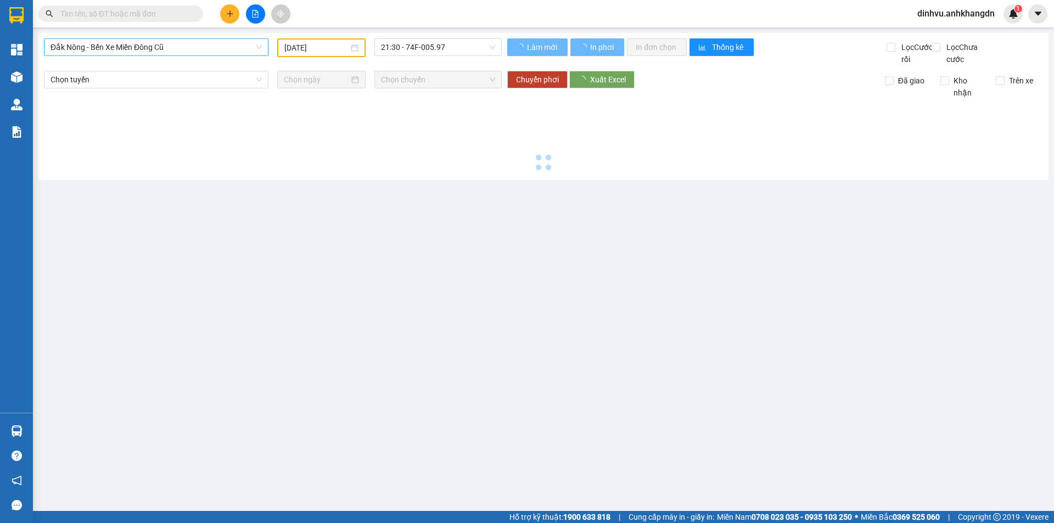
click at [199, 53] on span "Đắk Nông - Bến Xe Miền Đông Cũ" at bounding box center [156, 47] width 211 height 16
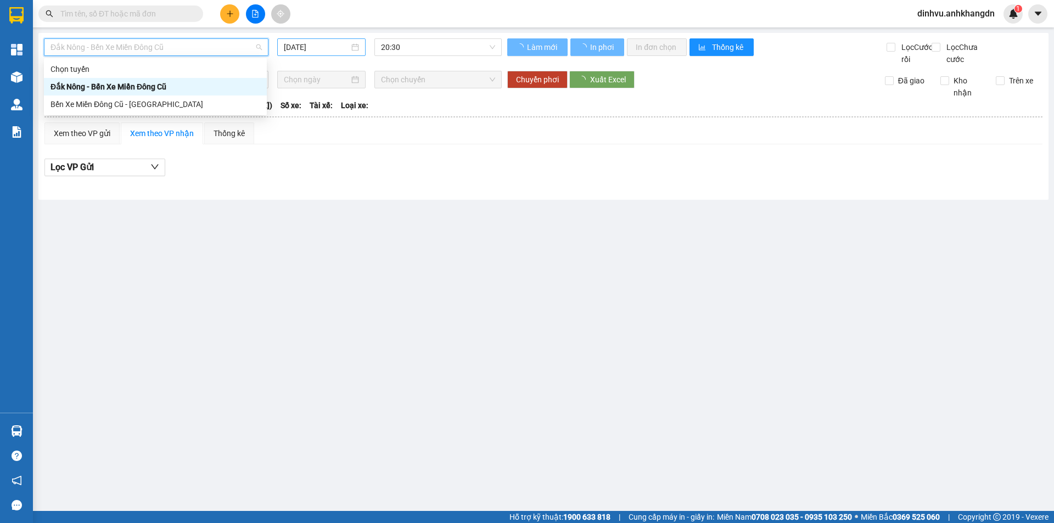
click at [340, 50] on input "[DATE]" at bounding box center [316, 47] width 65 height 12
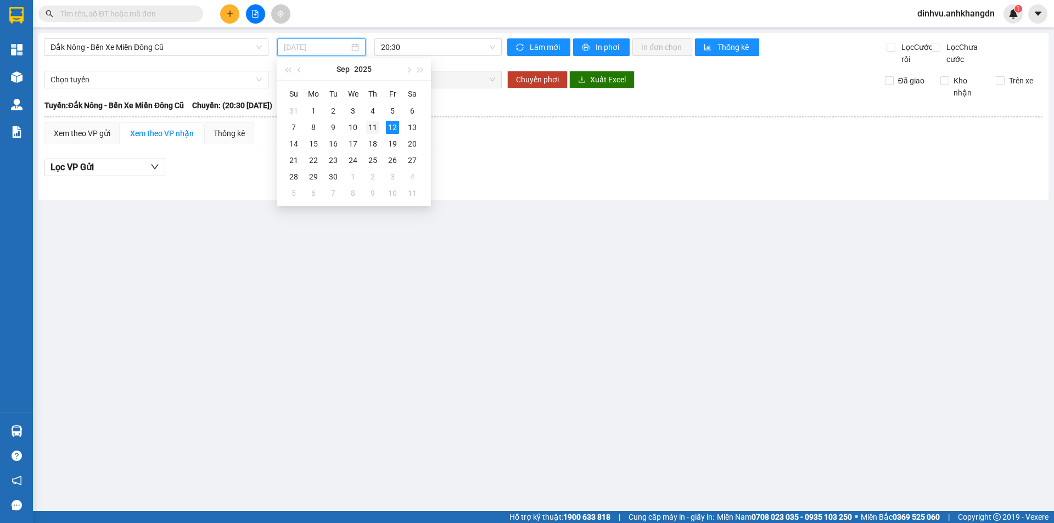
click at [371, 128] on div "11" at bounding box center [372, 127] width 13 height 13
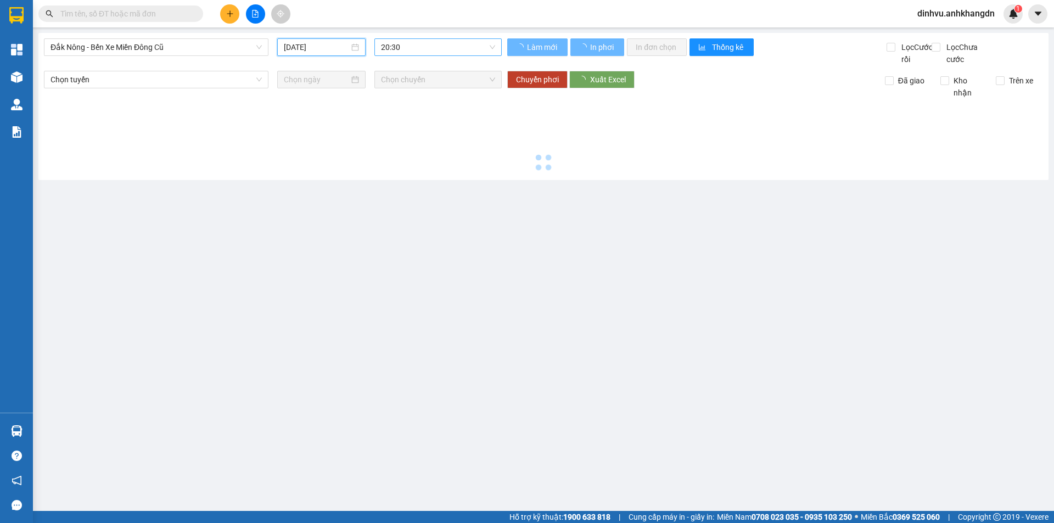
type input "[DATE]"
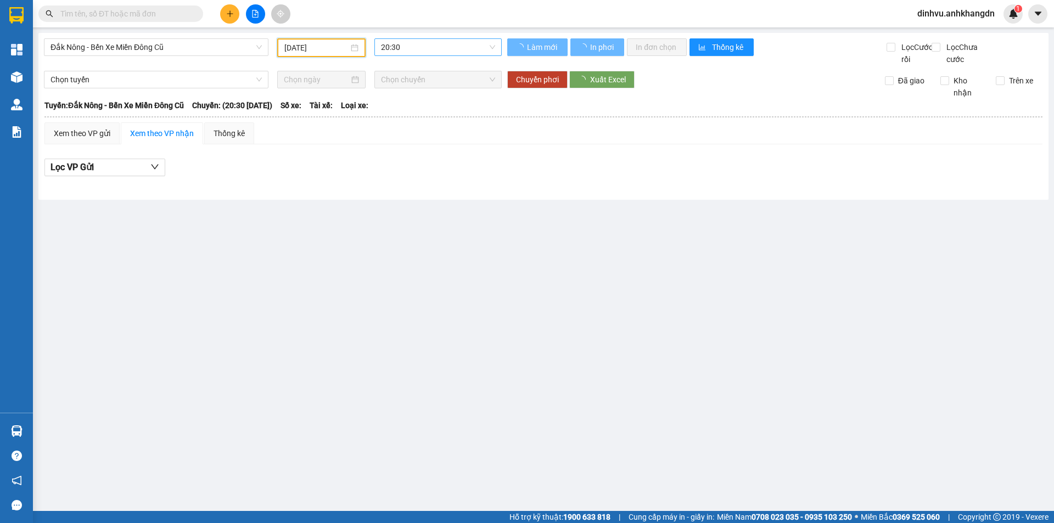
click at [407, 47] on span "20:30" at bounding box center [438, 47] width 114 height 16
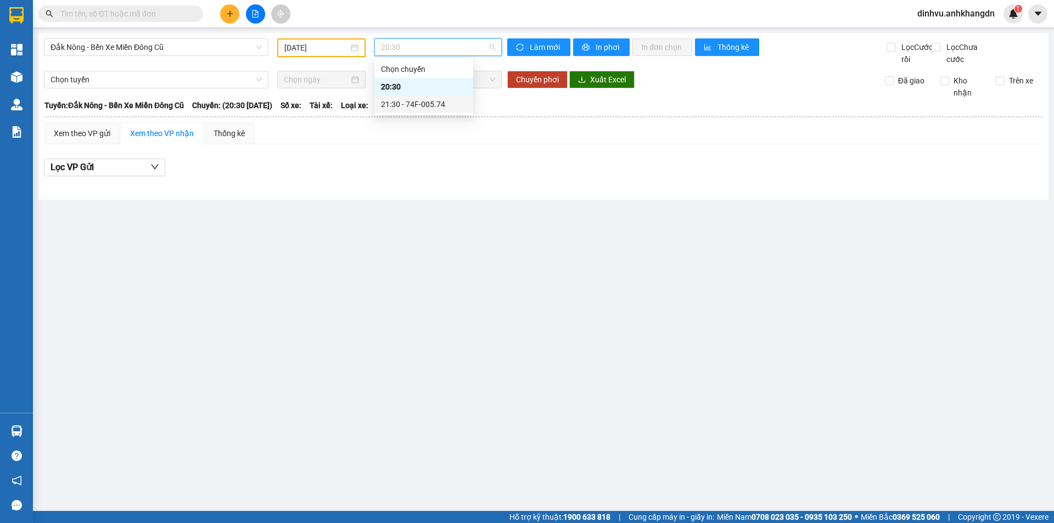
click at [414, 111] on div "21:30 - 74F-005.74" at bounding box center [423, 105] width 99 height 18
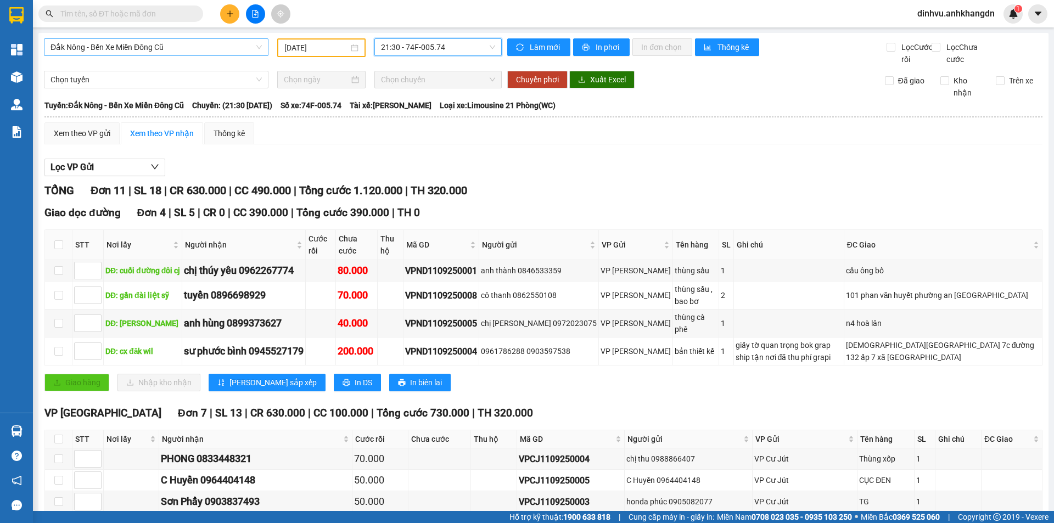
click at [169, 42] on span "Đắk Nông - Bến Xe Miền Đông Cũ" at bounding box center [156, 47] width 211 height 16
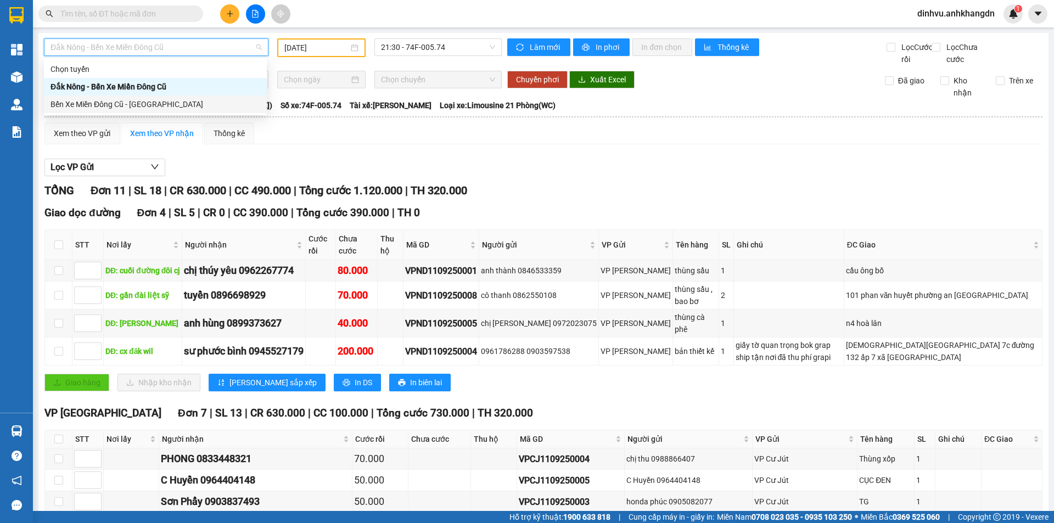
click at [162, 100] on div "Bến Xe Miền Đông Cũ - [GEOGRAPHIC_DATA]" at bounding box center [156, 104] width 210 height 12
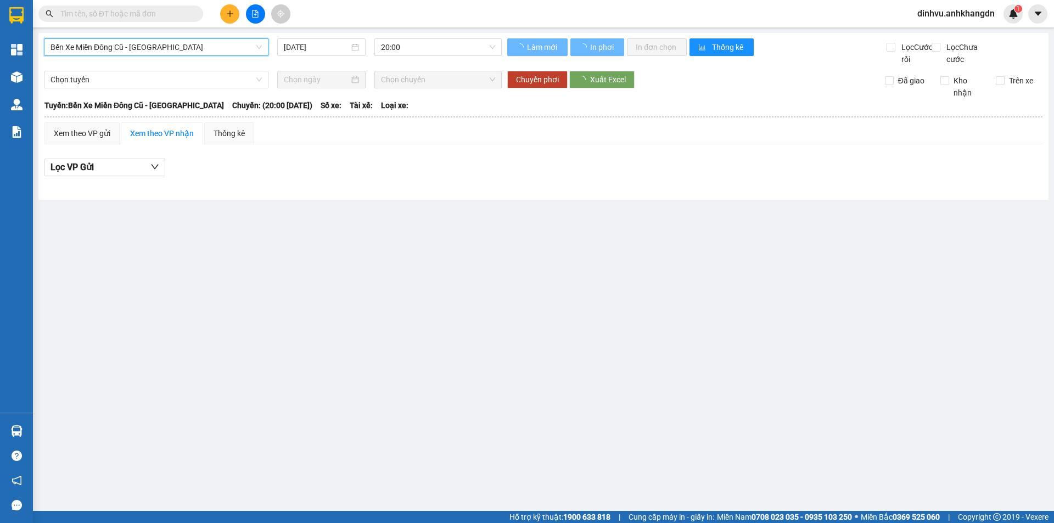
click at [318, 48] on input "[DATE]" at bounding box center [316, 47] width 65 height 12
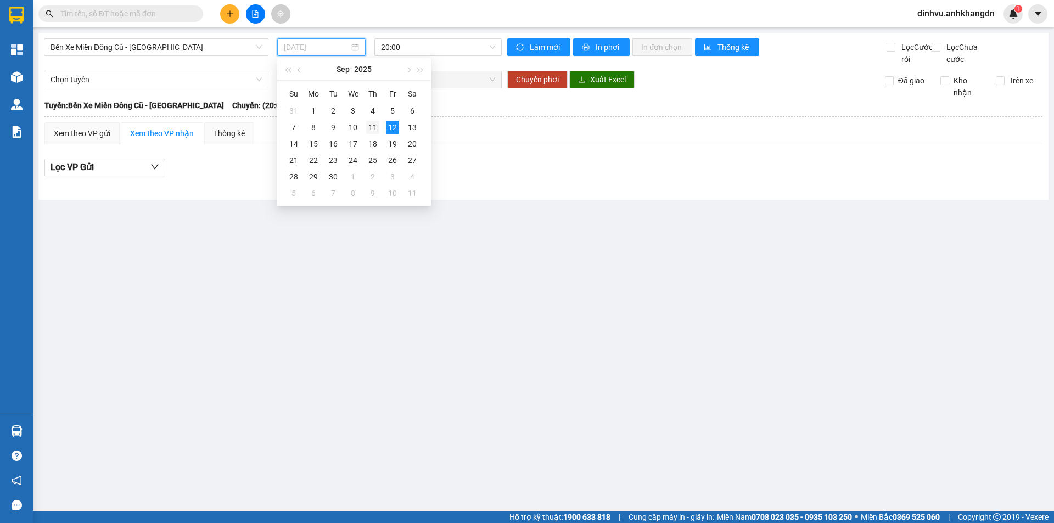
click at [376, 127] on div "11" at bounding box center [372, 127] width 13 height 13
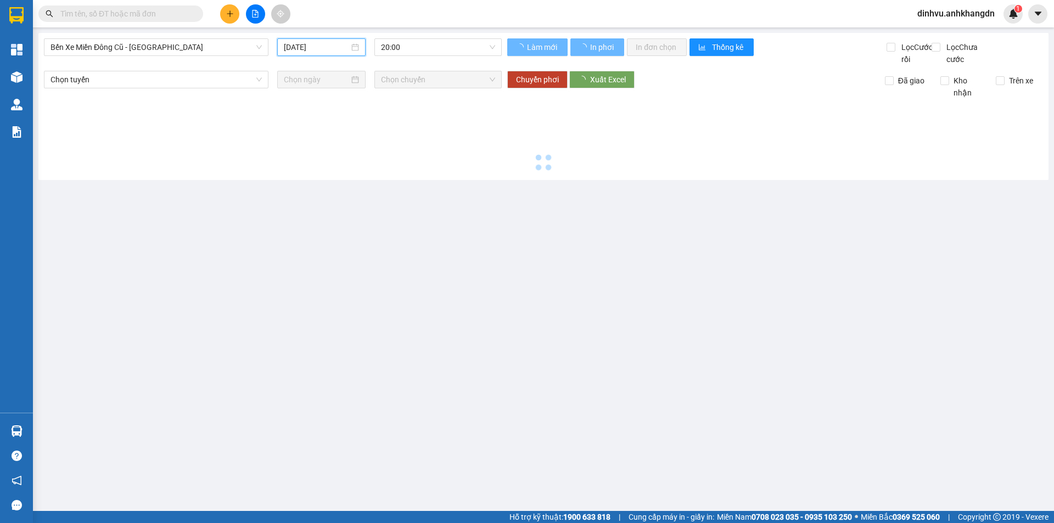
type input "[DATE]"
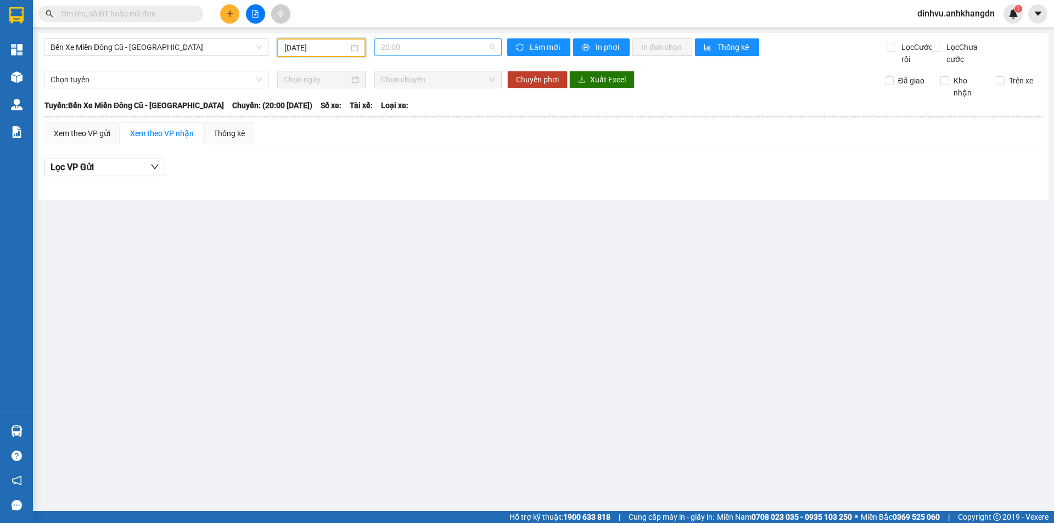
click at [407, 51] on span "20:00" at bounding box center [438, 47] width 114 height 16
click at [408, 100] on div "21:30 - 74F-005.97" at bounding box center [424, 104] width 86 height 12
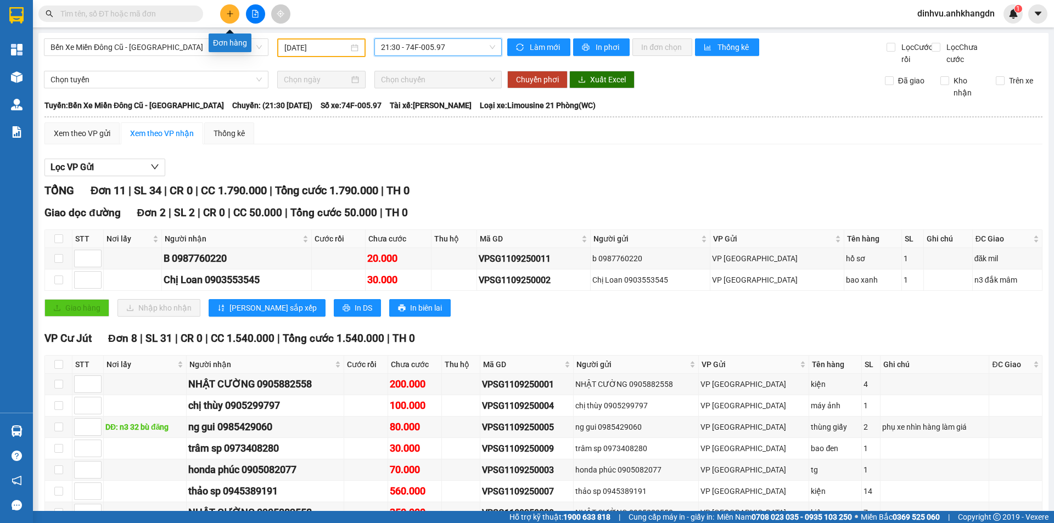
click at [229, 14] on icon "plus" at bounding box center [230, 14] width 8 height 8
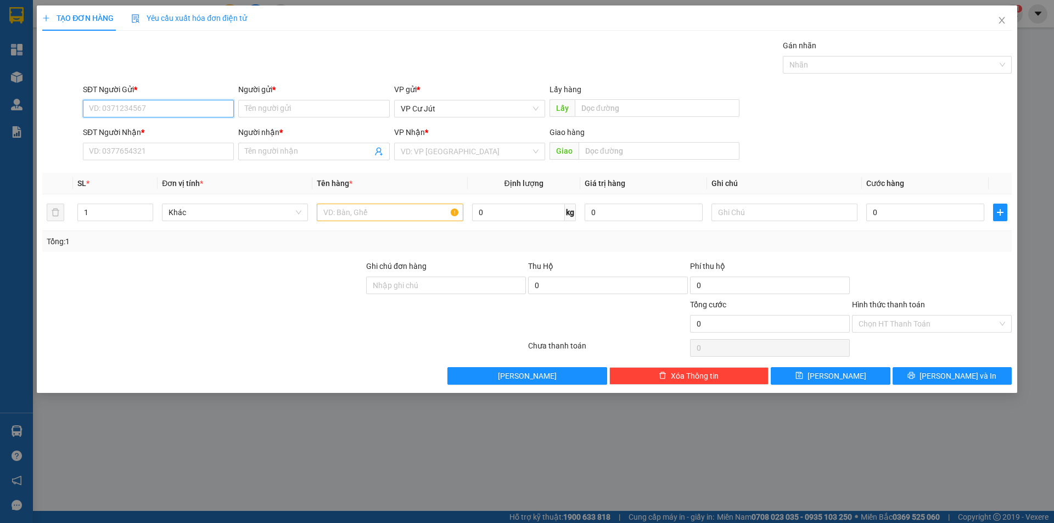
click at [173, 111] on input "SĐT Người Gửi *" at bounding box center [158, 109] width 151 height 18
type input "2"
click at [155, 125] on div "0906517027 - C TRANG" at bounding box center [158, 131] width 138 height 12
type input "0906517027"
type input "C TRANG"
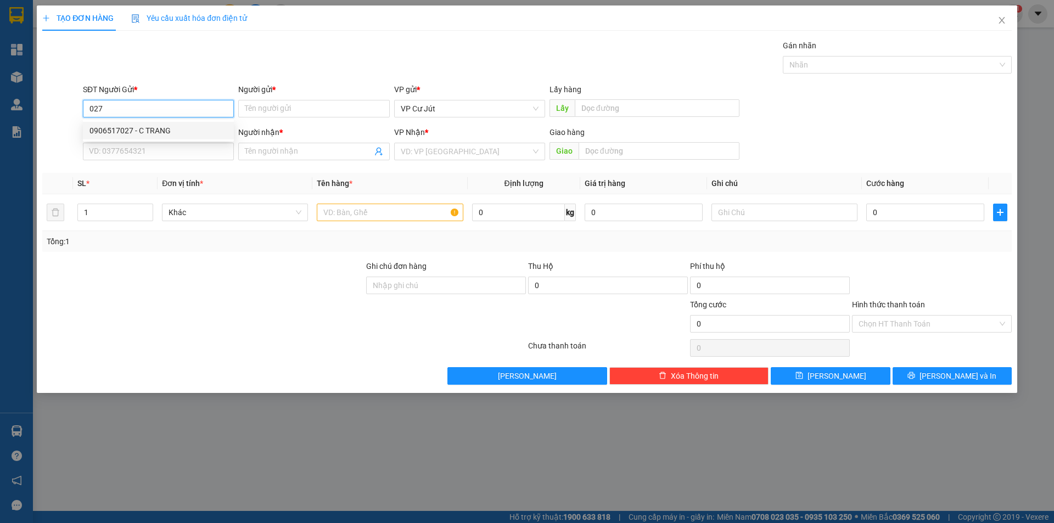
type input "0768011112"
type input "A TRUNG"
type input "AN SƯƠNG"
type input "GỌI TRƯỚC 30P"
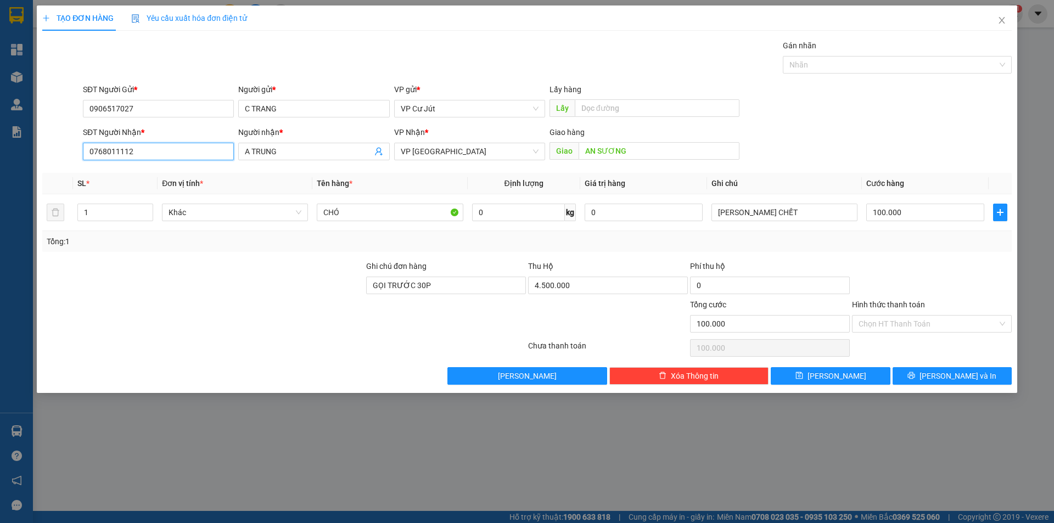
drag, startPoint x: 151, startPoint y: 147, endPoint x: 87, endPoint y: 147, distance: 63.7
click at [87, 147] on input "0768011112" at bounding box center [158, 152] width 151 height 18
drag, startPoint x: 321, startPoint y: 152, endPoint x: 199, endPoint y: 165, distance: 122.5
click at [199, 165] on div "Transit Pickup Surcharge Ids Transit Deliver Surcharge Ids Transit Deliver Surc…" at bounding box center [527, 212] width 970 height 345
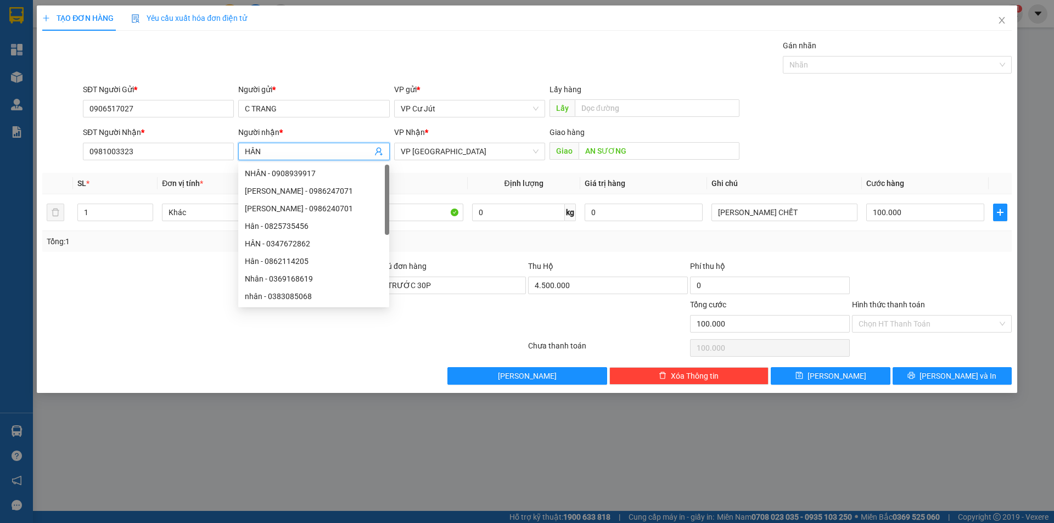
click at [310, 38] on div "TẠO ĐƠN HÀNG Yêu cầu xuất hóa đơn điện tử Transit Pickup Surcharge Ids Transit …" at bounding box center [527, 194] width 970 height 379
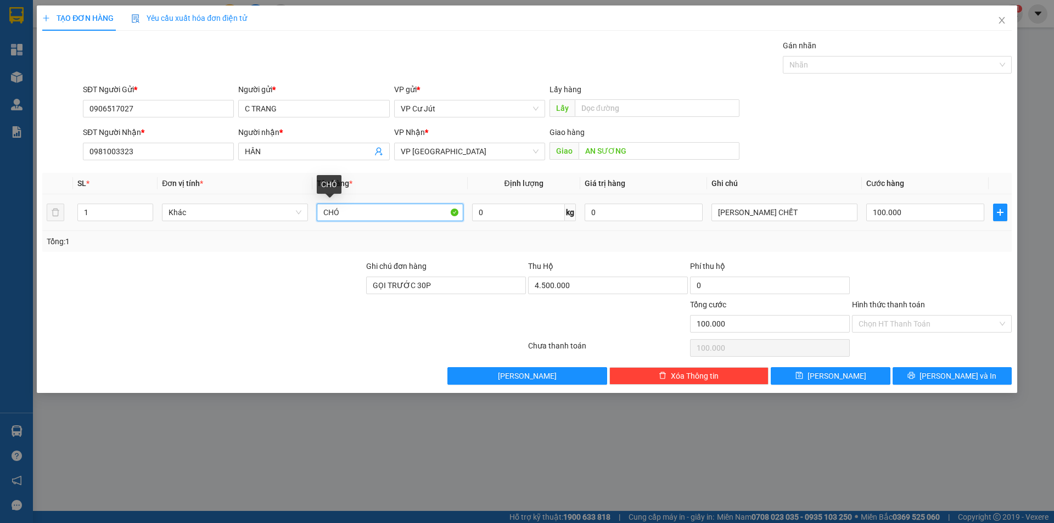
click at [321, 215] on input "CHÓ" at bounding box center [390, 213] width 146 height 18
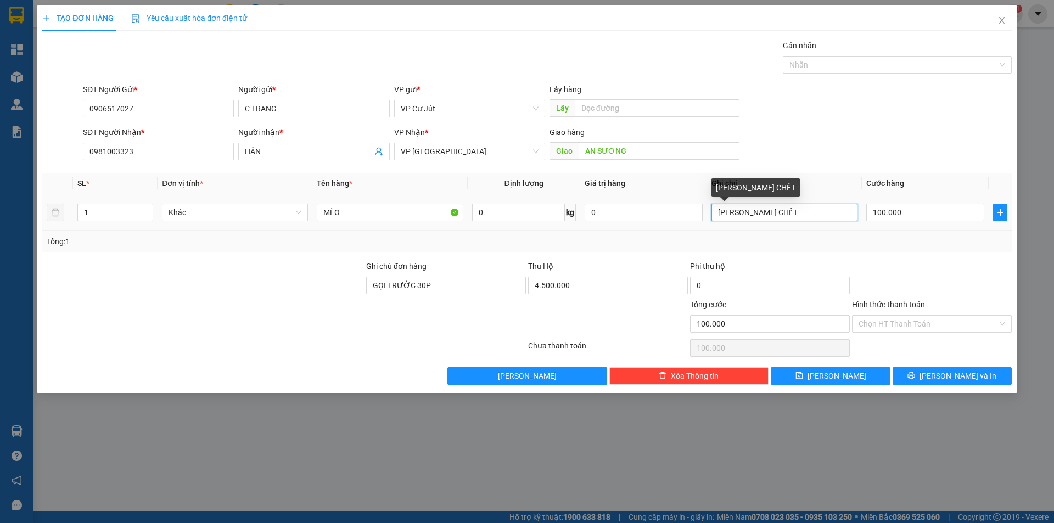
drag, startPoint x: 782, startPoint y: 211, endPoint x: 723, endPoint y: 215, distance: 59.4
click at [723, 215] on input "[PERSON_NAME] CHẾT" at bounding box center [785, 213] width 146 height 18
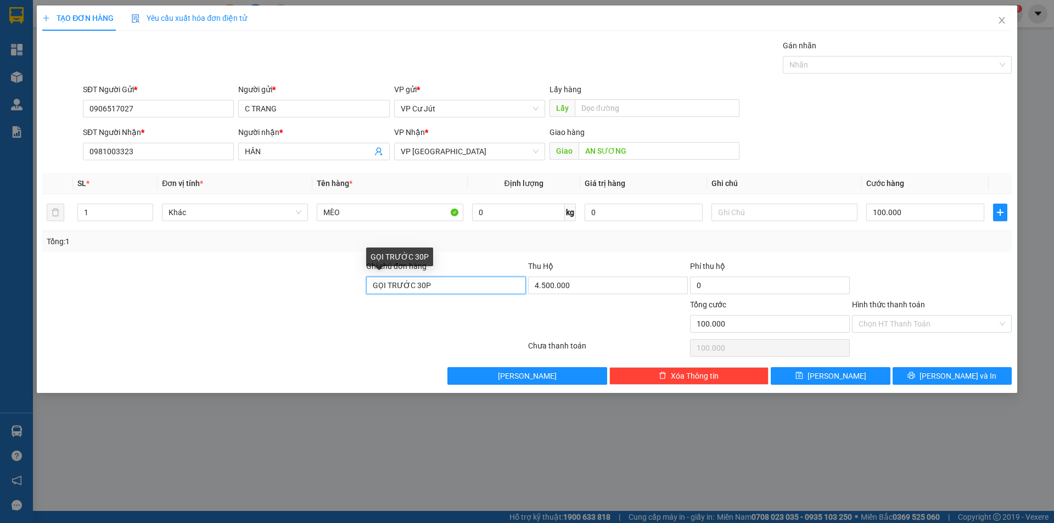
drag, startPoint x: 436, startPoint y: 290, endPoint x: 283, endPoint y: 293, distance: 153.2
click at [279, 293] on div "Ghi chú đơn hàng GỌI TRƯỚC 30P Thu Hộ 4.500.000 Phí thu hộ 0" at bounding box center [527, 279] width 972 height 38
click at [583, 295] on div "0" at bounding box center [608, 288] width 160 height 22
click at [583, 291] on input "0" at bounding box center [608, 286] width 160 height 18
click at [855, 266] on div at bounding box center [932, 279] width 162 height 38
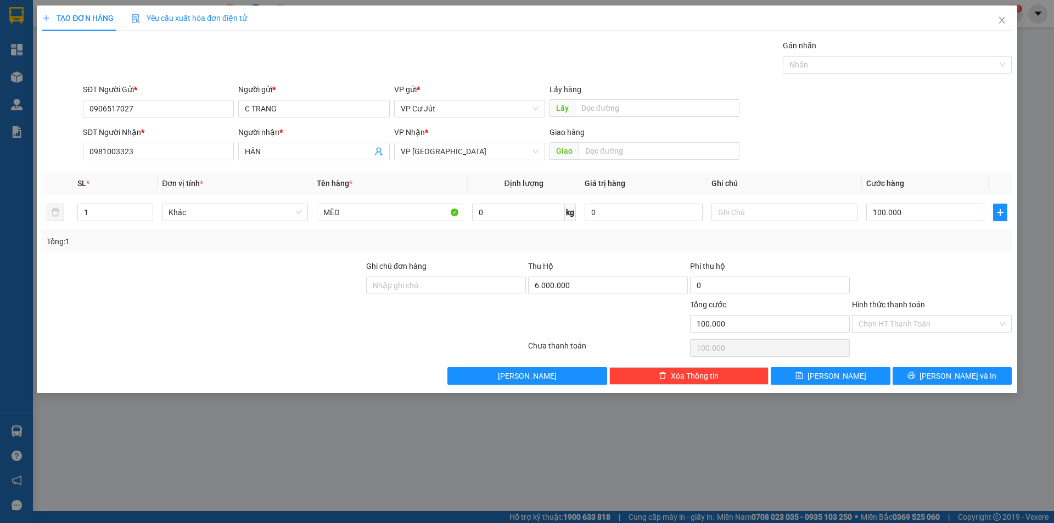
click at [835, 144] on div "SĐT Người Nhận * 0981003323 Người nhận * HÂN VP Nhận * VP Sài Gòn Giao hàng Giao" at bounding box center [547, 145] width 933 height 38
click at [943, 377] on span "[PERSON_NAME] và In" at bounding box center [958, 376] width 77 height 12
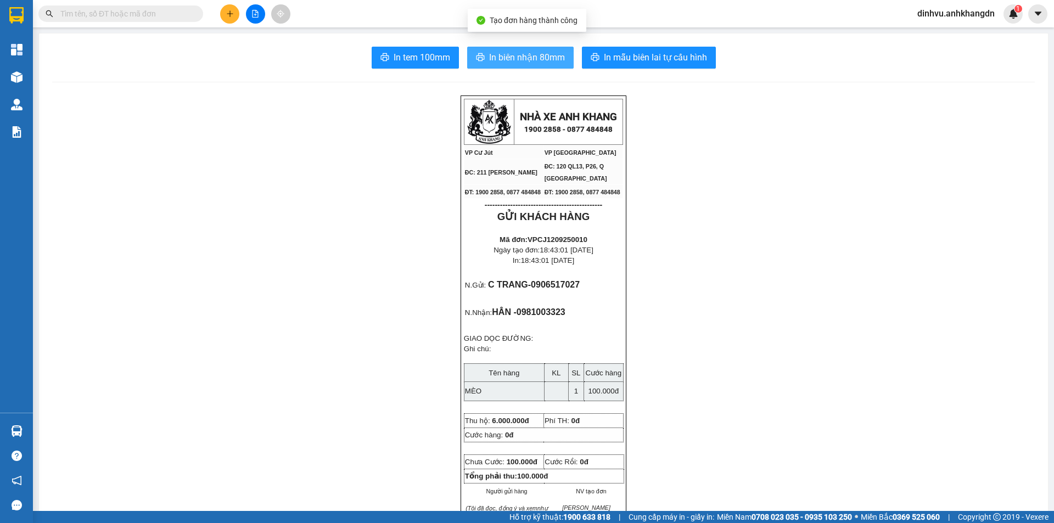
click at [518, 57] on span "In biên nhận 80mm" at bounding box center [527, 58] width 76 height 14
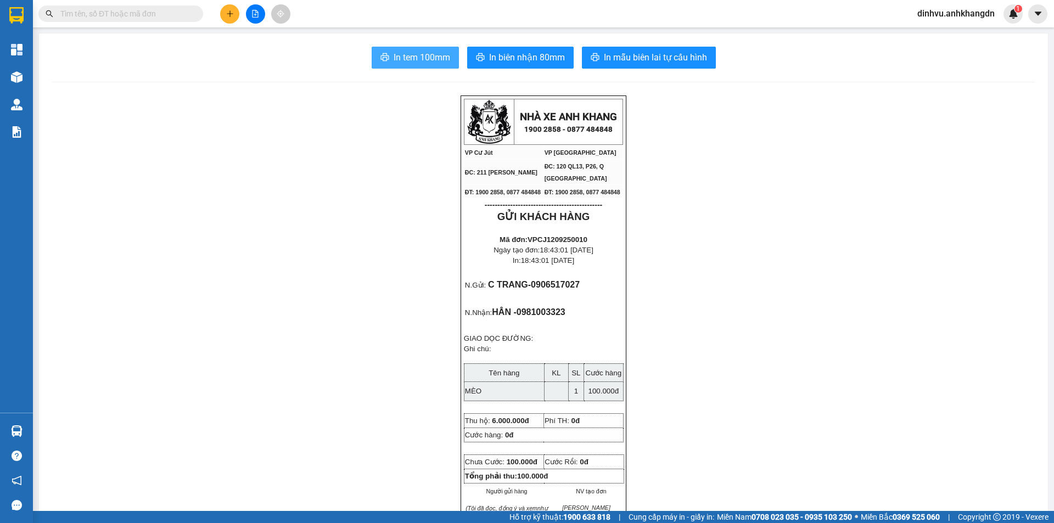
drag, startPoint x: 402, startPoint y: 55, endPoint x: 540, endPoint y: 82, distance: 140.4
click at [403, 54] on span "In tem 100mm" at bounding box center [422, 58] width 57 height 14
